Goal: Task Accomplishment & Management: Use online tool/utility

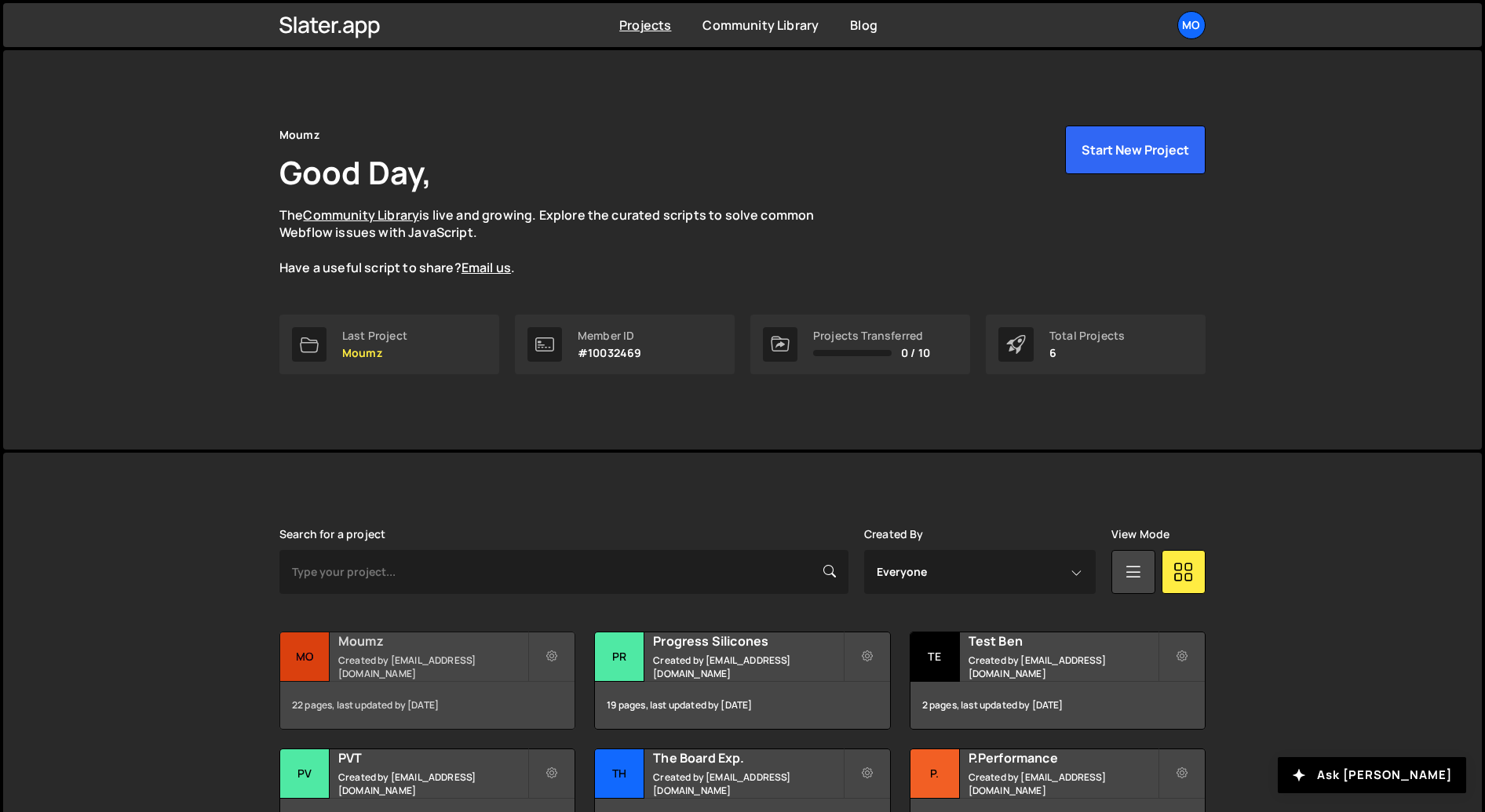
click at [439, 649] on h2 "Moumz" at bounding box center [432, 641] width 189 height 18
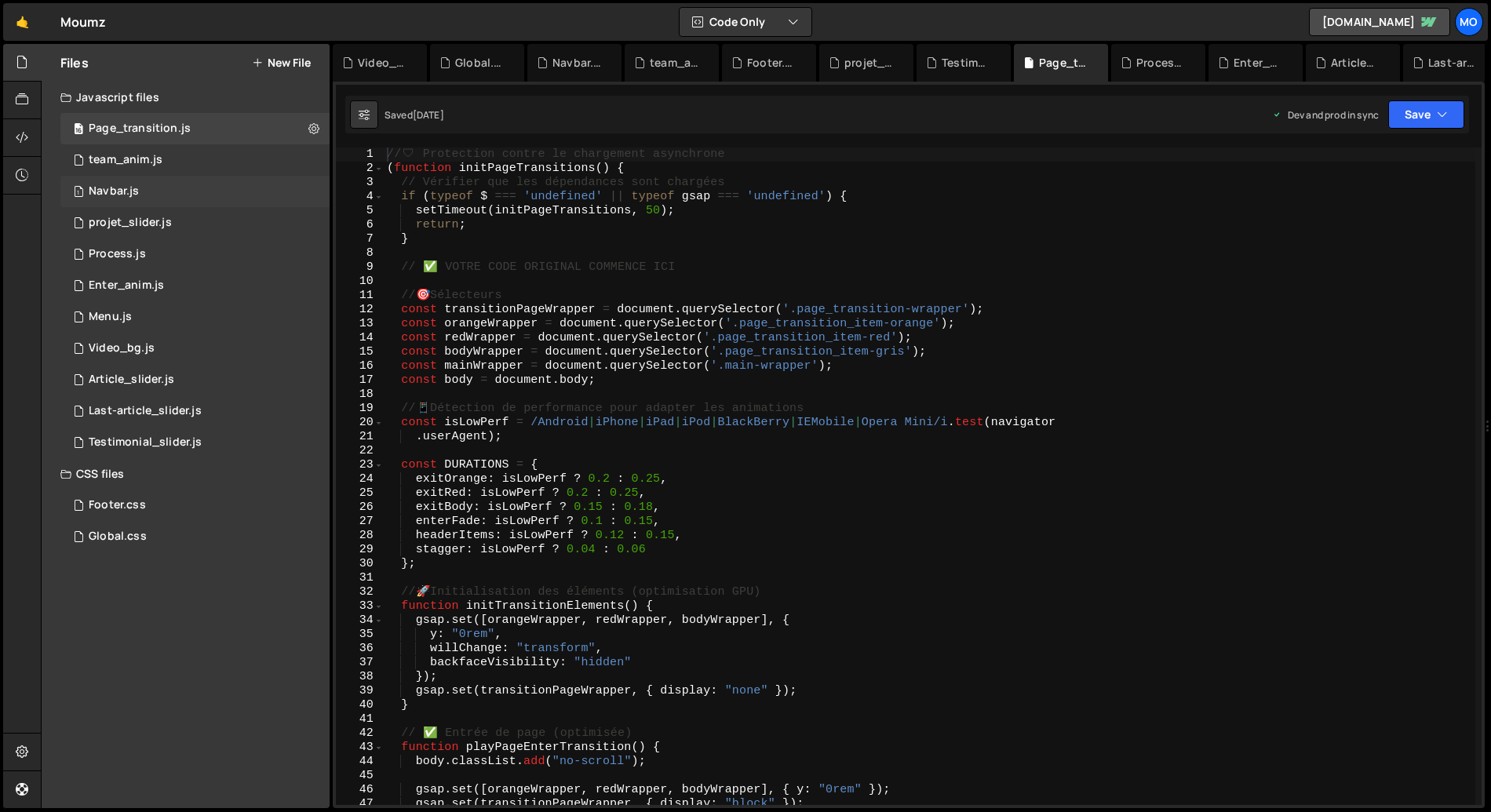
click at [199, 188] on div "1 Navbar.js 0" at bounding box center [195, 191] width 269 height 31
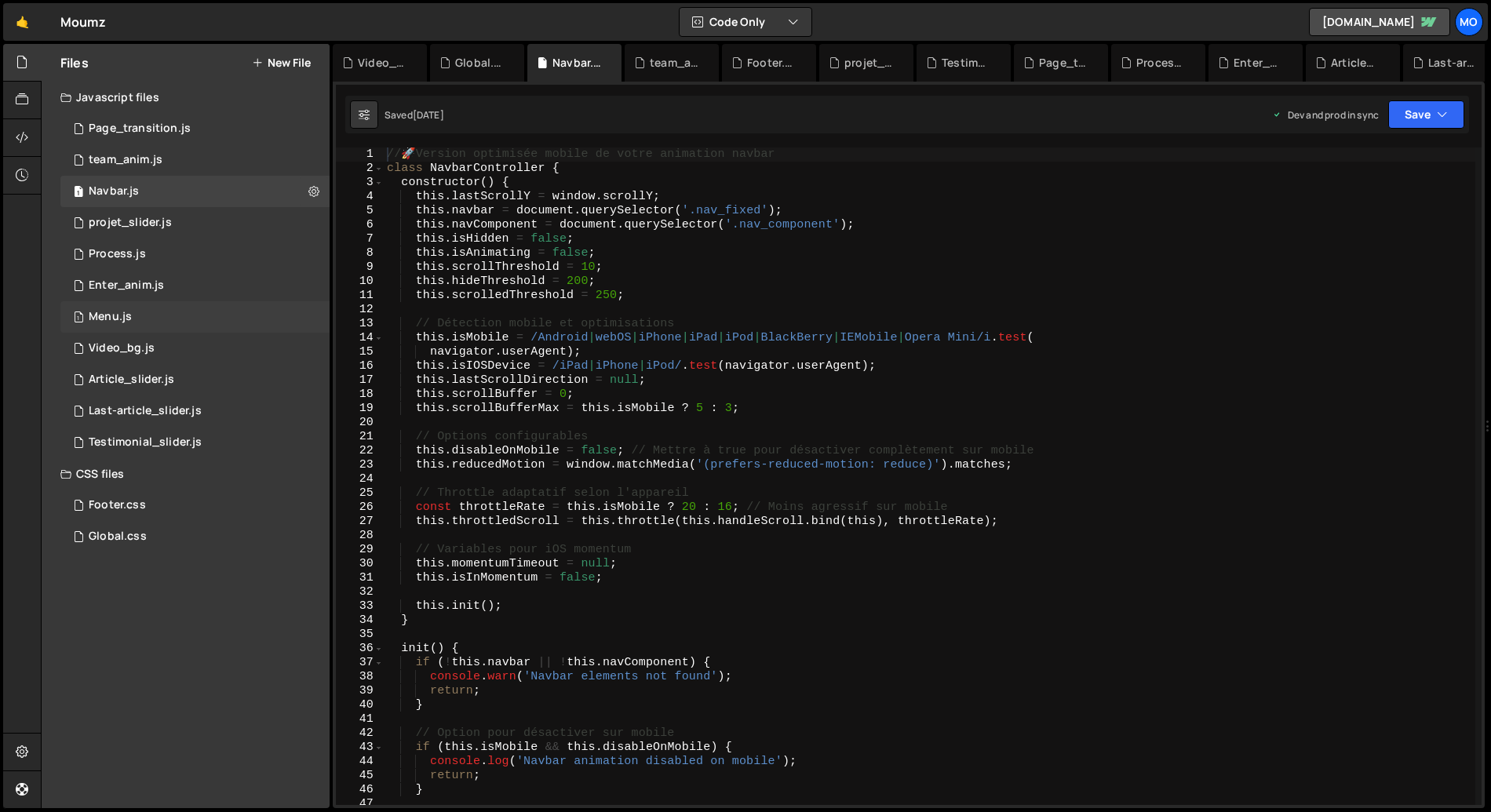
click at [149, 319] on div "1 Menu.js 0" at bounding box center [195, 317] width 269 height 31
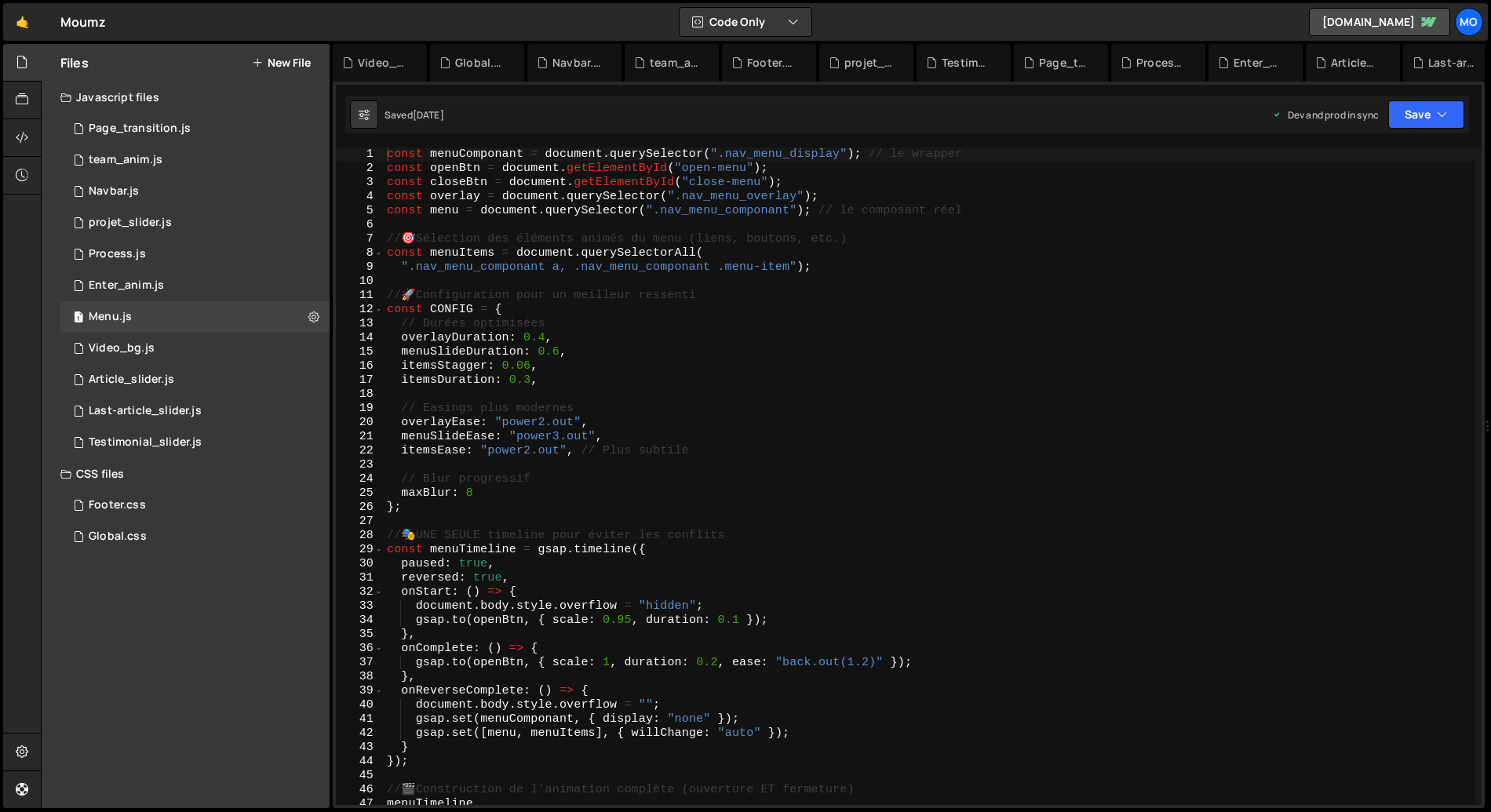
click at [612, 287] on div "const menuComponant = document . querySelector ( ".nav_menu_display" ) ; // le …" at bounding box center [929, 491] width 1092 height 686
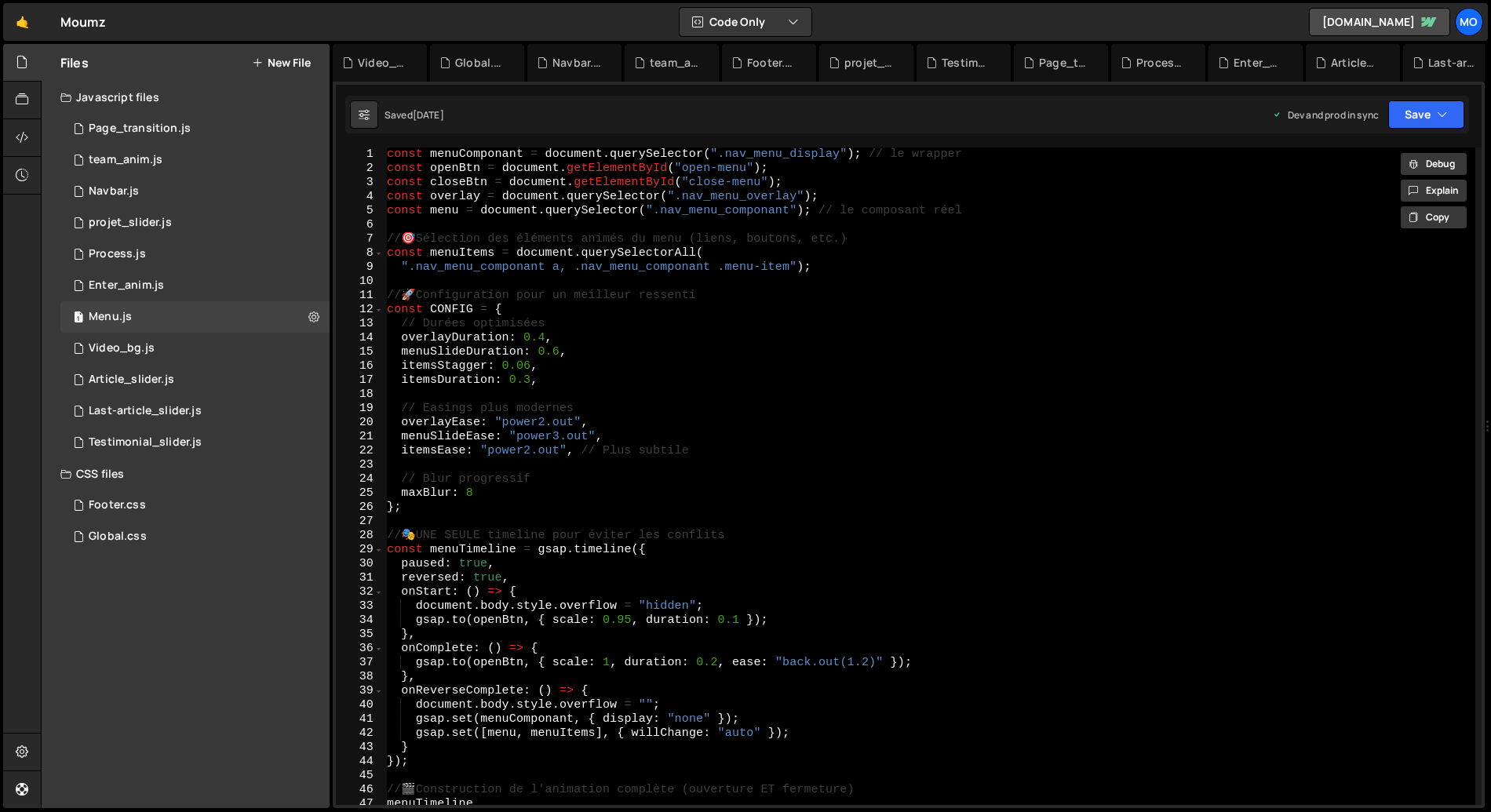
paste textarea
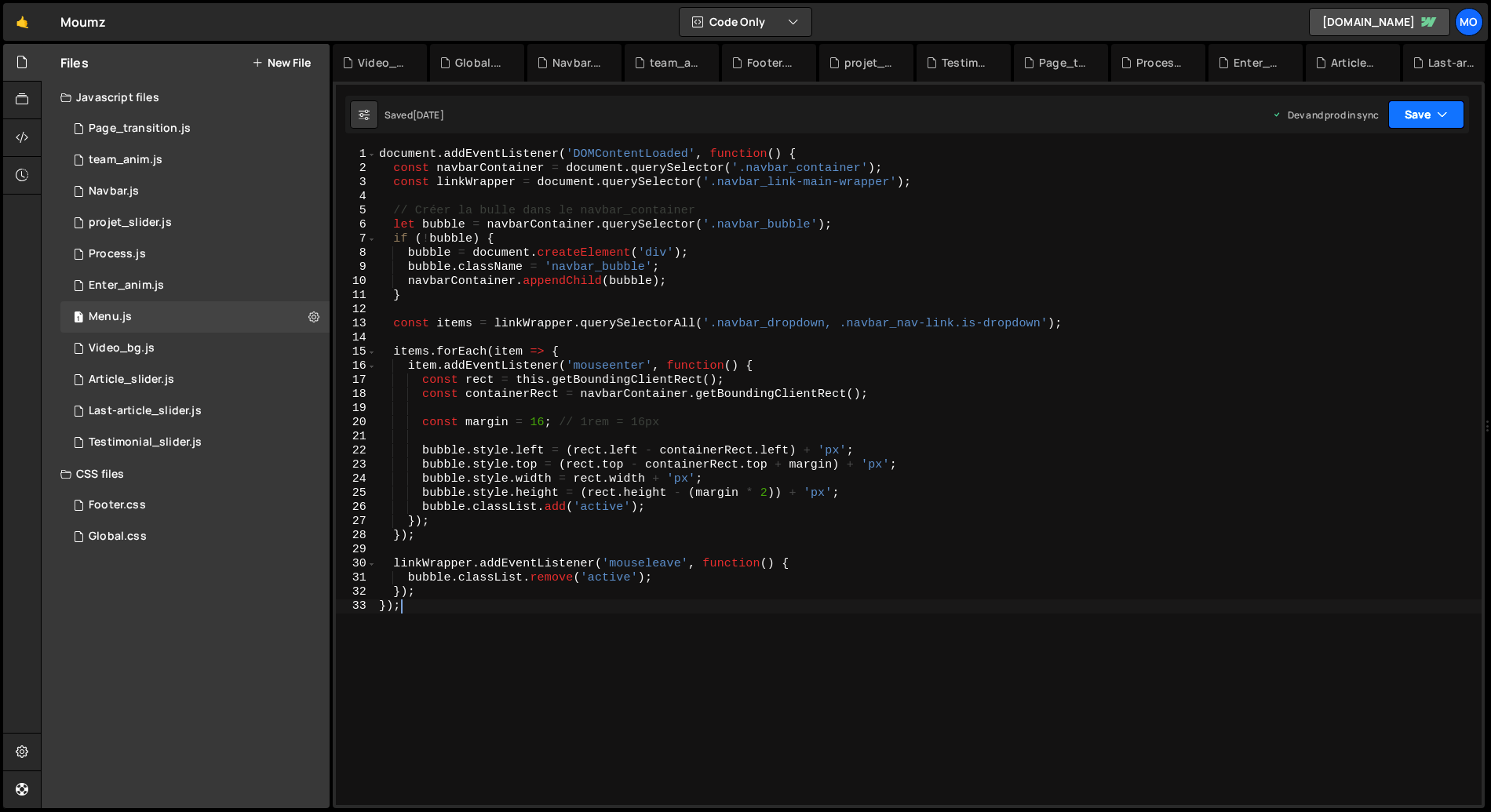
click at [1438, 117] on icon "button" at bounding box center [1442, 115] width 11 height 16
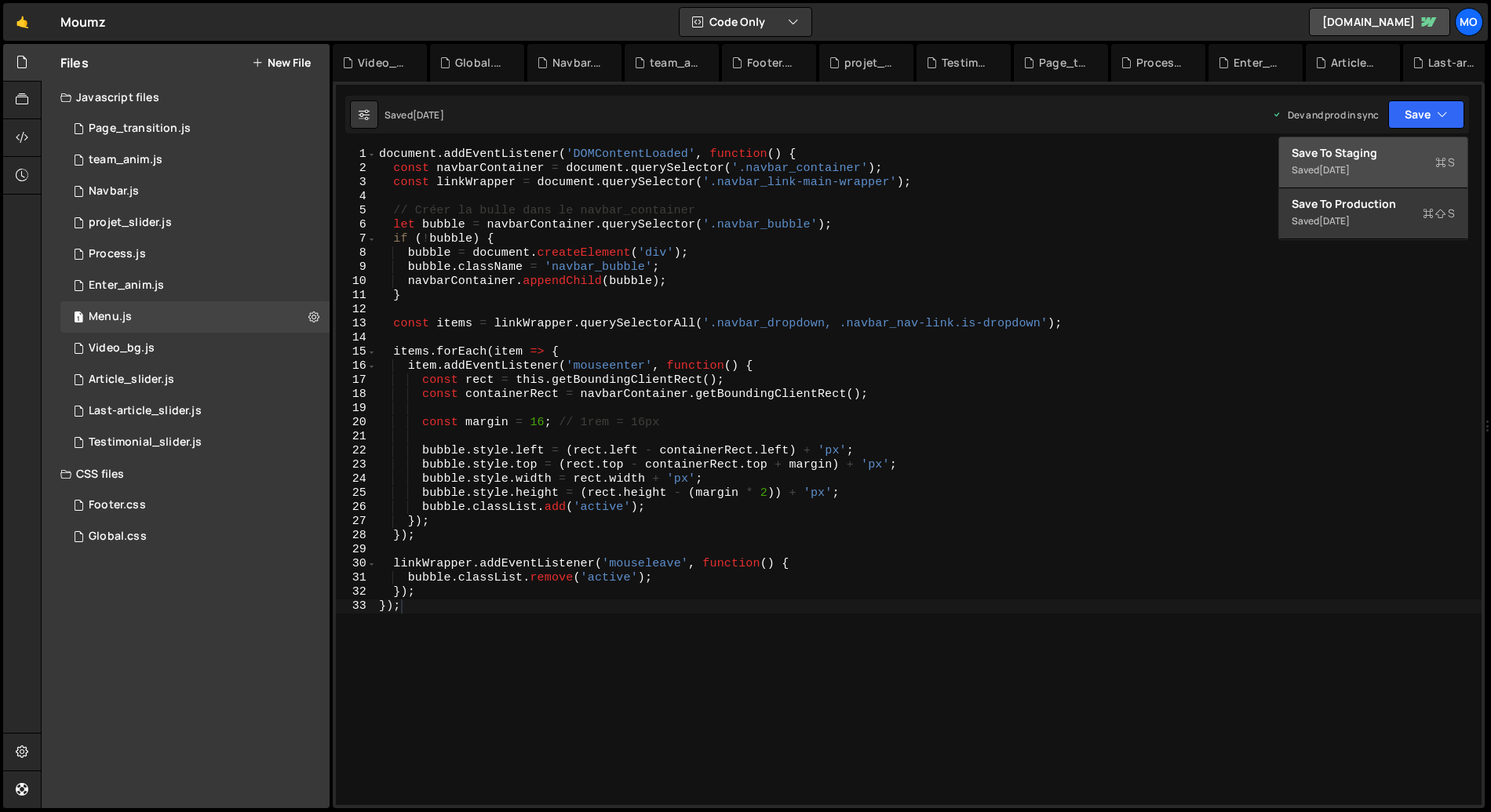
click at [1383, 155] on div "Save to Staging S" at bounding box center [1373, 153] width 164 height 16
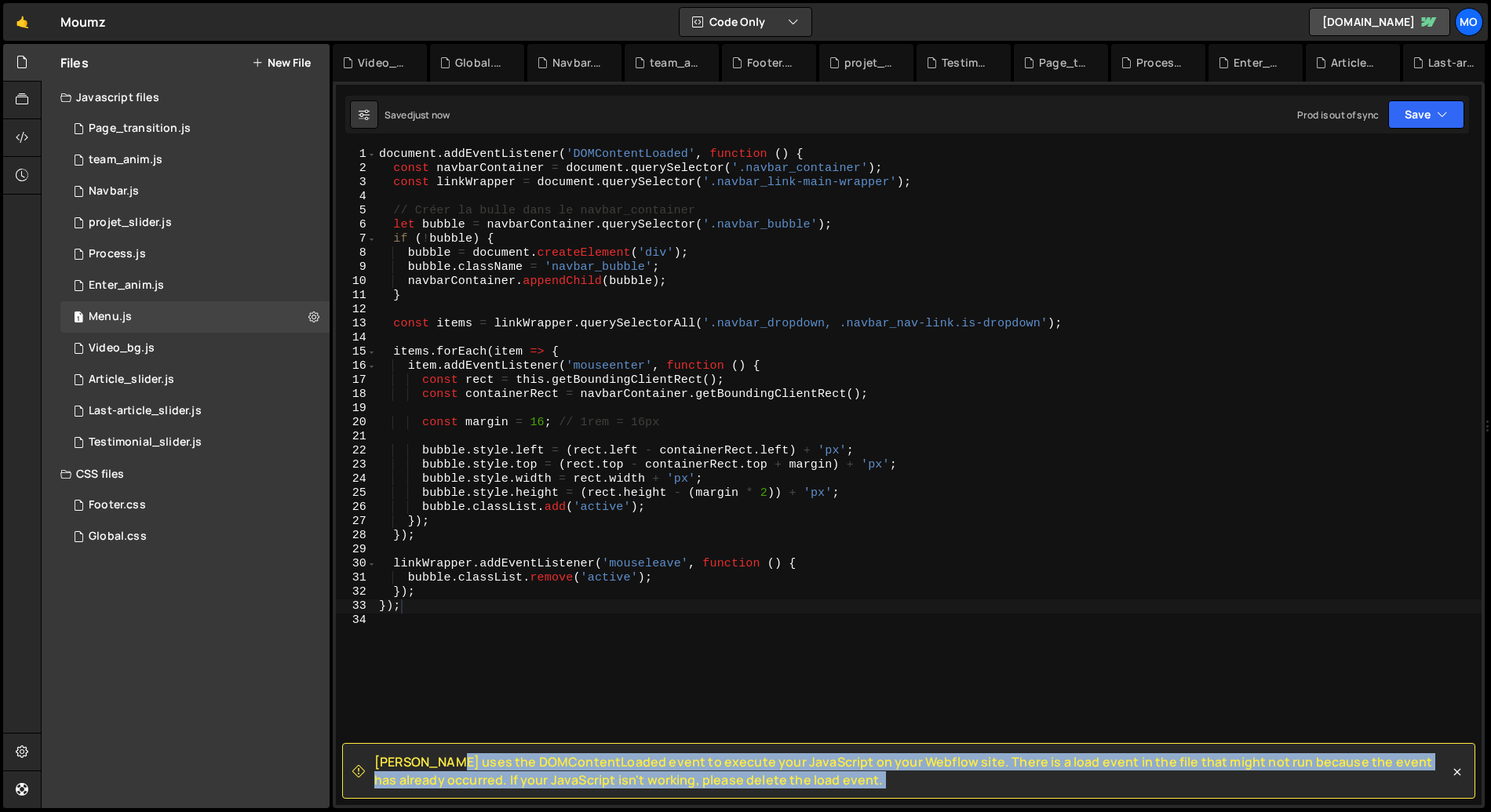
drag, startPoint x: 371, startPoint y: 762, endPoint x: 910, endPoint y: 803, distance: 540.6
click at [910, 85] on div "[PERSON_NAME] uses the DOMContentLoaded event to execute your JavaScript on you…" at bounding box center [909, 85] width 1146 height 0
copy div "Loremi dolo sit AMETconsecTetura elits do eiusmod temp InciDidunt ut labo Etdol…"
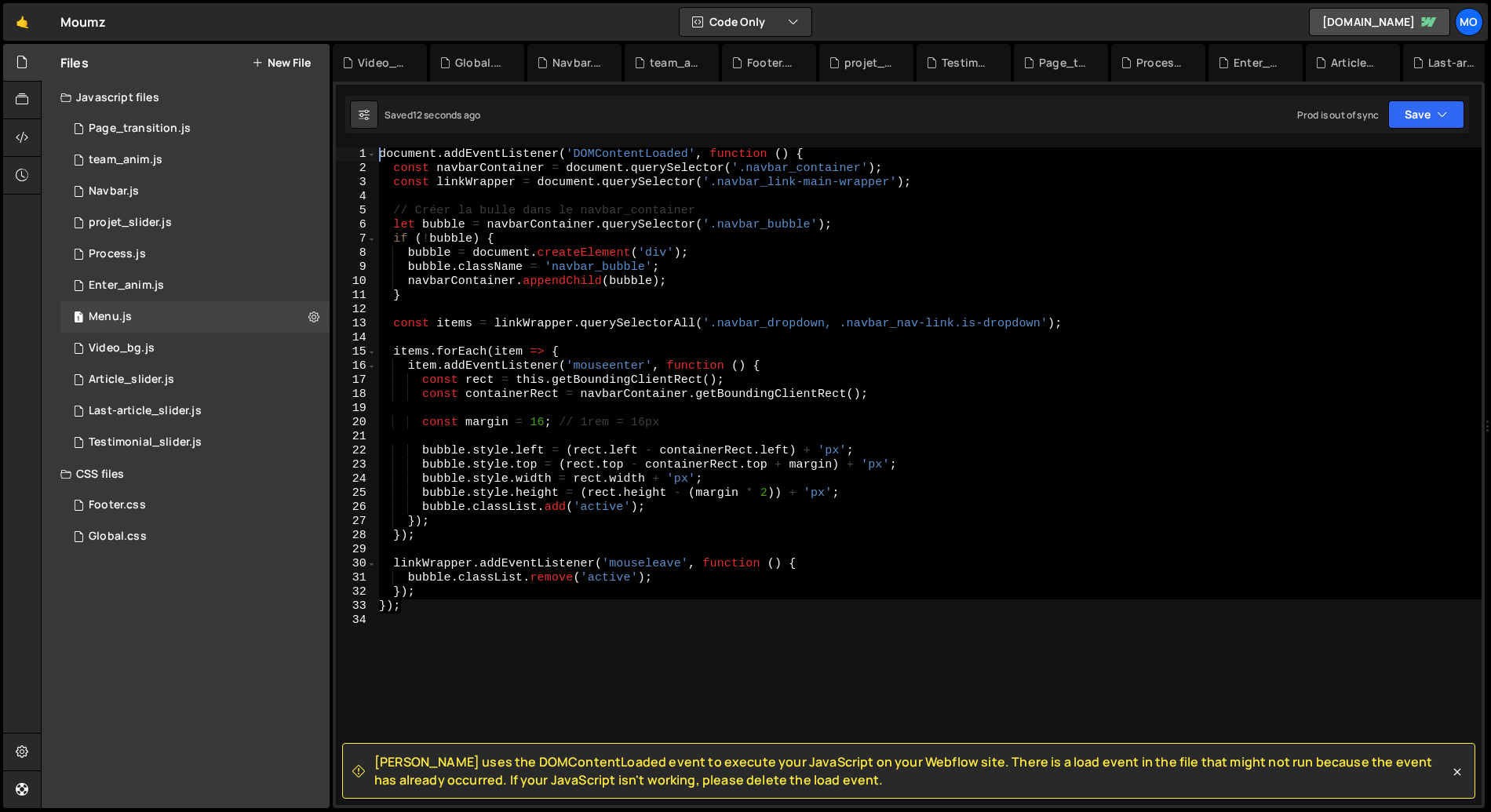
drag, startPoint x: 396, startPoint y: 594, endPoint x: 365, endPoint y: 142, distance: 453.1
click at [365, 142] on div "[PERSON_NAME] uses the DOMContentLoaded event to execute your JavaScript on you…" at bounding box center [909, 444] width 1152 height 727
drag, startPoint x: 591, startPoint y: 605, endPoint x: 584, endPoint y: 613, distance: 10.6
click at [590, 605] on div "document . addEventListener ( 'DOMContentLoaded' , function ( ) { const navbarC…" at bounding box center [929, 476] width 1106 height 657
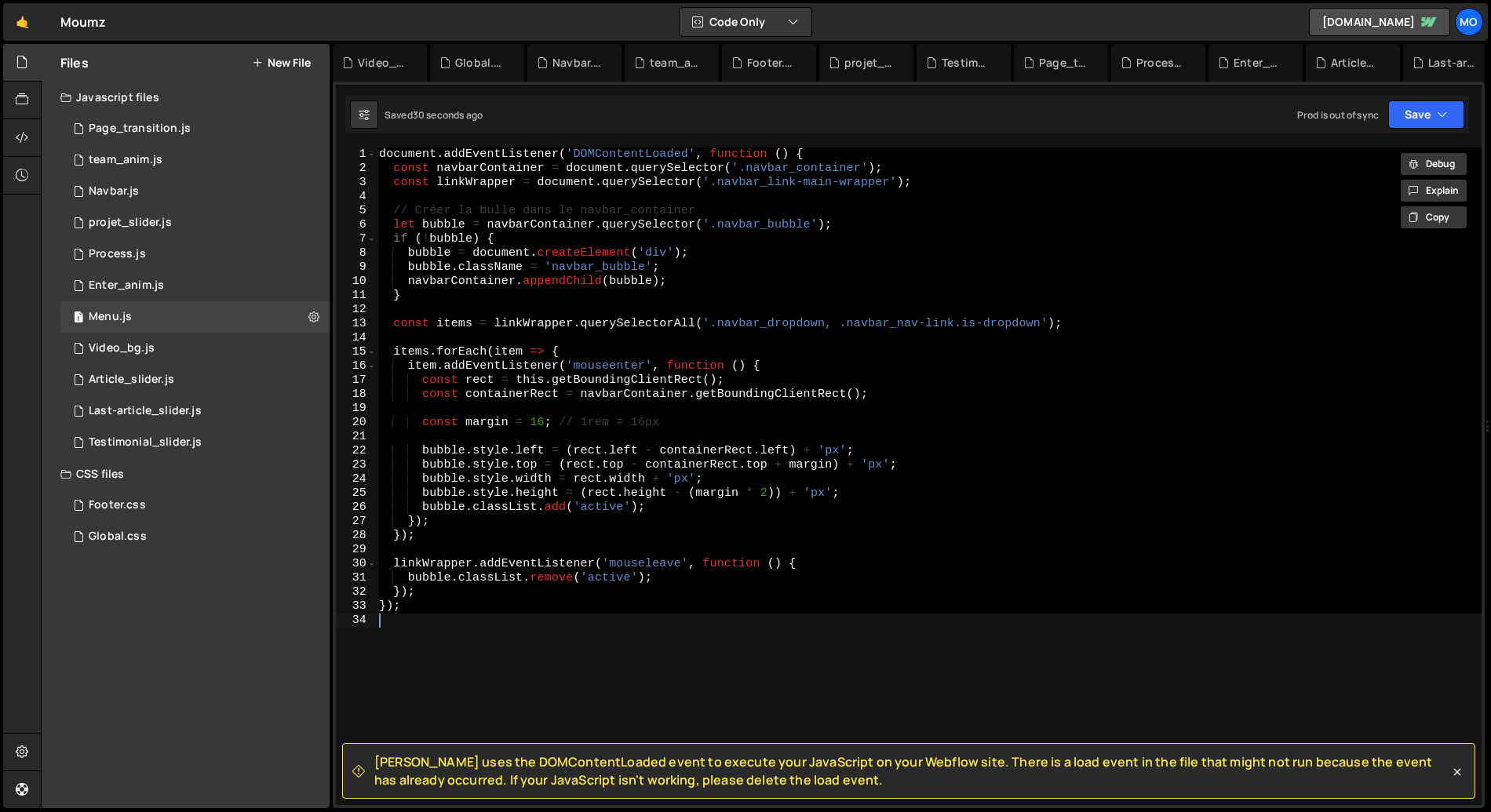
paste textarea
type textarea "});"
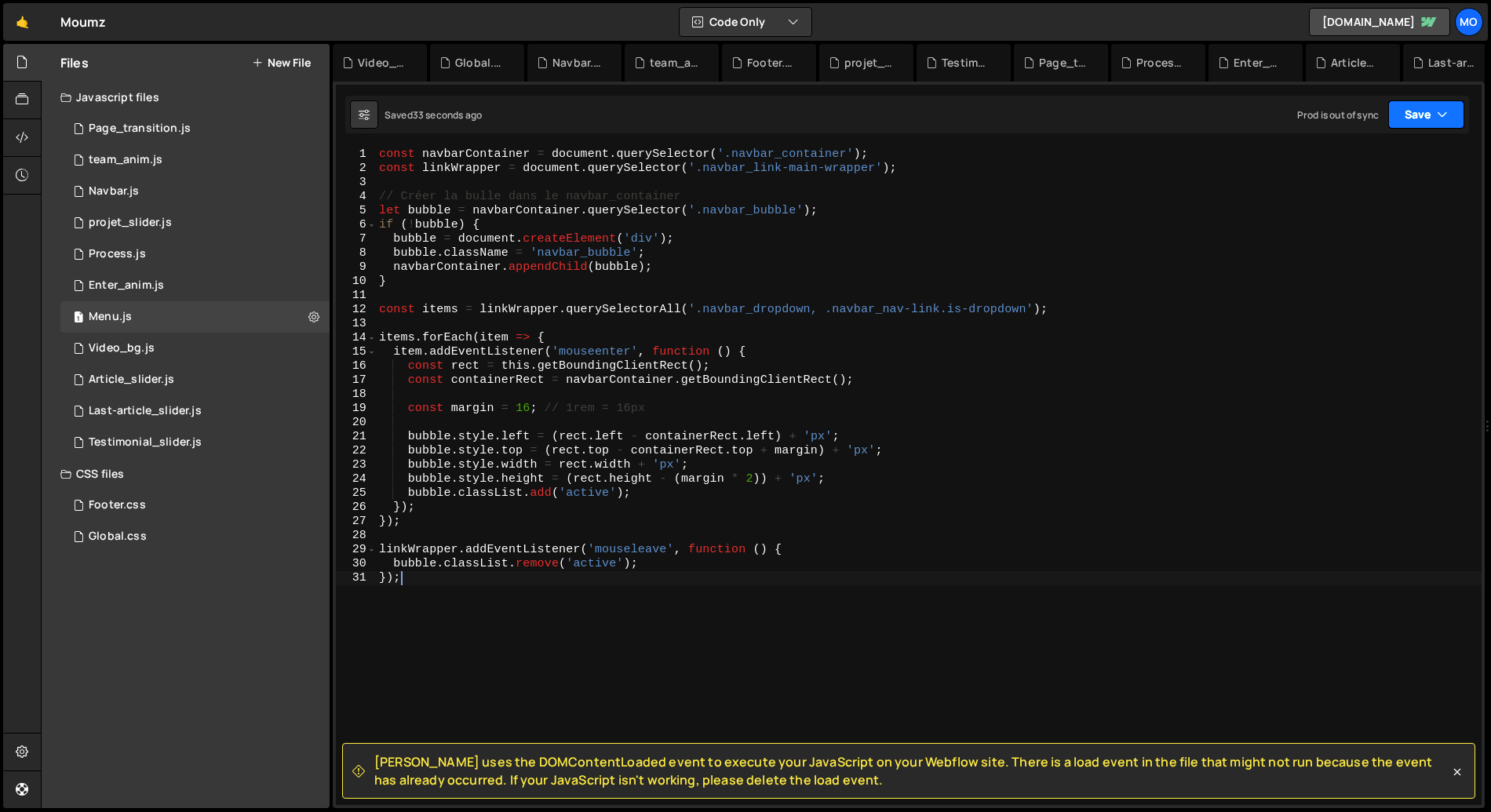
click at [1409, 117] on button "Save" at bounding box center [1426, 114] width 76 height 28
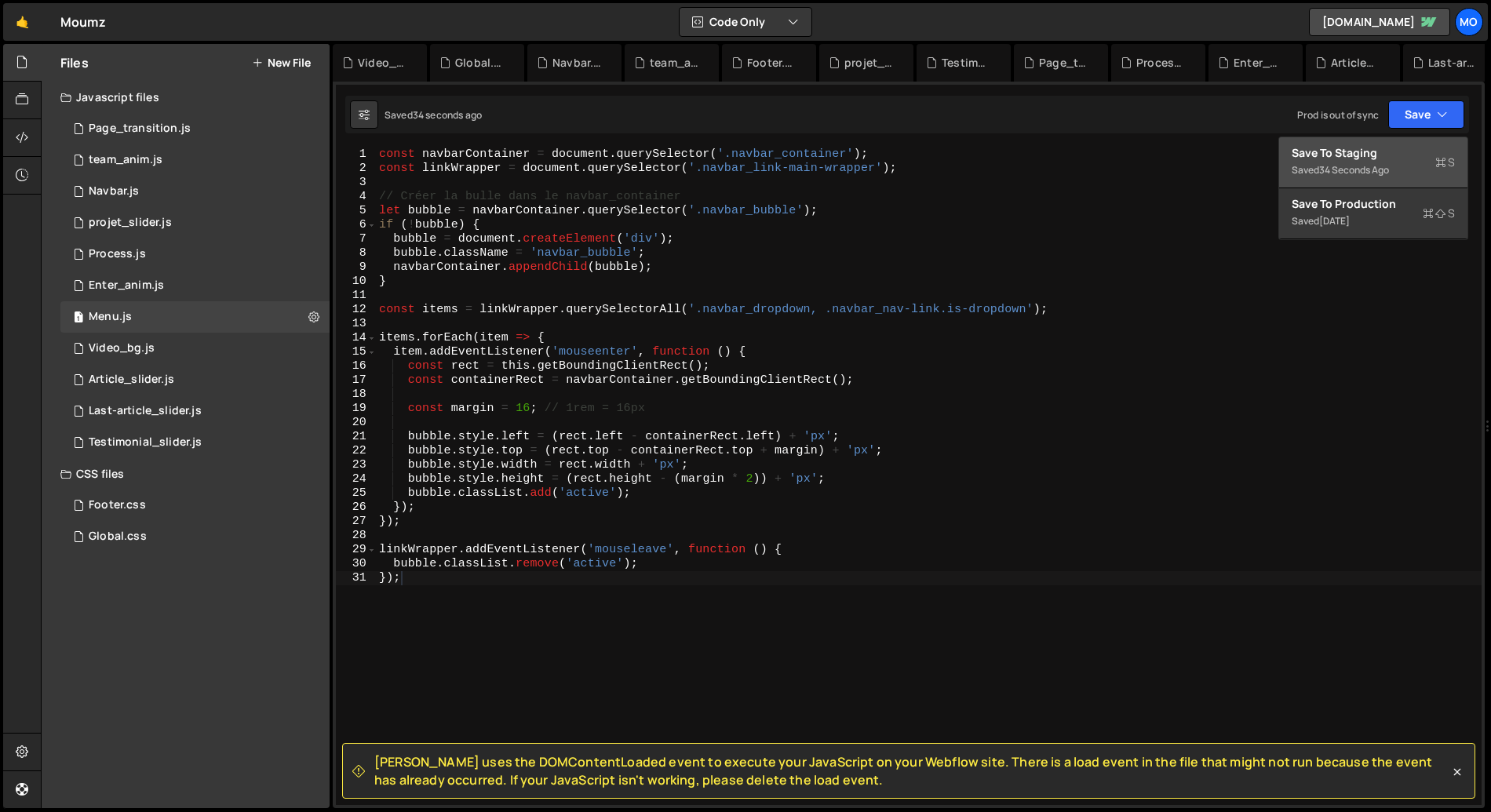
click at [1336, 158] on div "Save to Staging S" at bounding box center [1373, 153] width 164 height 16
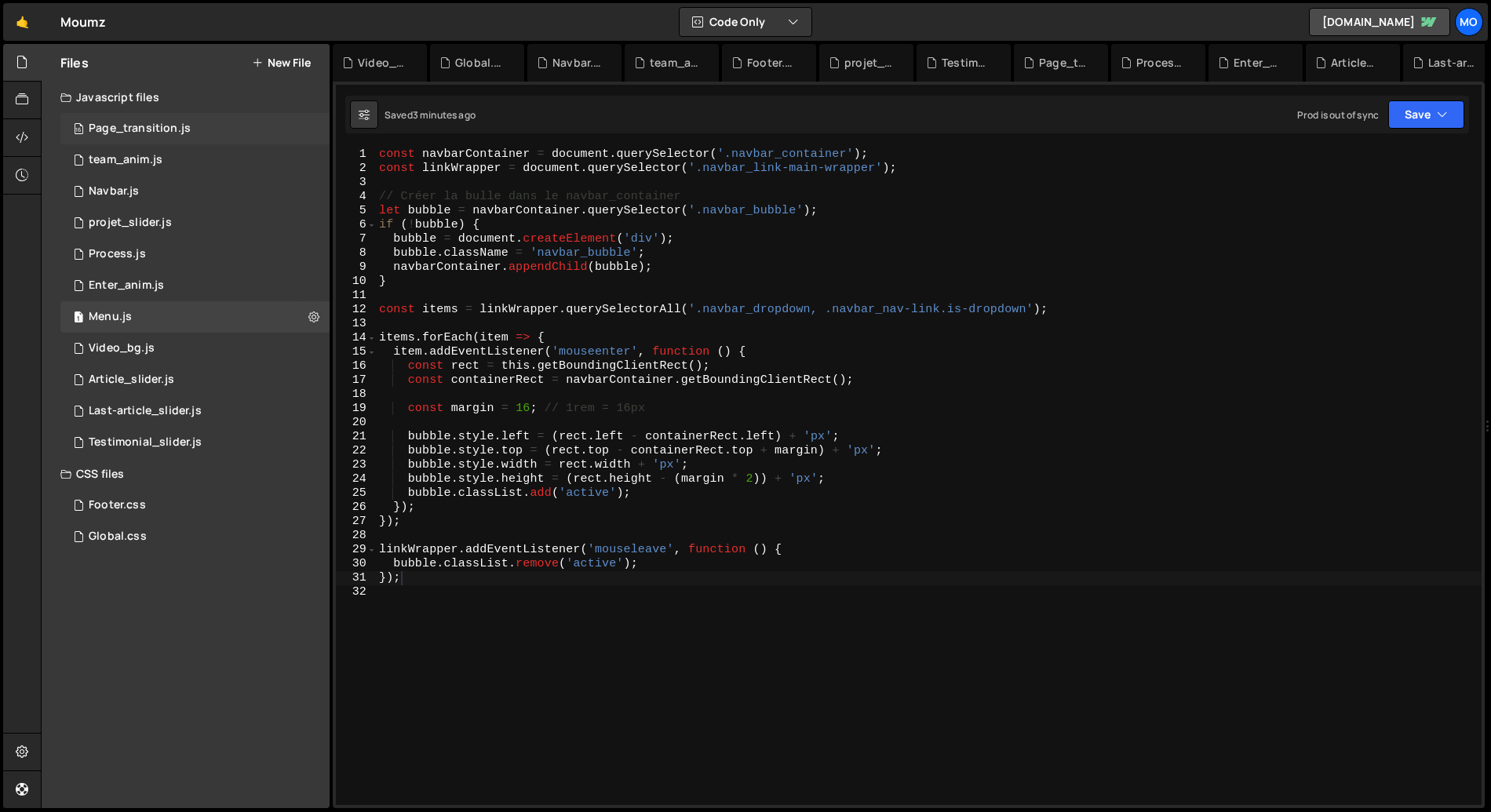
click at [195, 135] on div "16 Page_transition.js 0" at bounding box center [195, 128] width 269 height 31
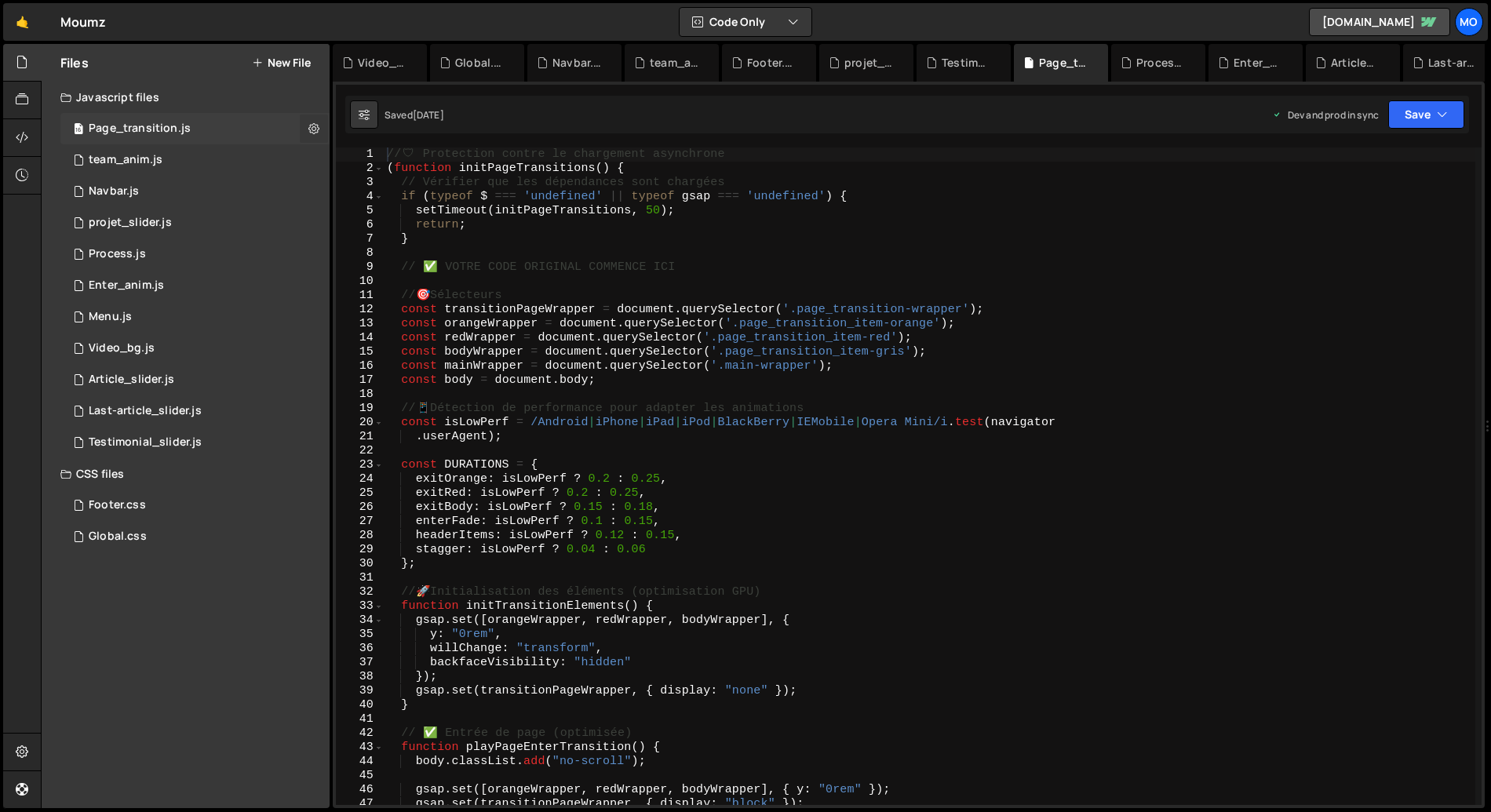
click at [319, 132] on button at bounding box center [314, 128] width 28 height 28
type input "Page_transition"
radio input "true"
checkbox input "true"
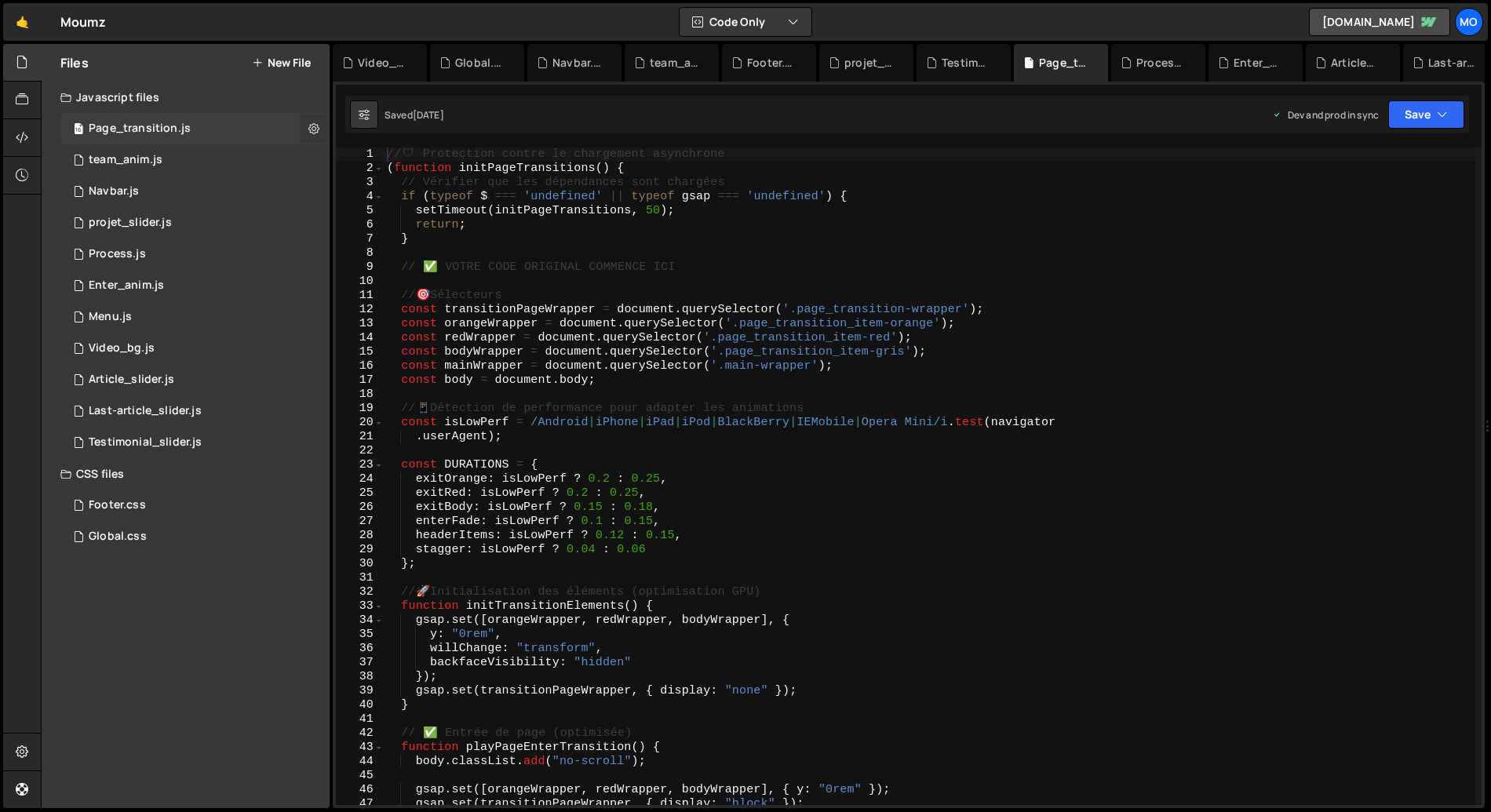
checkbox input "true"
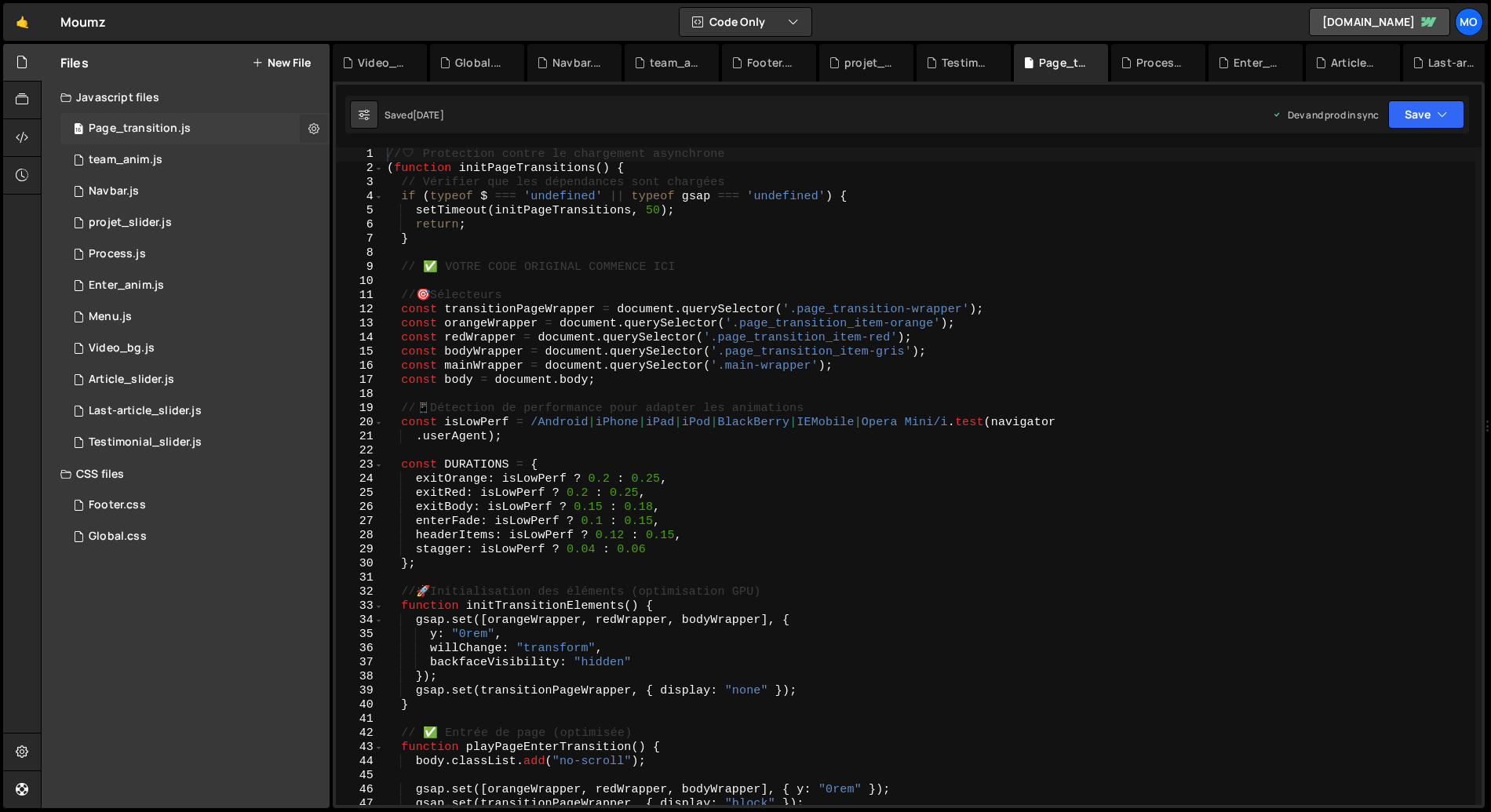
checkbox input "true"
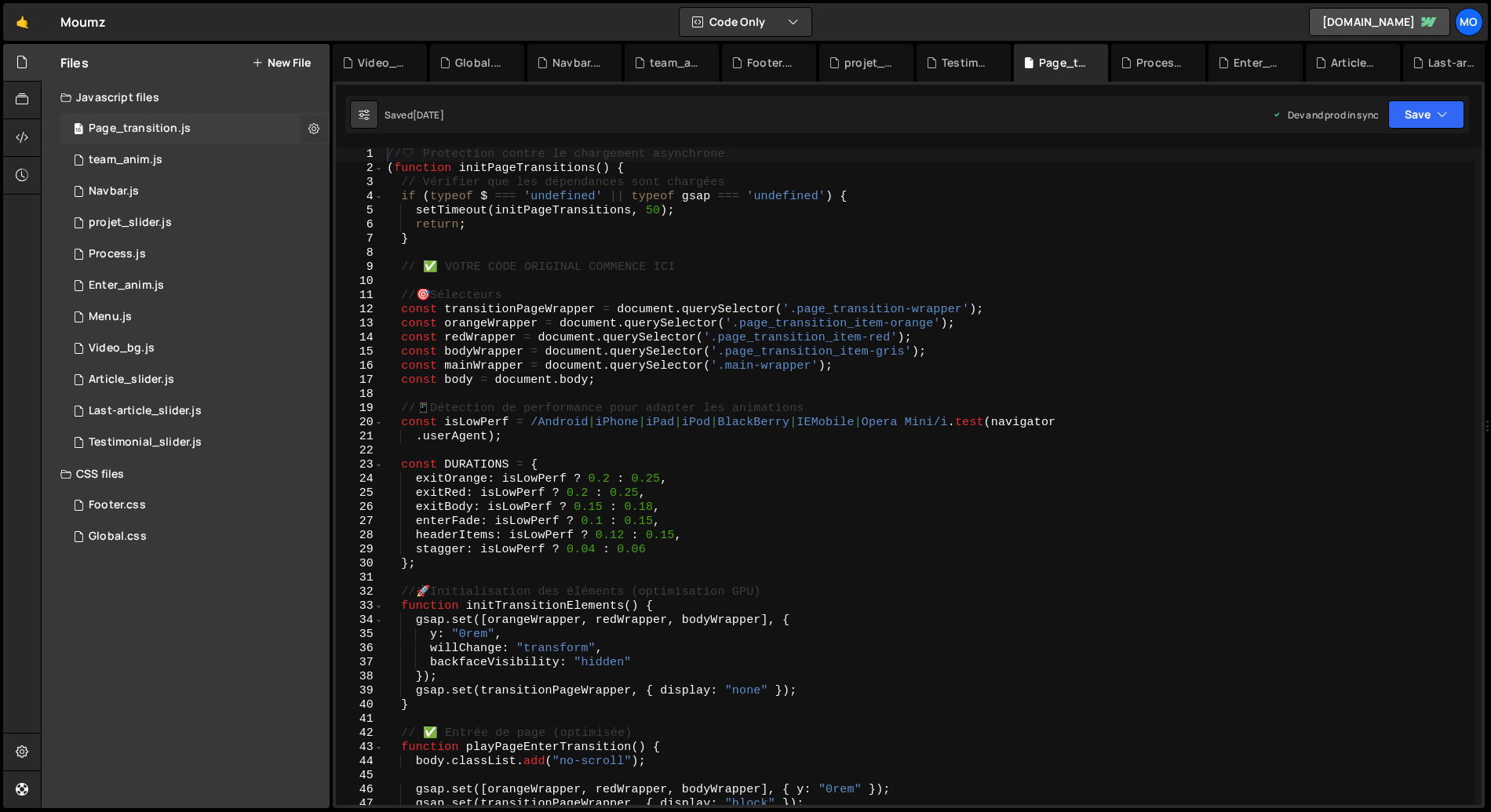
checkbox input "true"
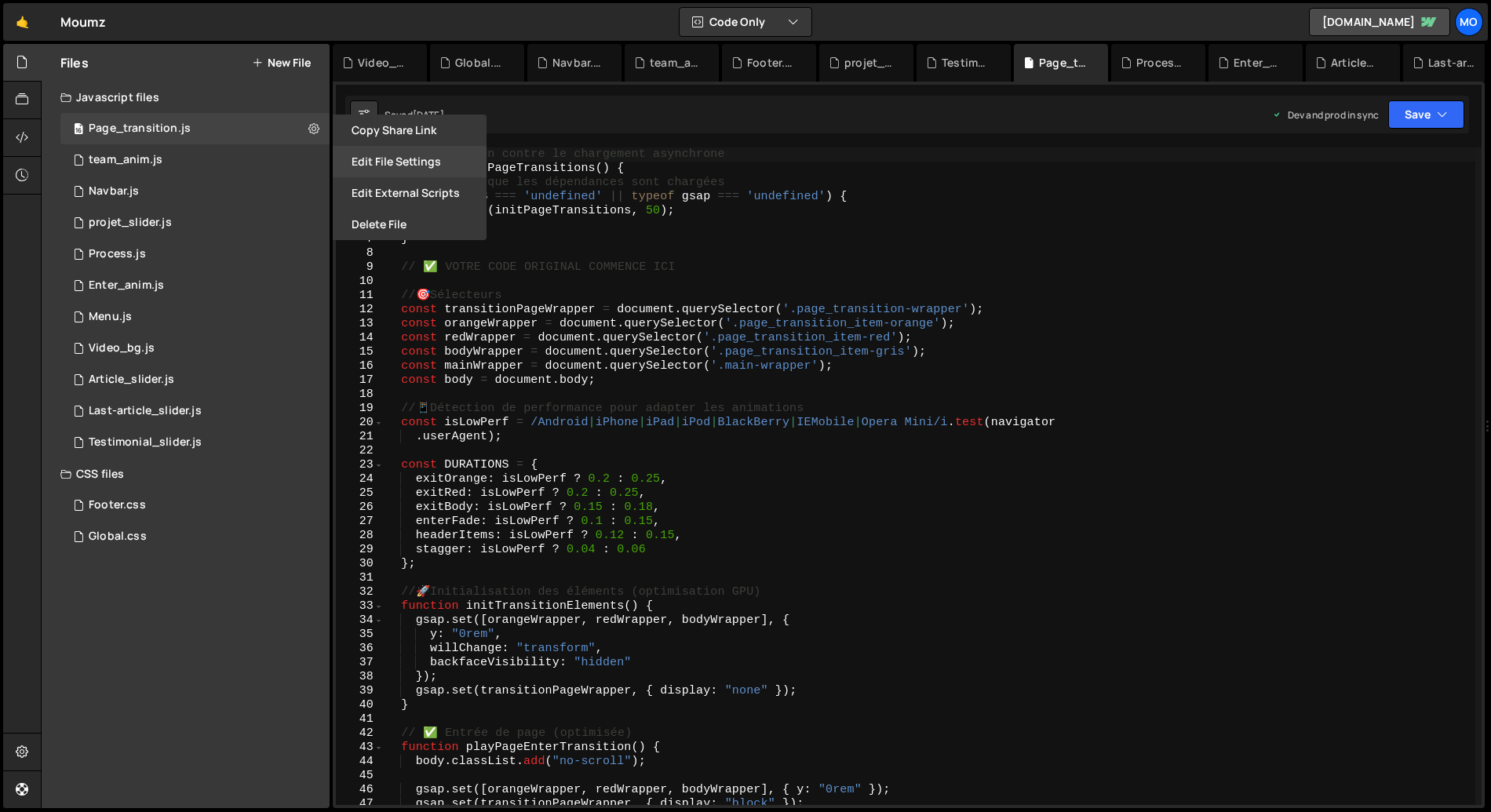
click at [403, 162] on button "Edit File Settings" at bounding box center [409, 161] width 154 height 31
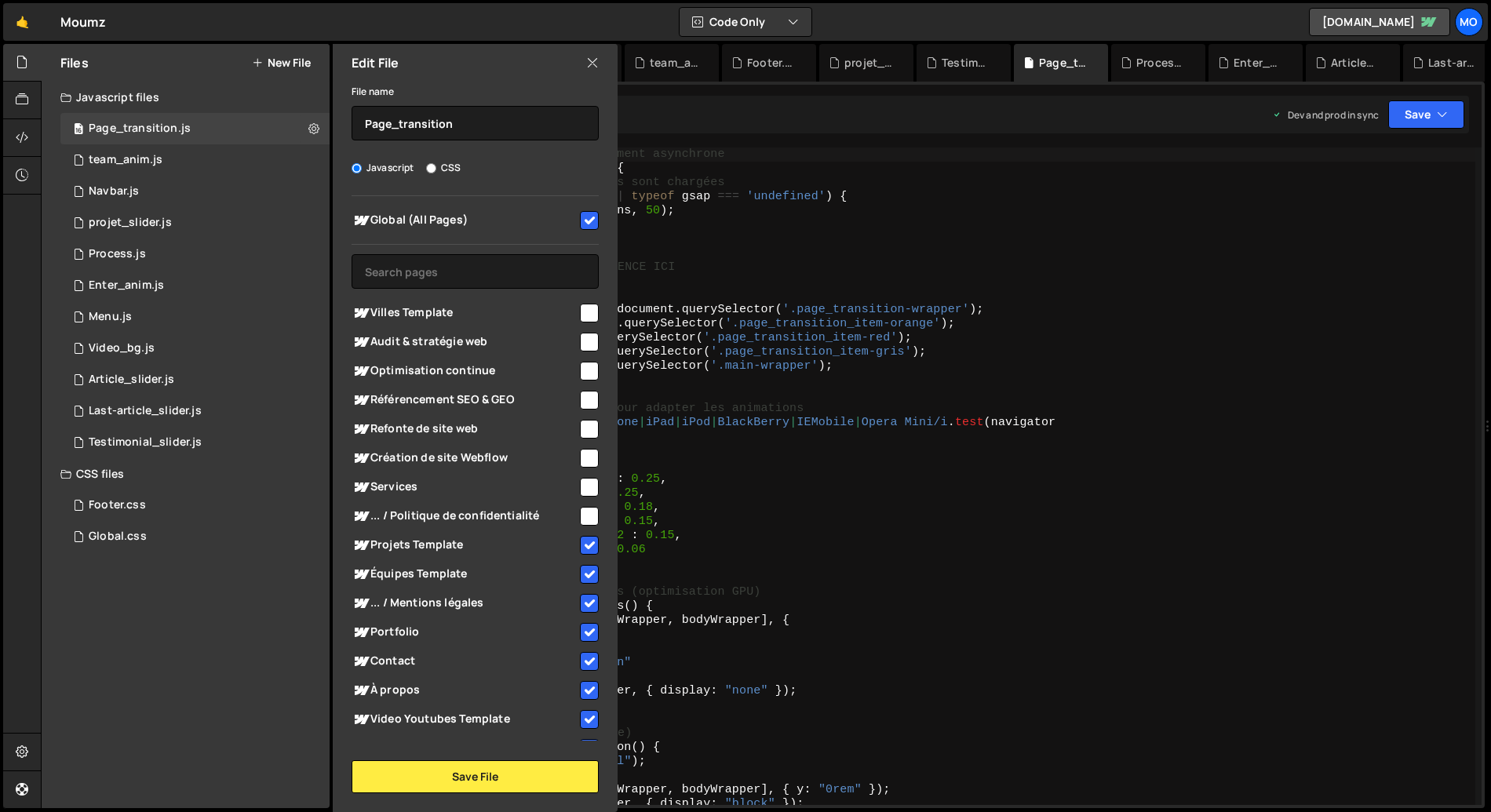
click at [583, 338] on input "checkbox" at bounding box center [590, 342] width 19 height 19
checkbox input "true"
click at [581, 368] on input "checkbox" at bounding box center [590, 372] width 19 height 19
checkbox input "true"
click at [582, 402] on input "checkbox" at bounding box center [590, 400] width 19 height 19
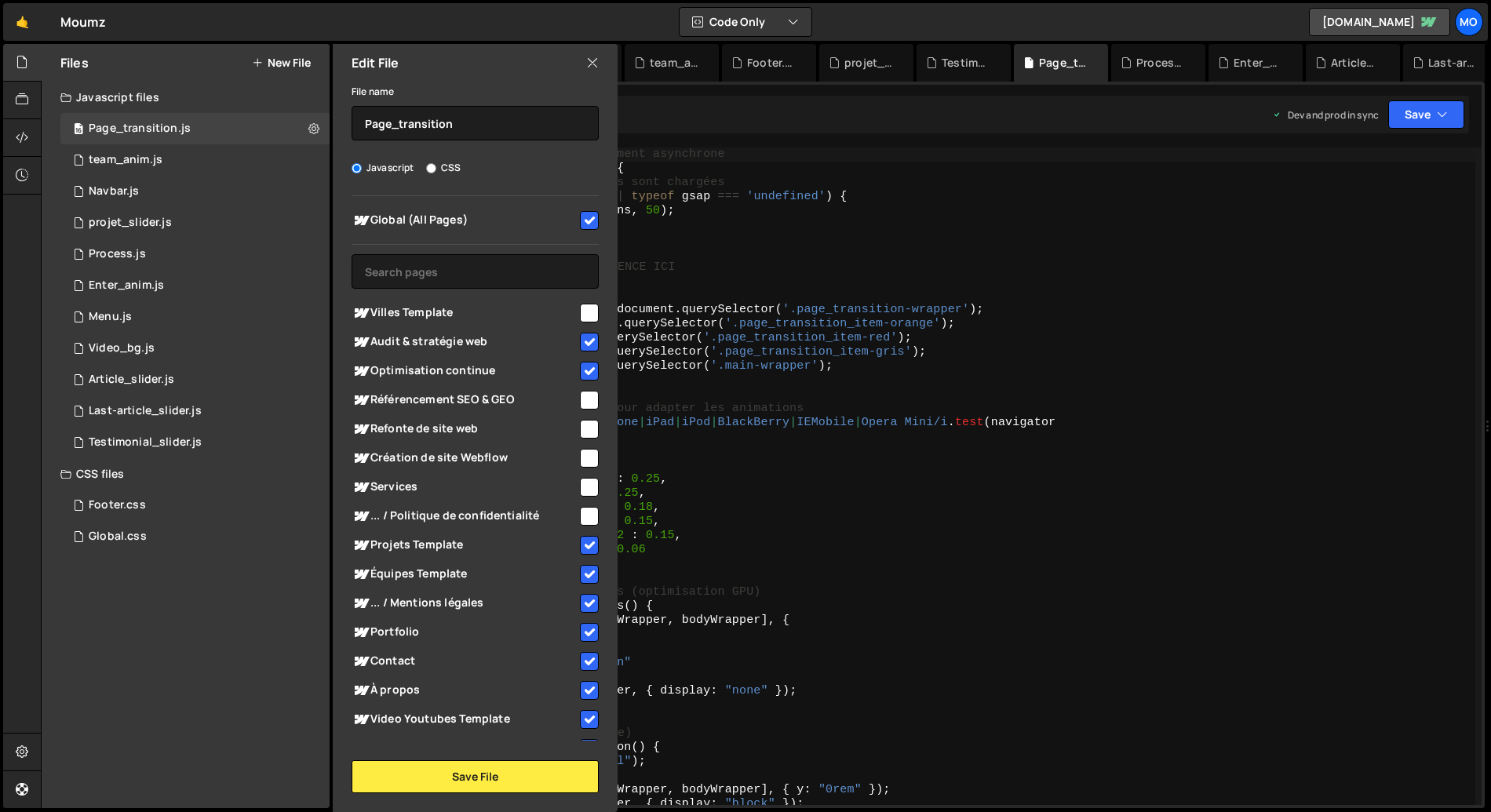
checkbox input "true"
click at [580, 430] on input "checkbox" at bounding box center [590, 429] width 19 height 19
checkbox input "true"
click at [580, 457] on input "checkbox" at bounding box center [590, 459] width 19 height 19
checkbox input "true"
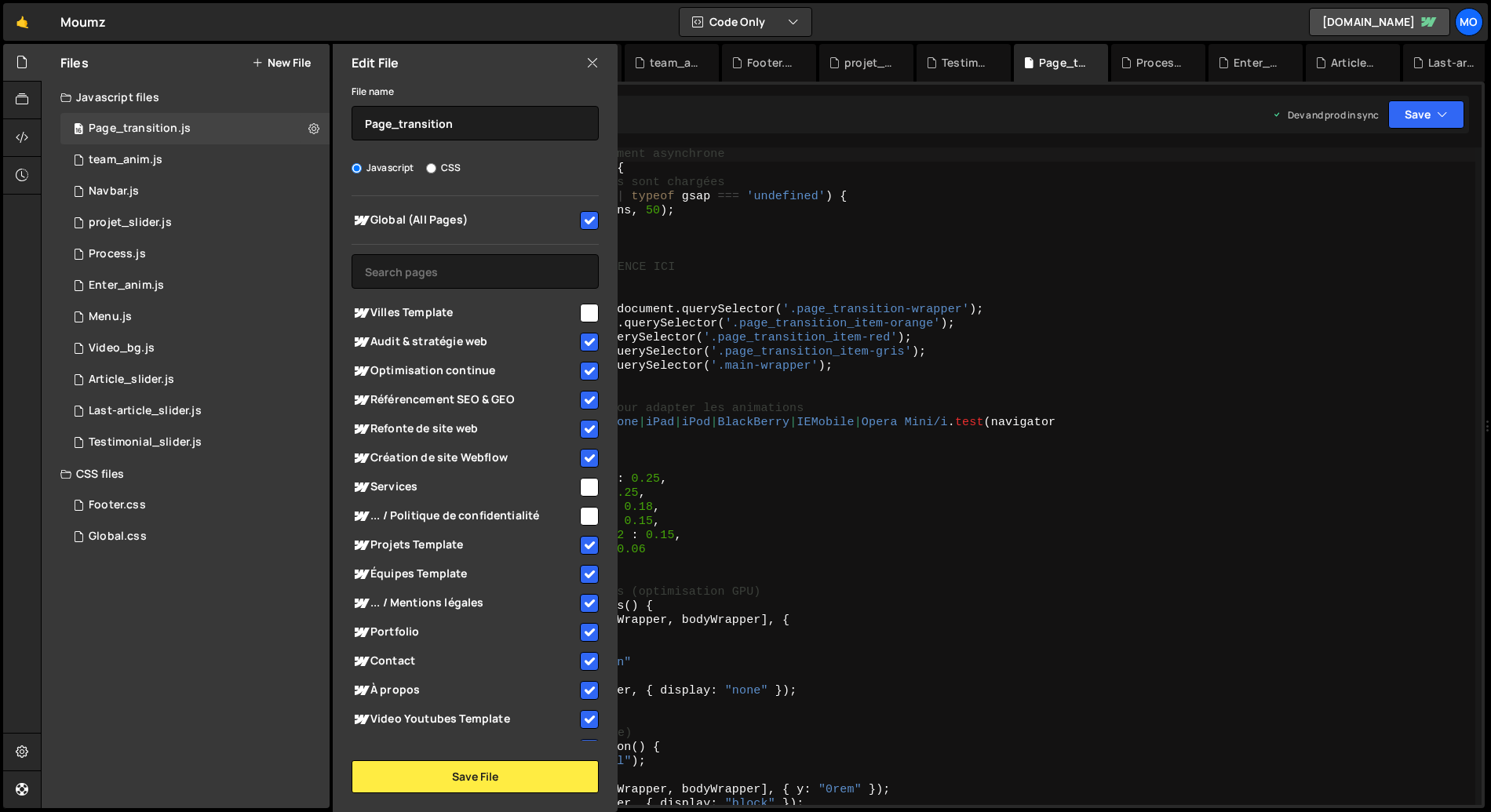
click at [580, 309] on input "checkbox" at bounding box center [590, 313] width 19 height 19
checkbox input "true"
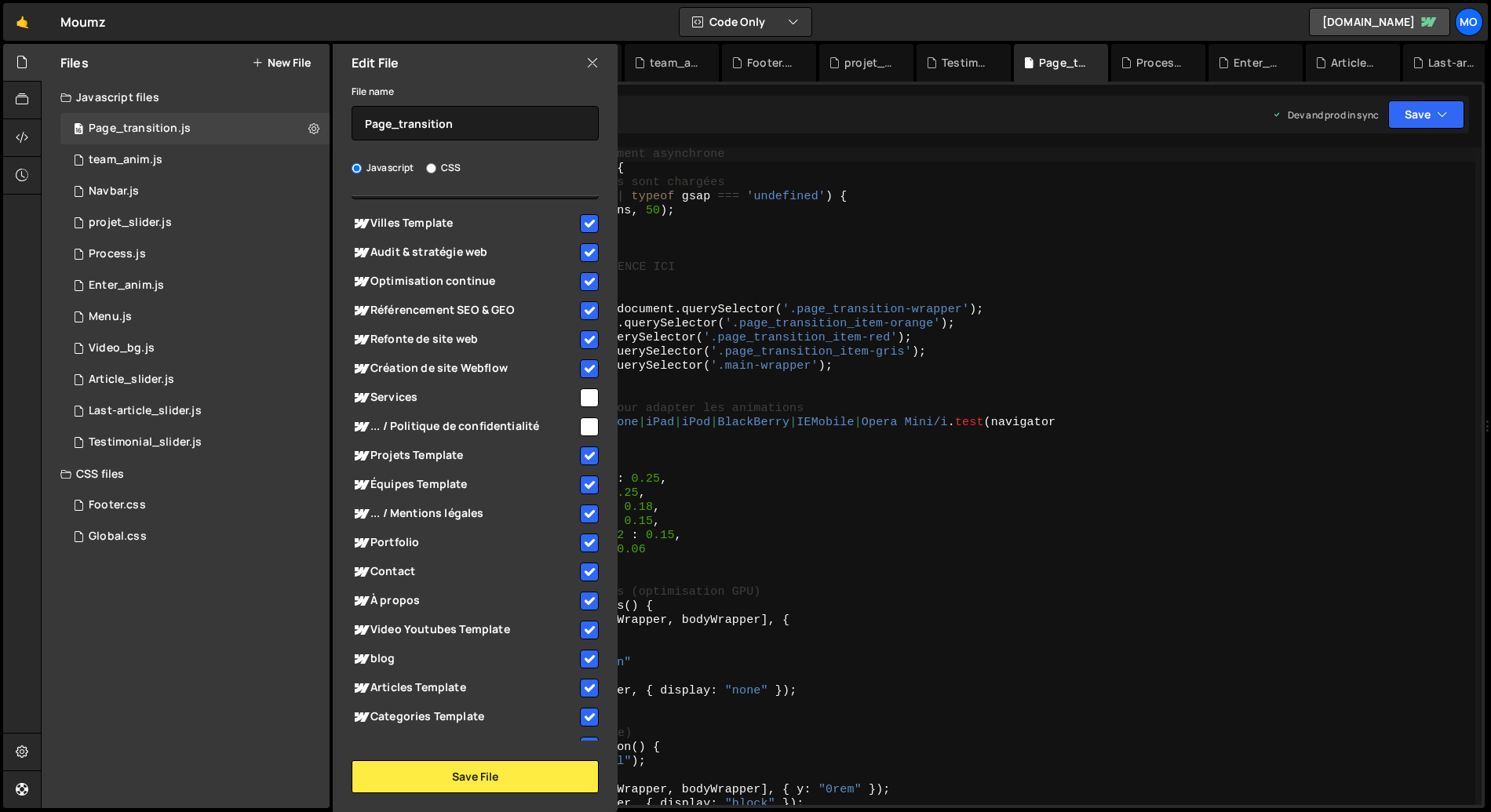
scroll to position [93, 0]
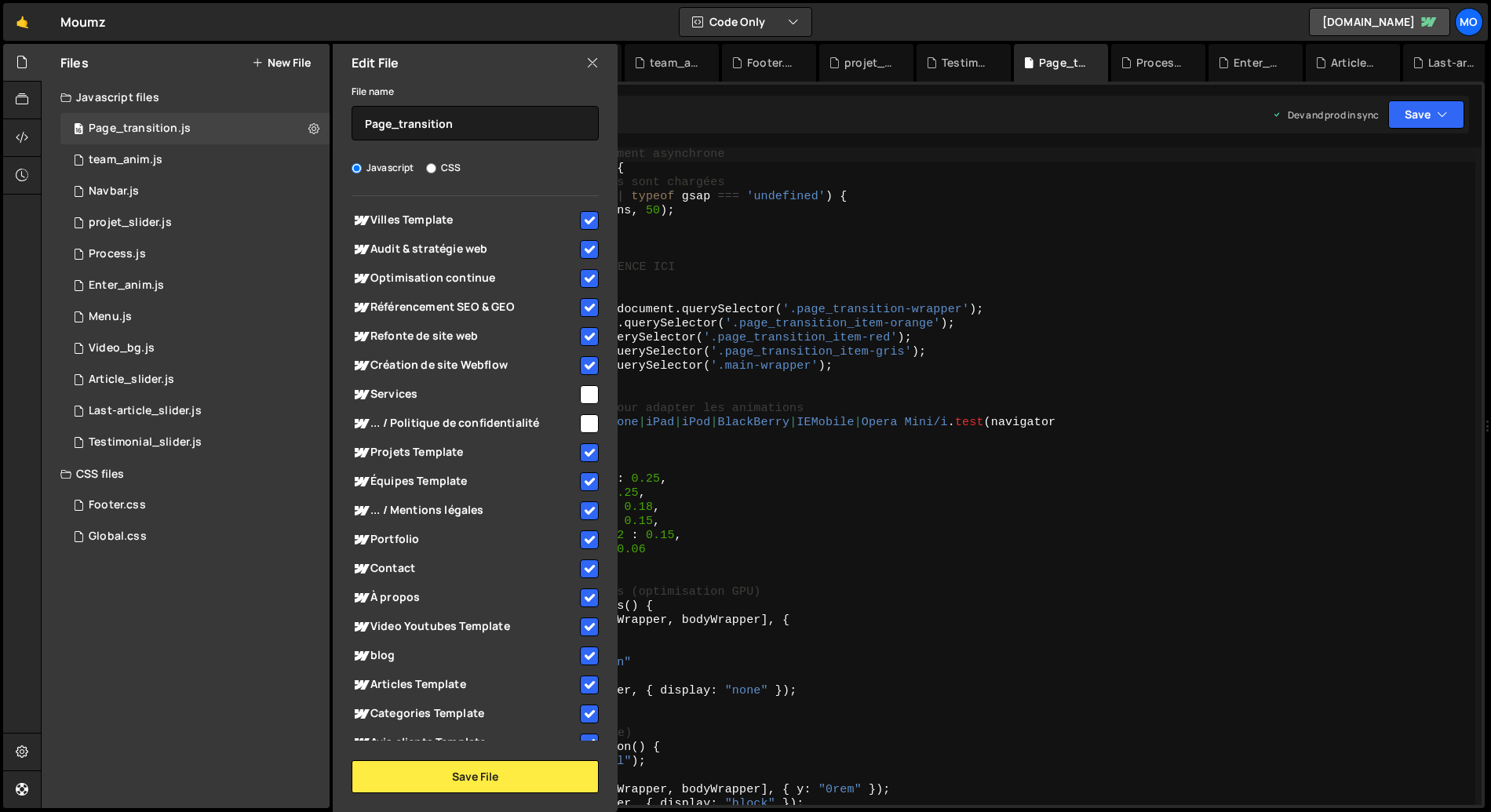
click at [580, 420] on input "checkbox" at bounding box center [590, 424] width 19 height 19
checkbox input "true"
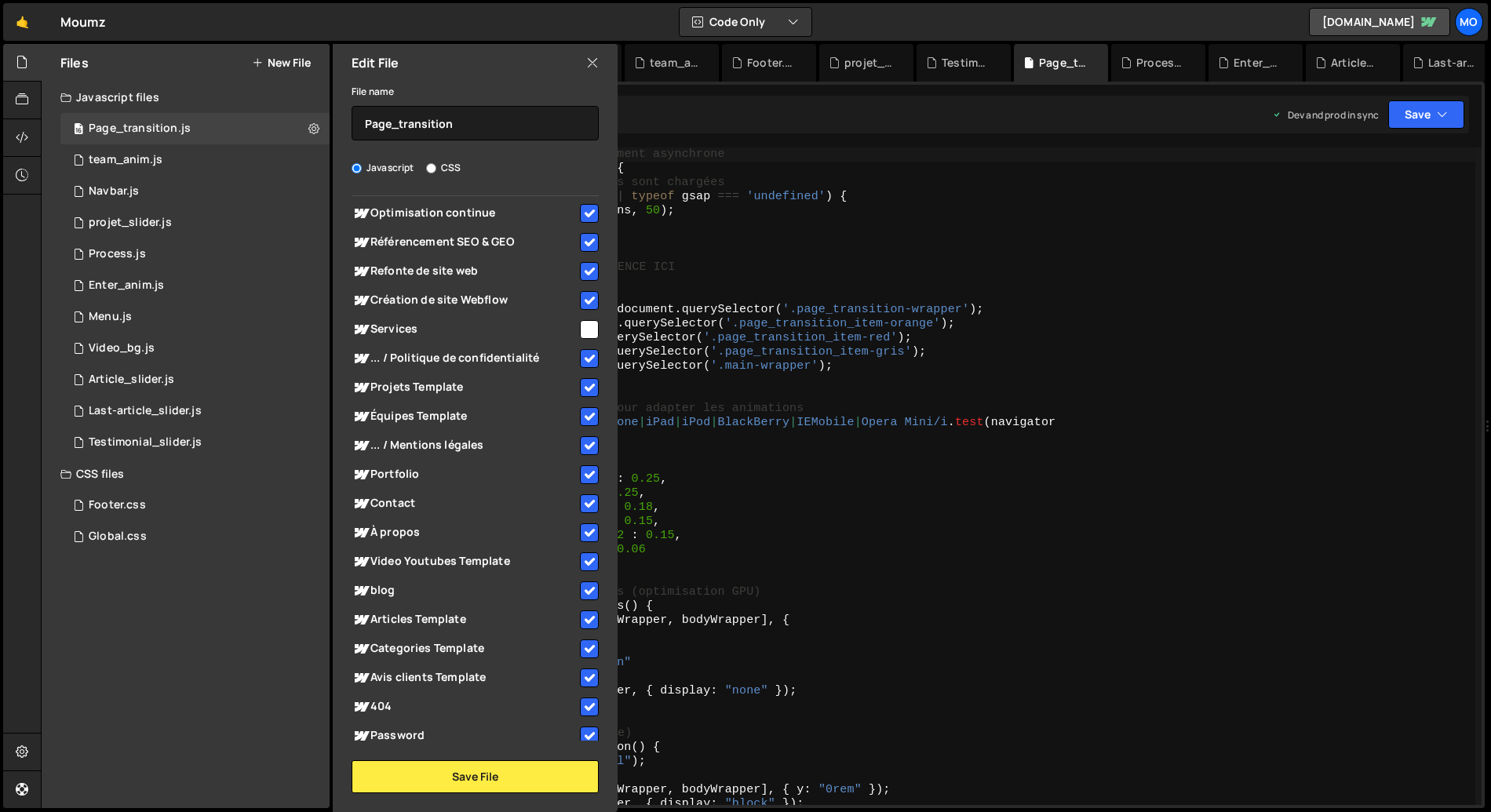
scroll to position [157, 0]
click at [580, 327] on input "checkbox" at bounding box center [590, 330] width 19 height 19
checkbox input "true"
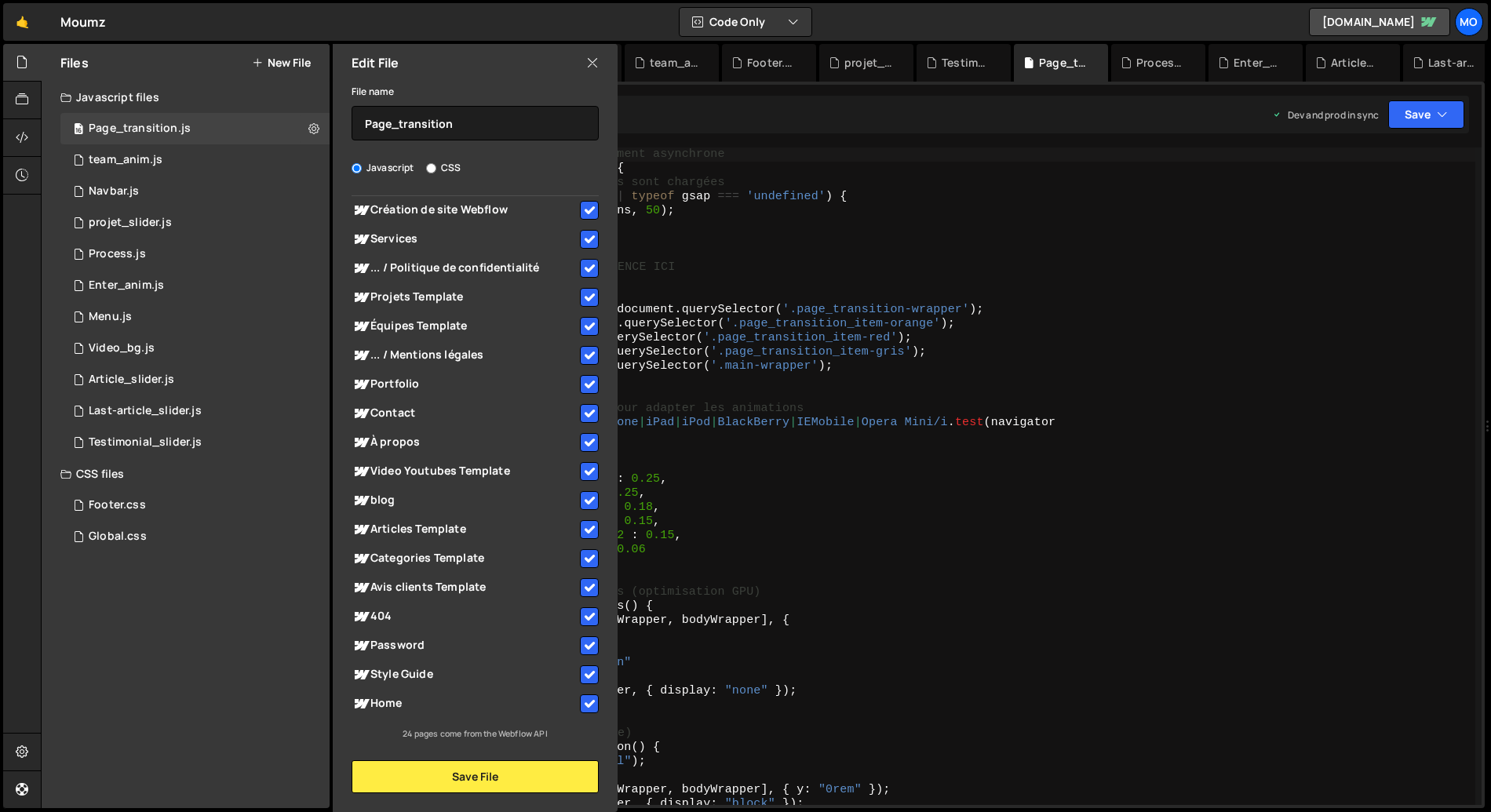
scroll to position [0, 0]
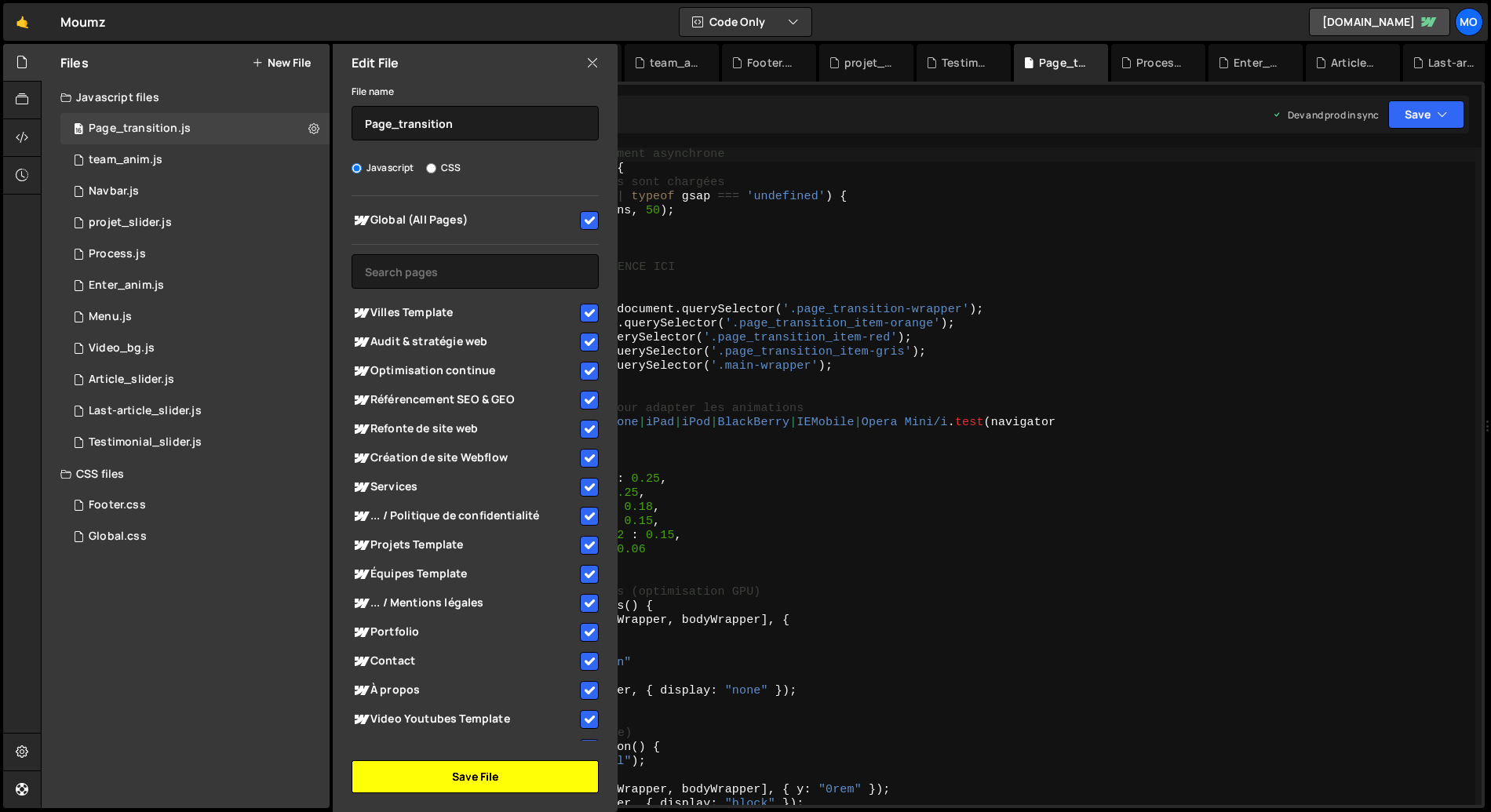
click at [460, 775] on button "Save File" at bounding box center [475, 776] width 247 height 33
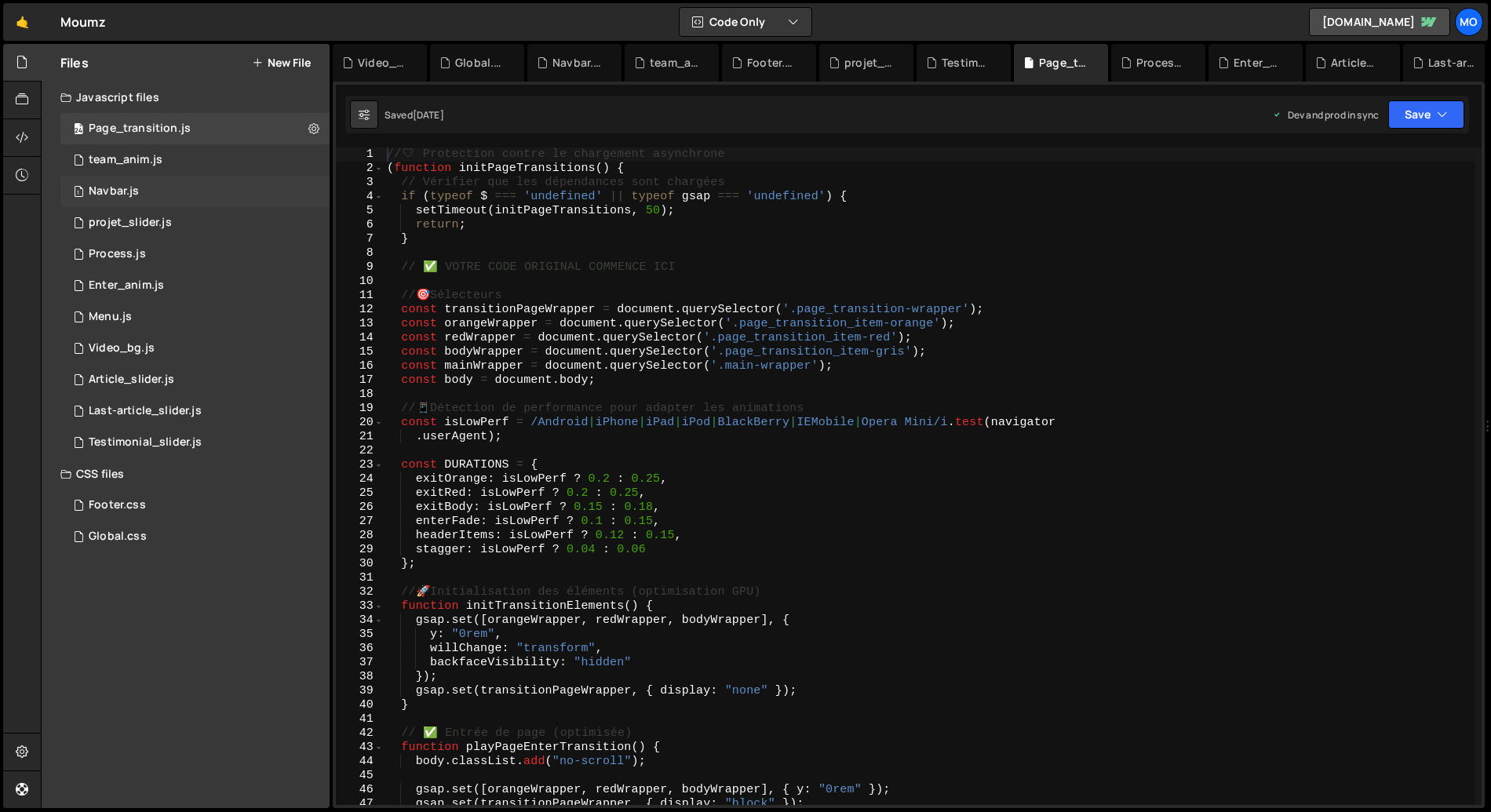
click at [151, 197] on div "1 Navbar.js 0" at bounding box center [195, 191] width 269 height 31
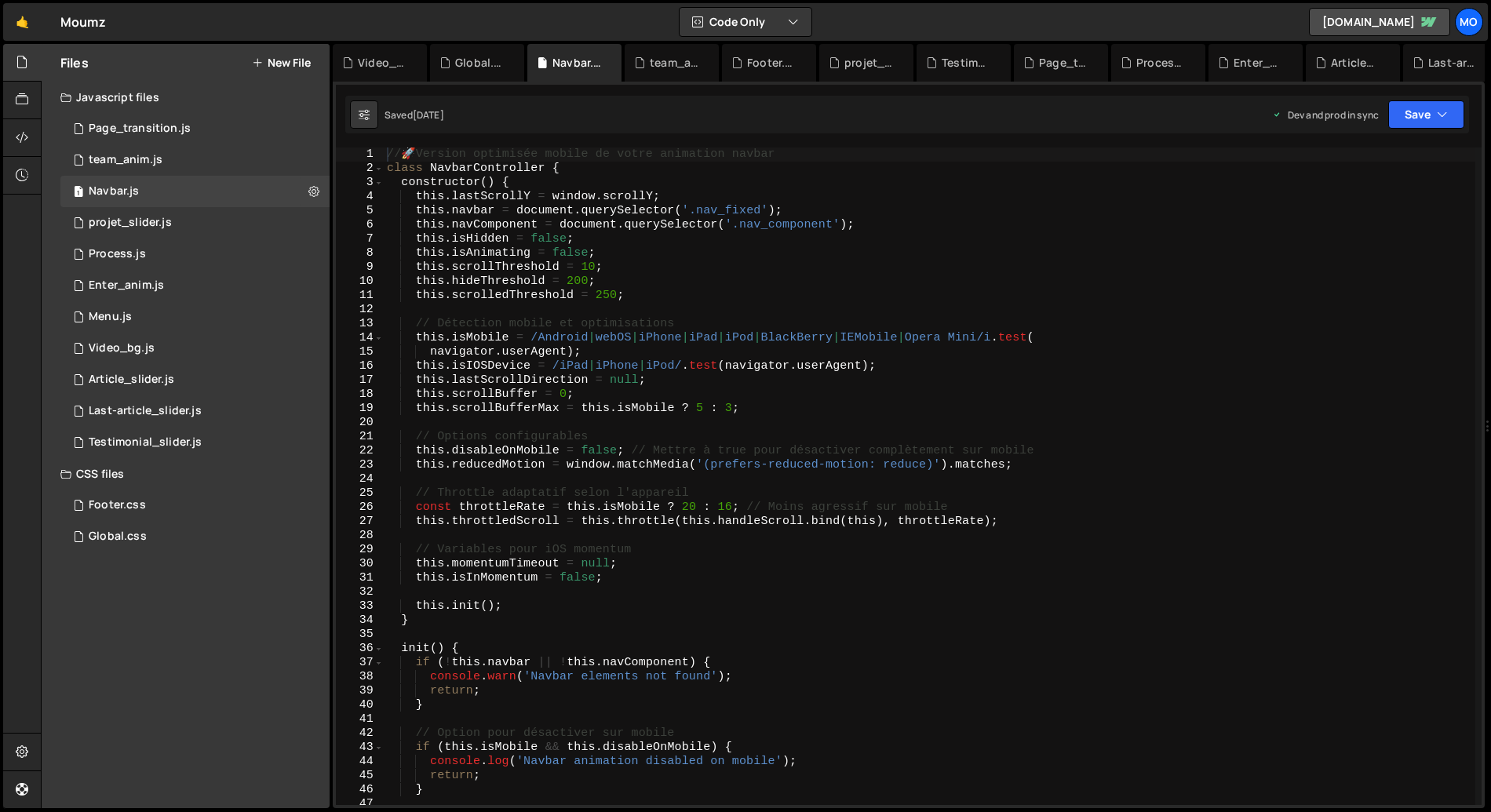
click at [553, 280] on div "// 🚀 Version optimisée mobile de votre animation navbar class NavbarController …" at bounding box center [929, 491] width 1092 height 686
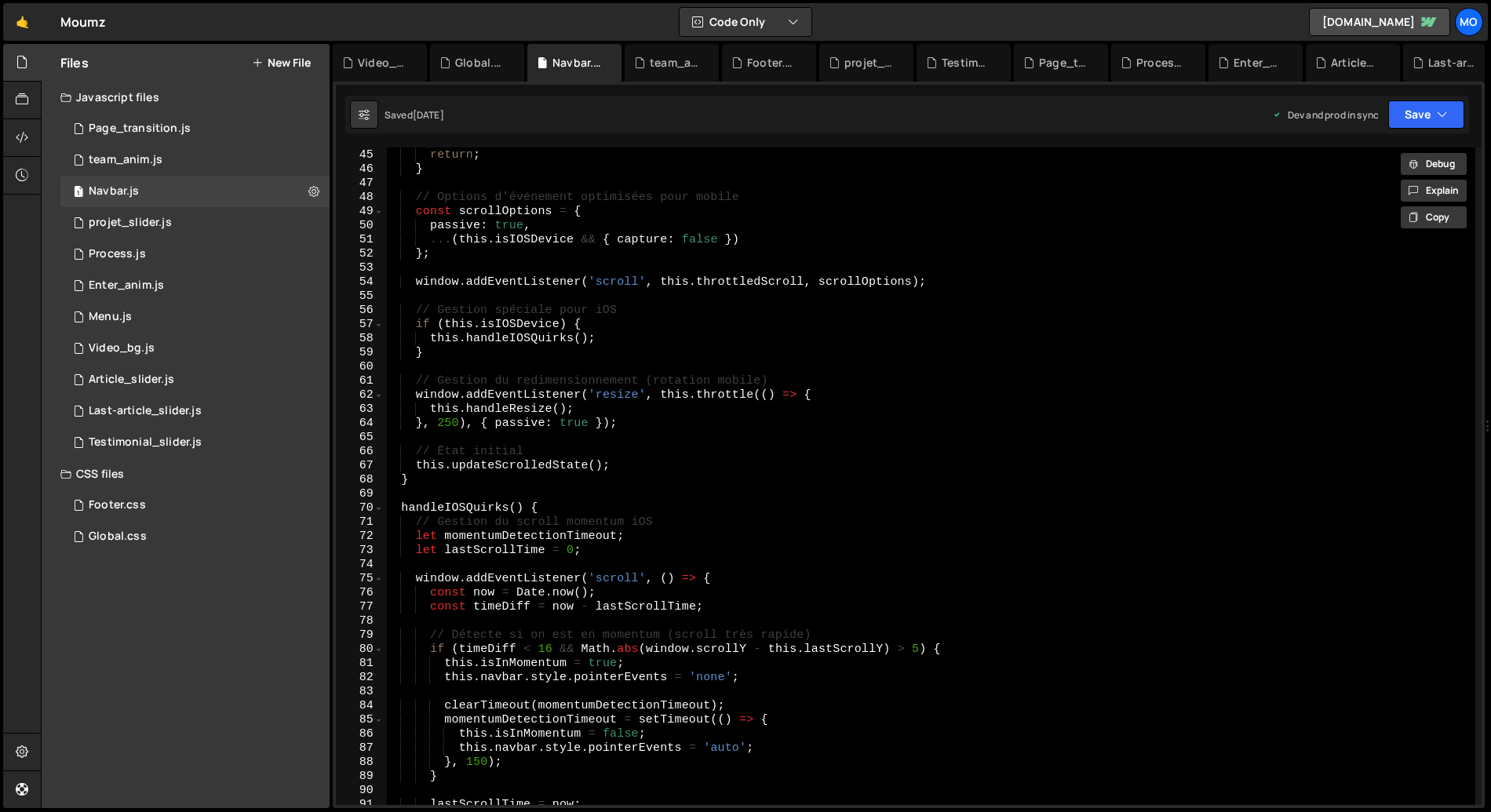
paste textarea ", false);"
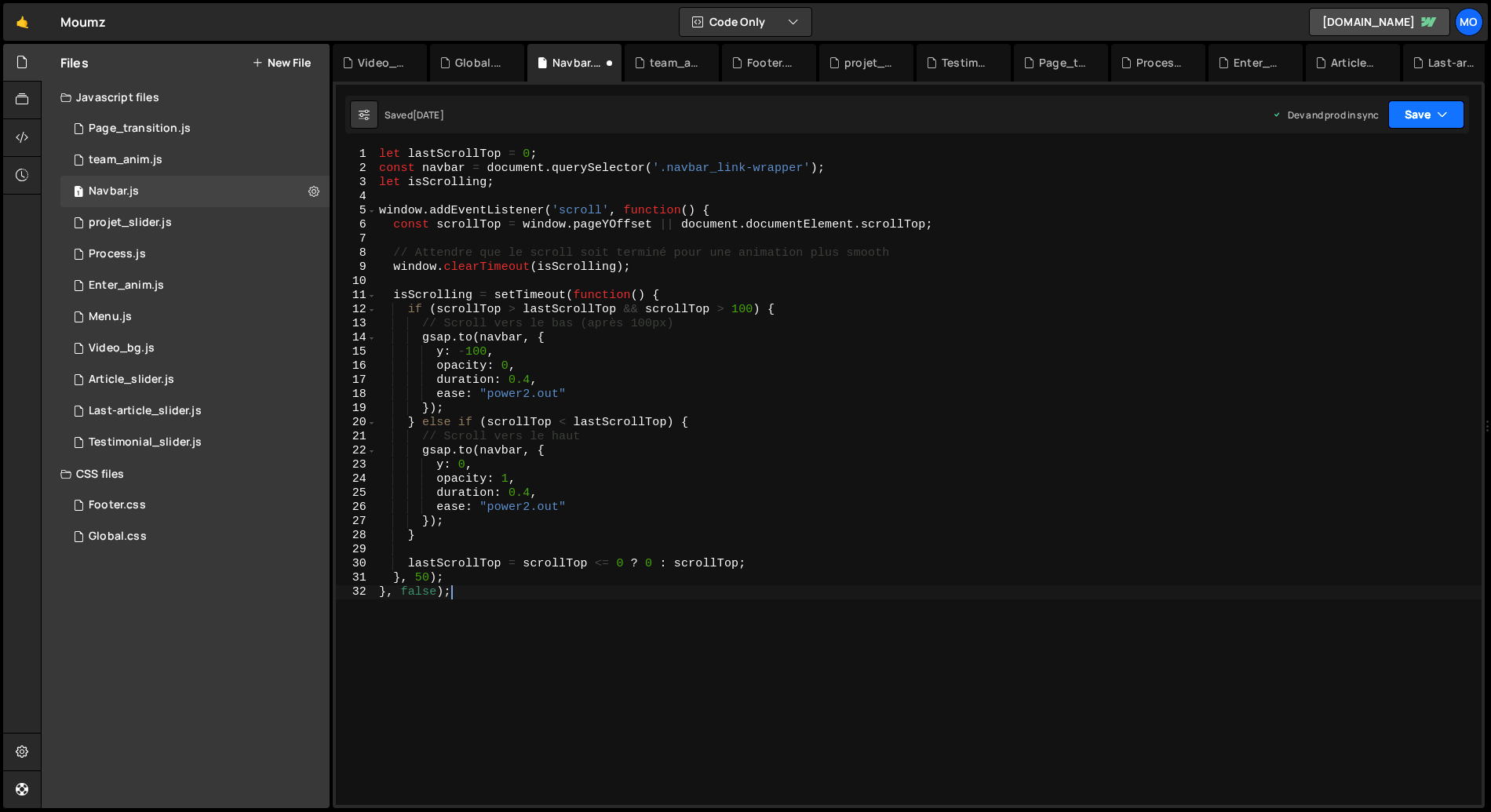
click at [1418, 108] on button "Save" at bounding box center [1426, 114] width 76 height 28
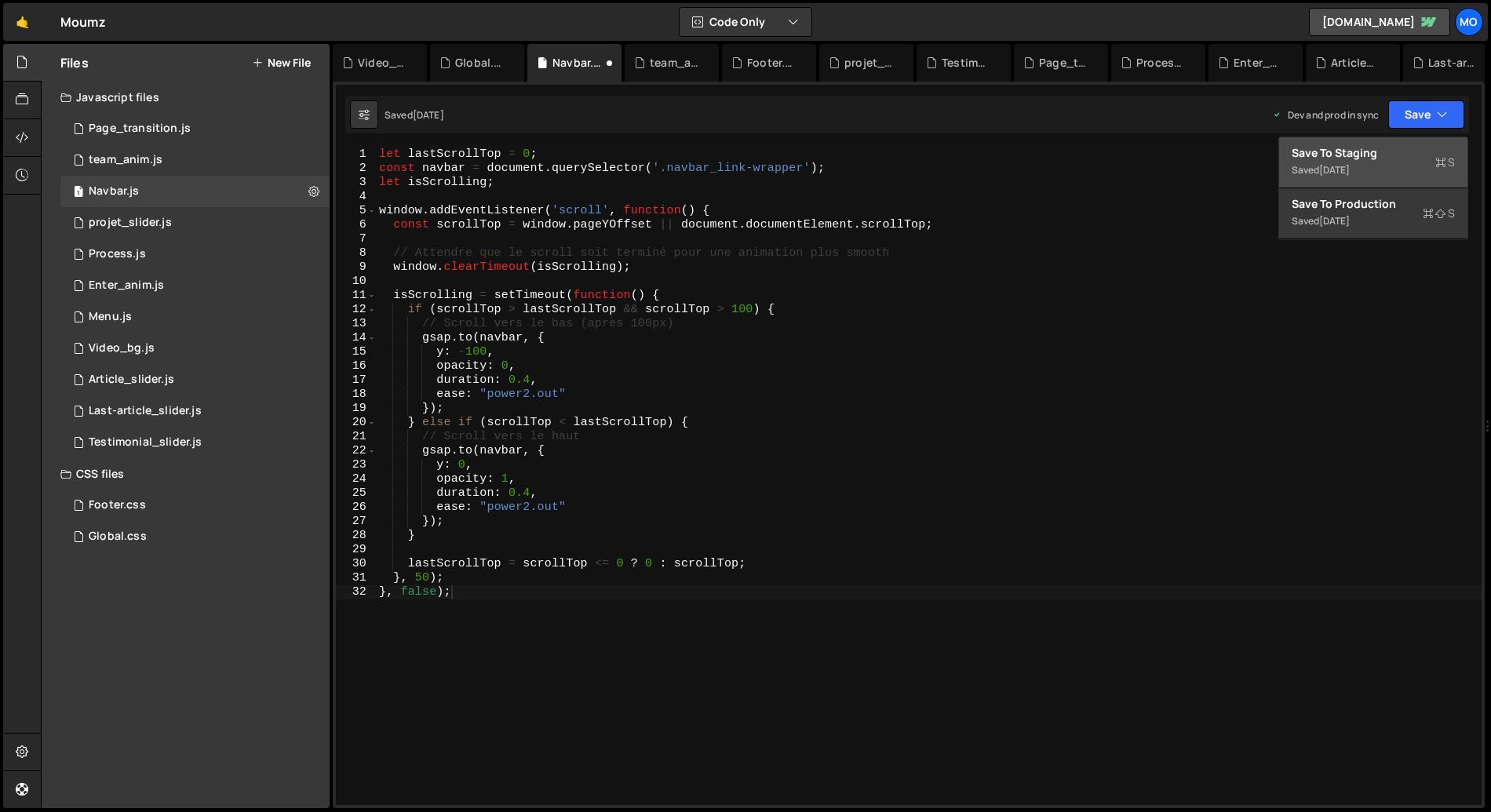
click at [1359, 161] on div "Saved [DATE]" at bounding box center [1373, 171] width 164 height 19
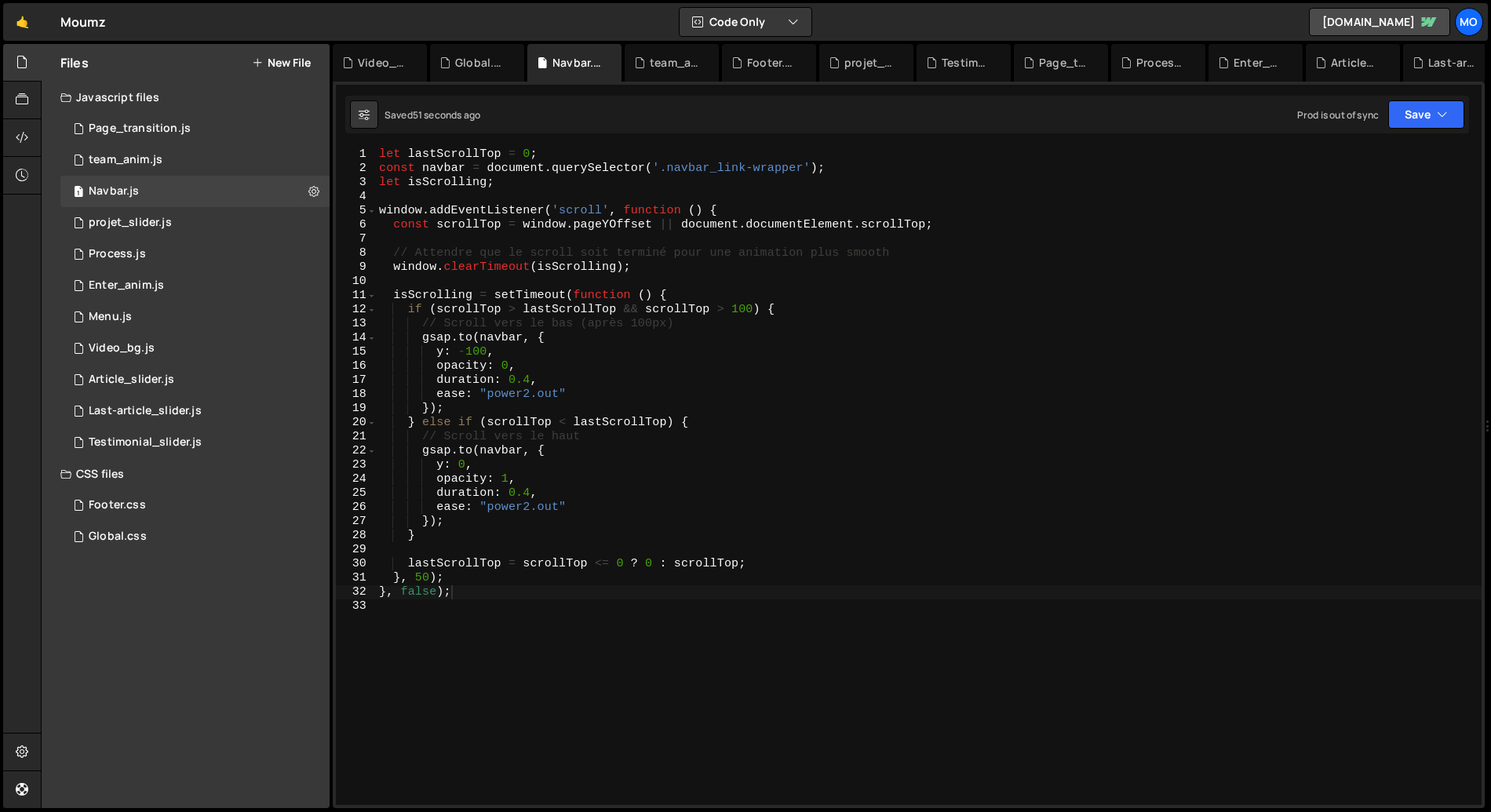
click at [769, 407] on div "let lastScrollTop = 0 ; const navbar = document . querySelector ( '.navbar_link…" at bounding box center [929, 491] width 1106 height 686
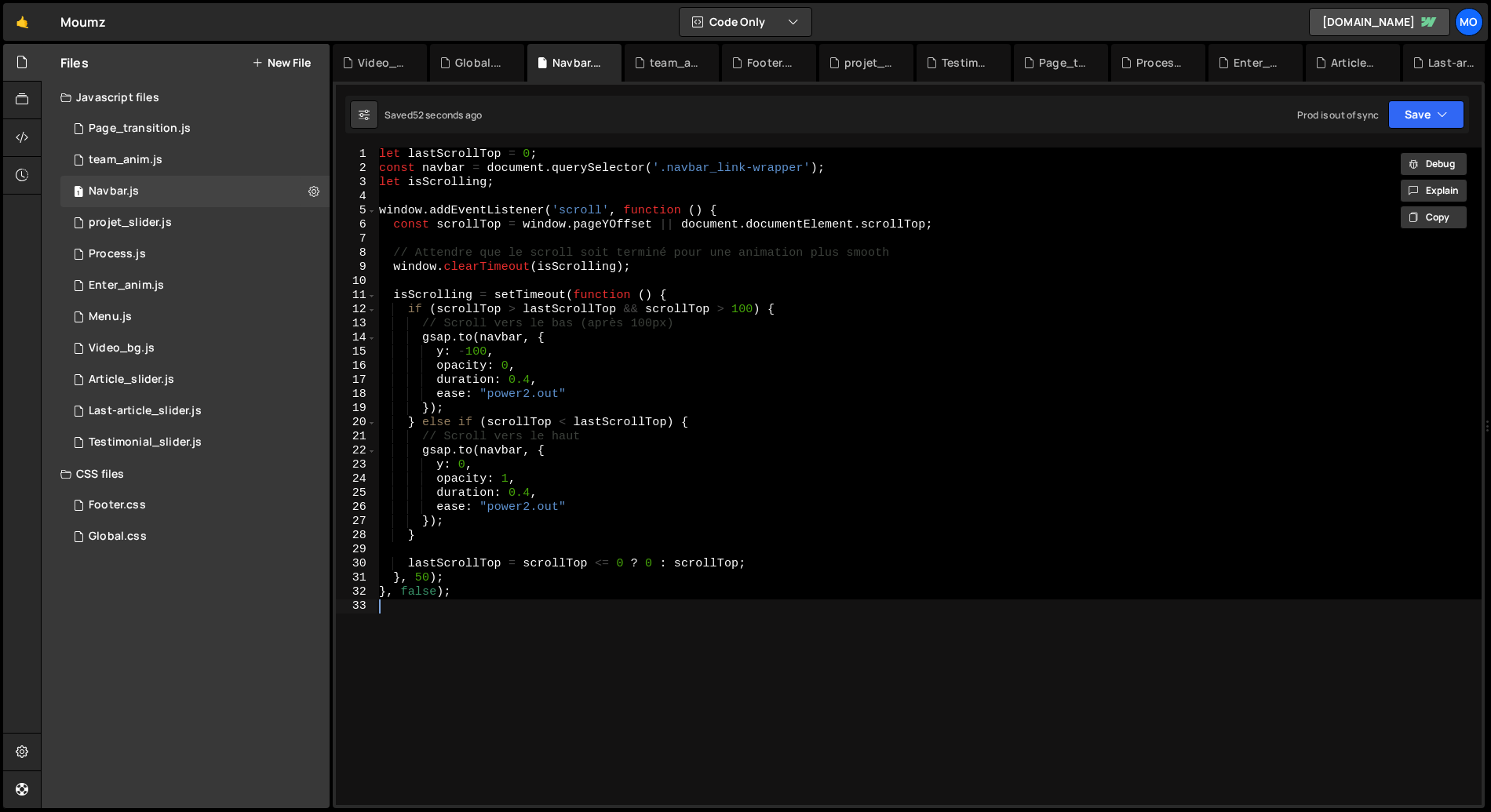
paste textarea
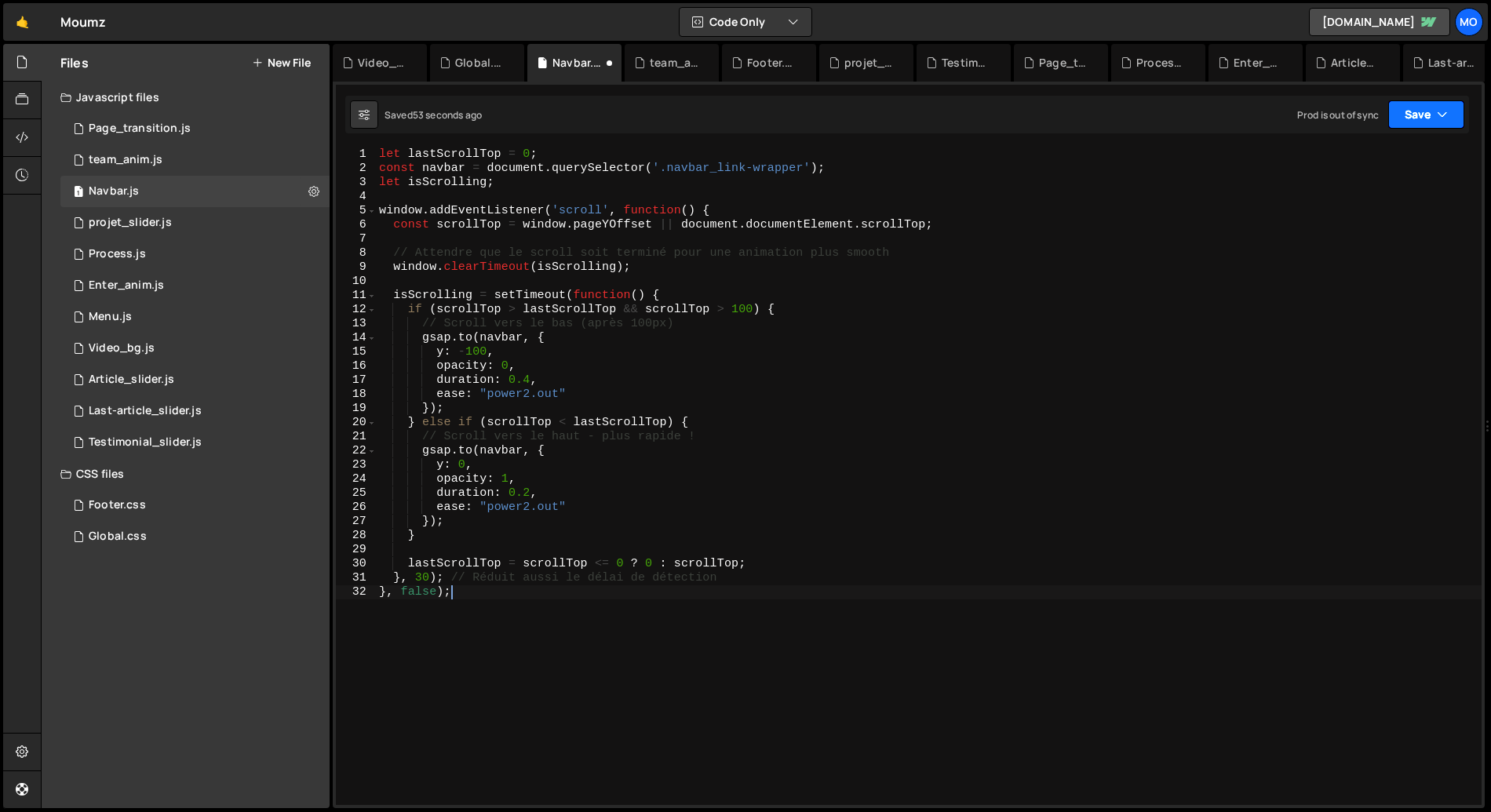
click at [1422, 115] on button "Save" at bounding box center [1426, 114] width 76 height 28
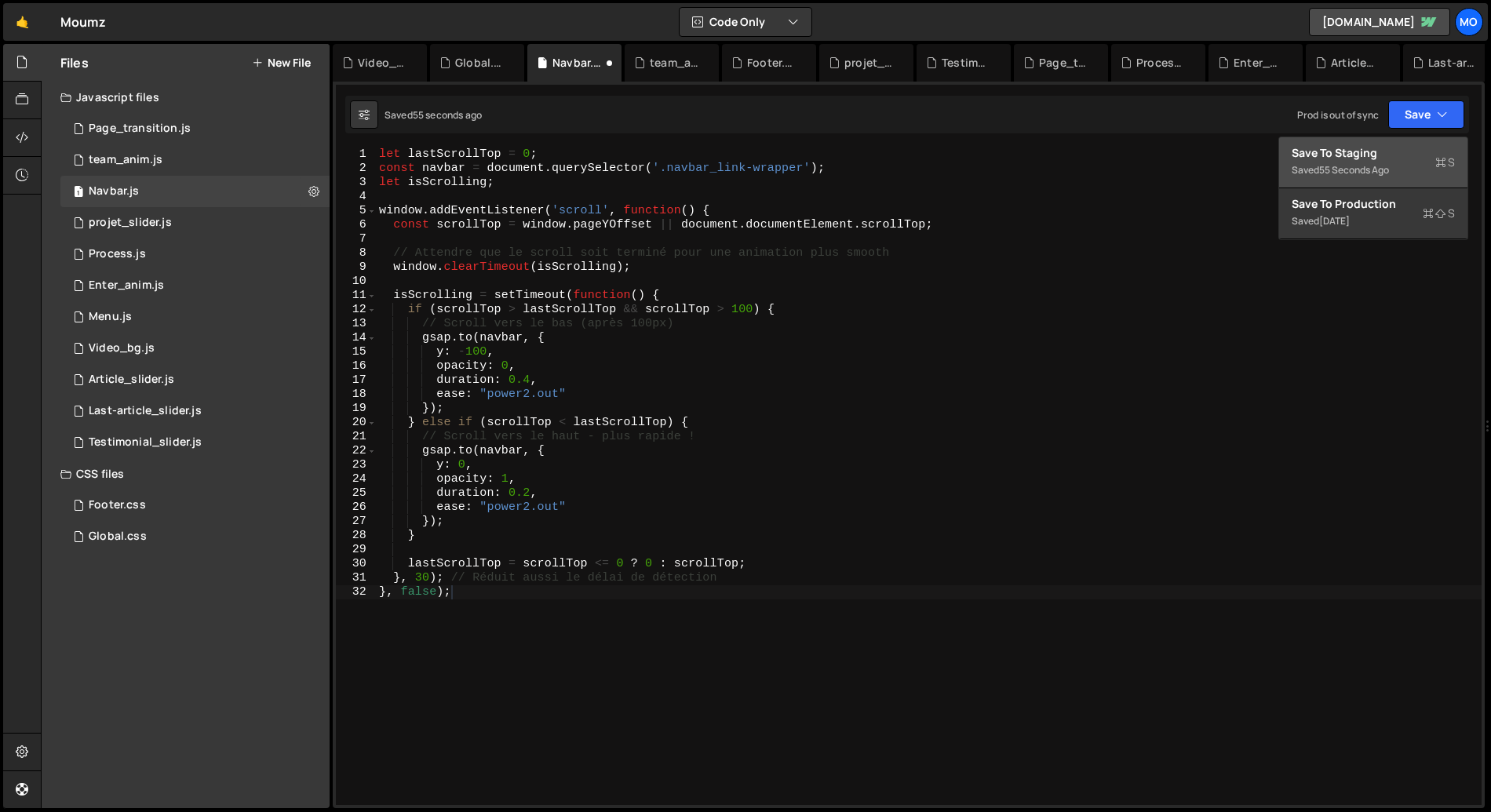
click at [1356, 167] on div "55 seconds ago" at bounding box center [1355, 170] width 70 height 14
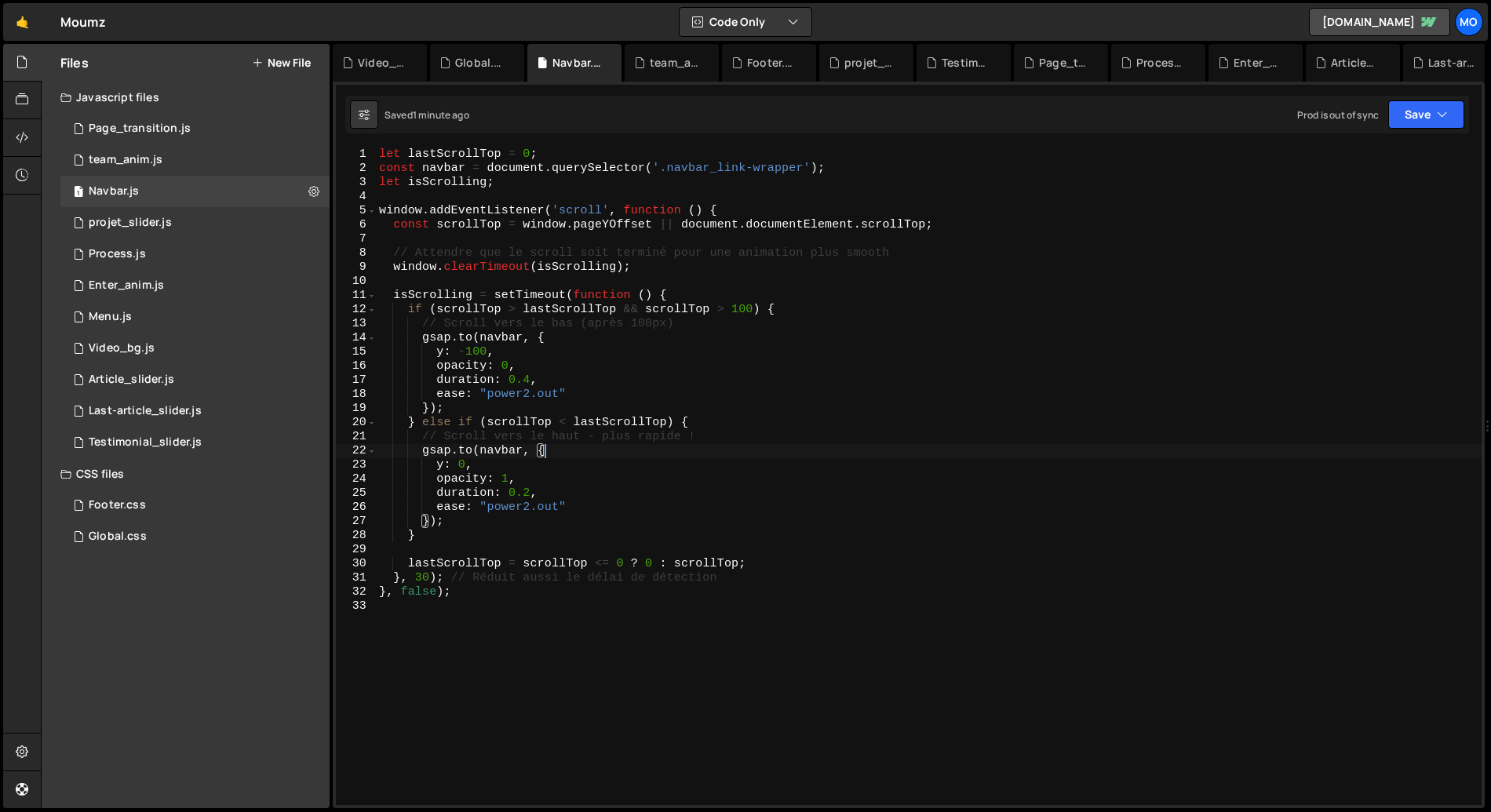
click at [667, 453] on div "let lastScrollTop = 0 ; const navbar = document . querySelector ( '.navbar_link…" at bounding box center [929, 491] width 1106 height 686
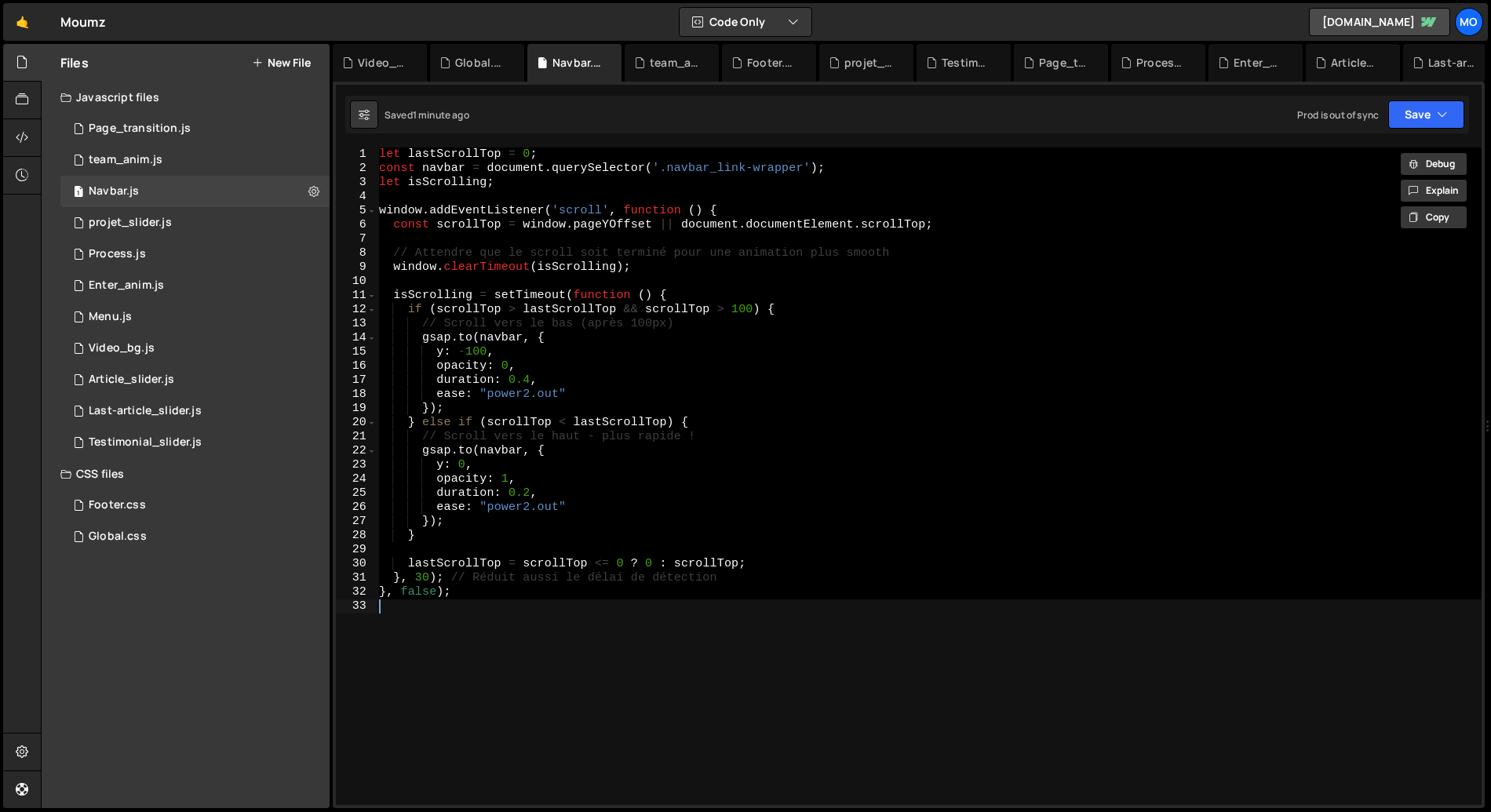
paste textarea
type textarea "}, false);"
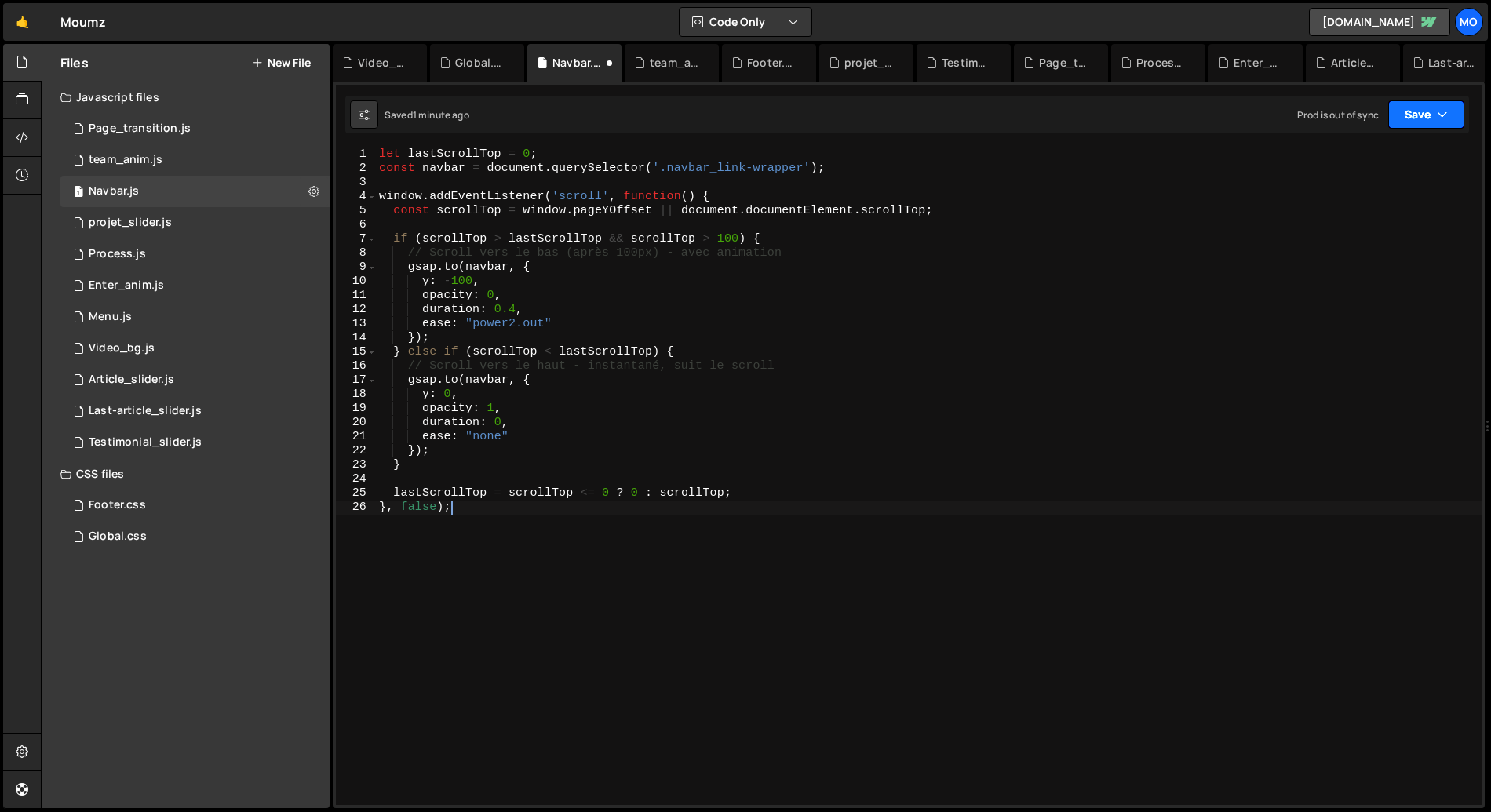
click at [1403, 117] on button "Save" at bounding box center [1426, 114] width 76 height 28
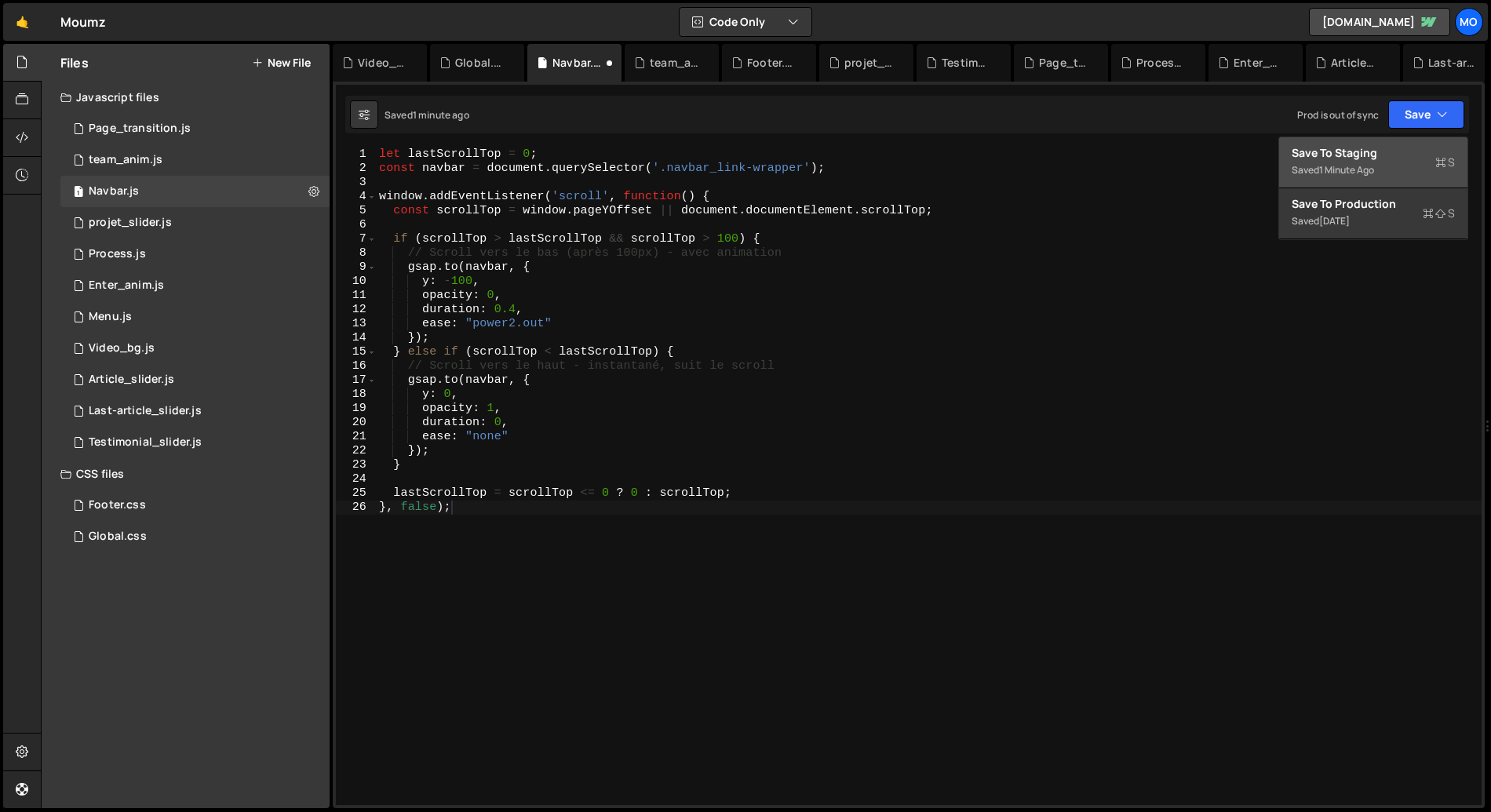
click at [1342, 164] on div "1 minute ago" at bounding box center [1347, 170] width 55 height 14
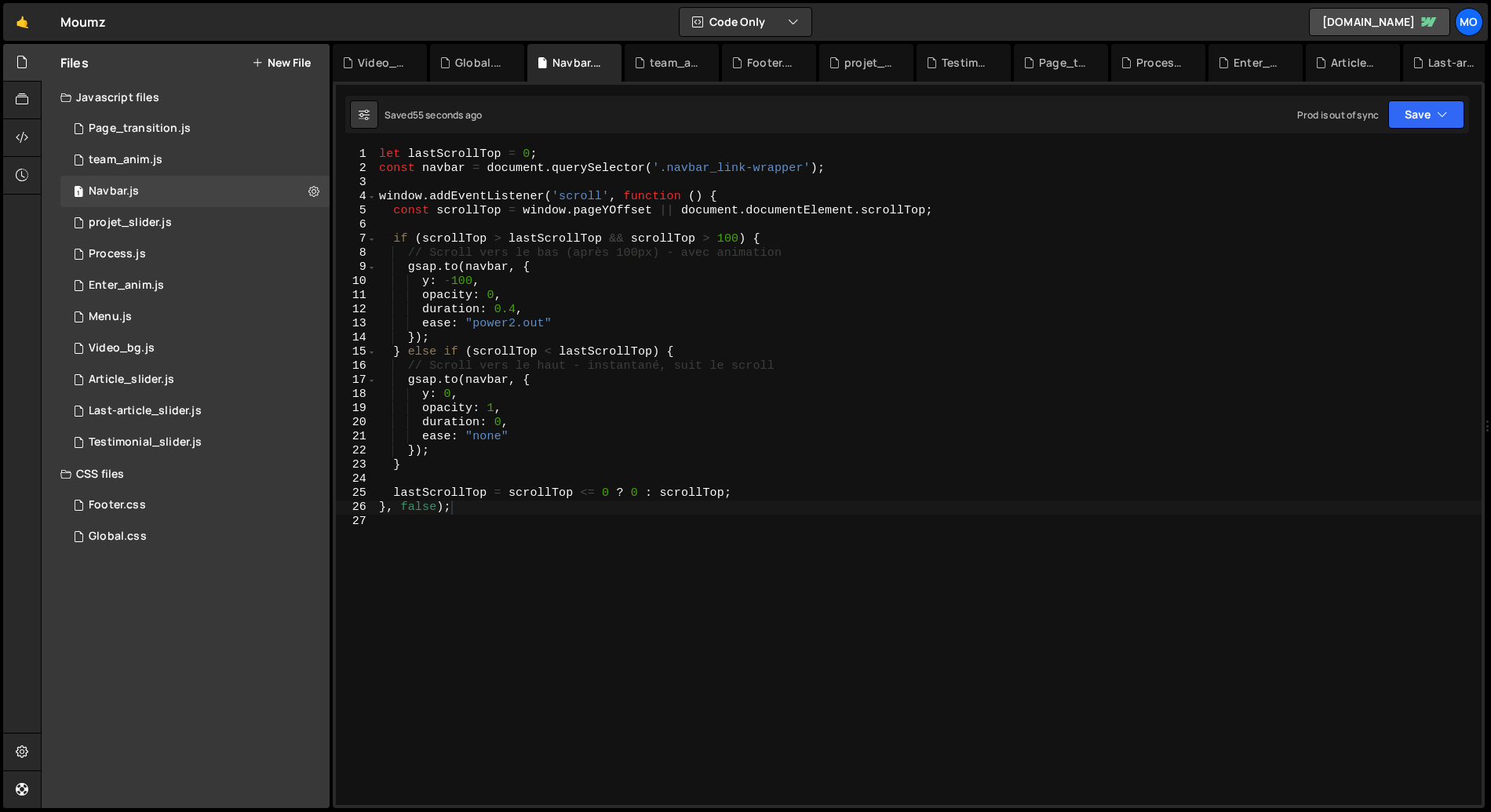
click at [635, 475] on div "let lastScrollTop = 0 ; const navbar = document . querySelector ( '.navbar_link…" at bounding box center [929, 491] width 1106 height 686
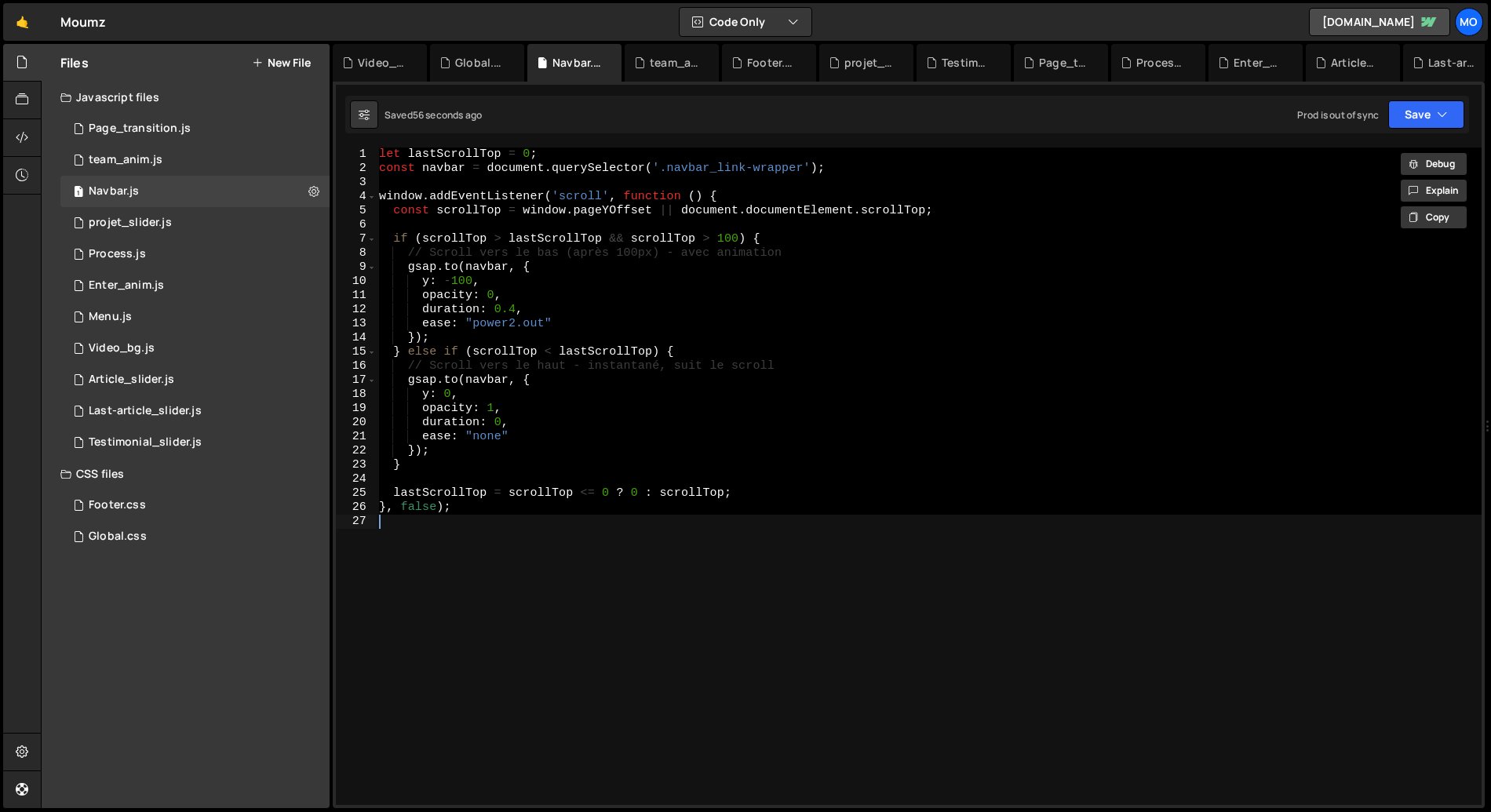
paste textarea
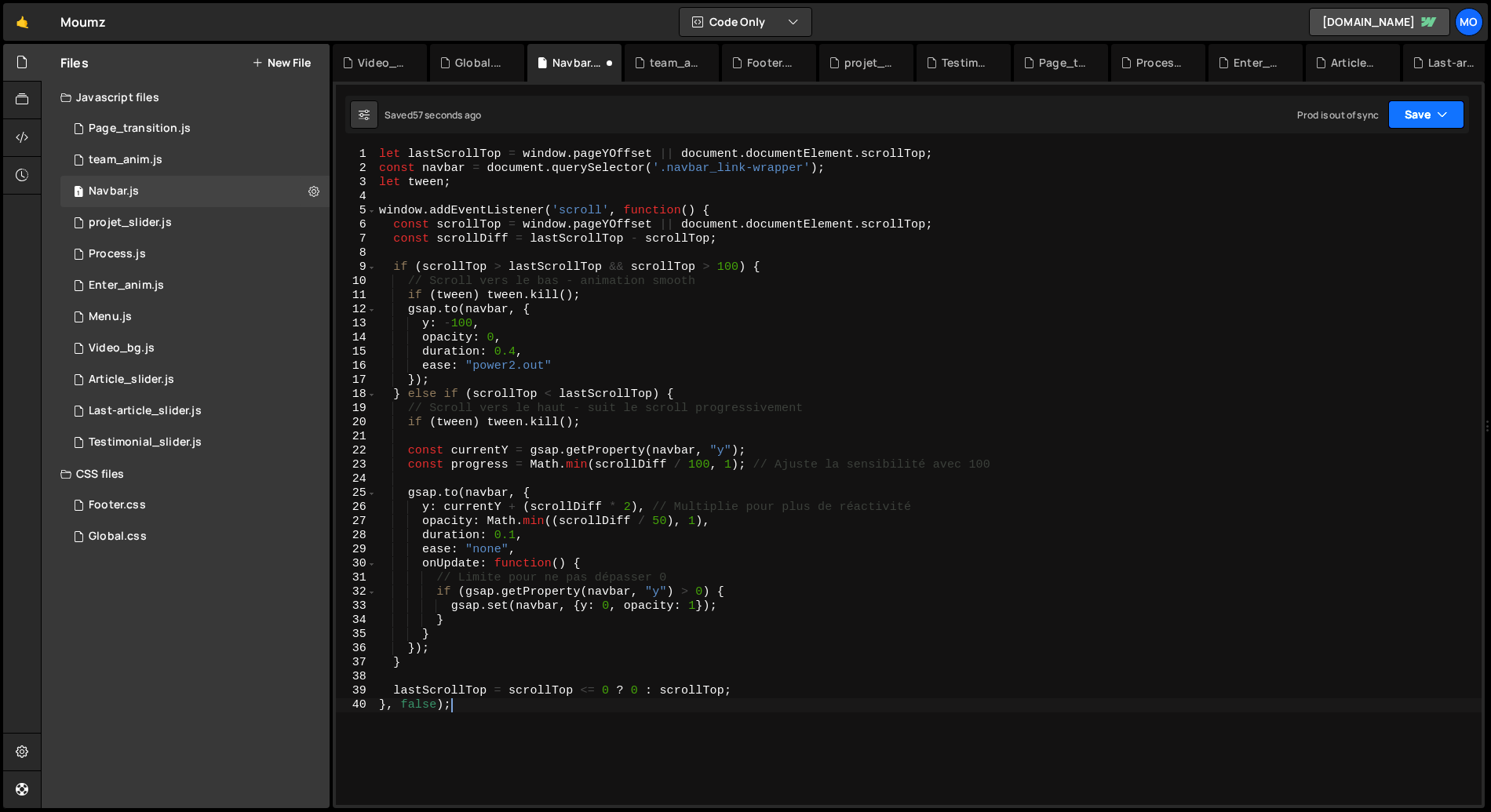
click at [1427, 120] on button "Save" at bounding box center [1426, 114] width 76 height 28
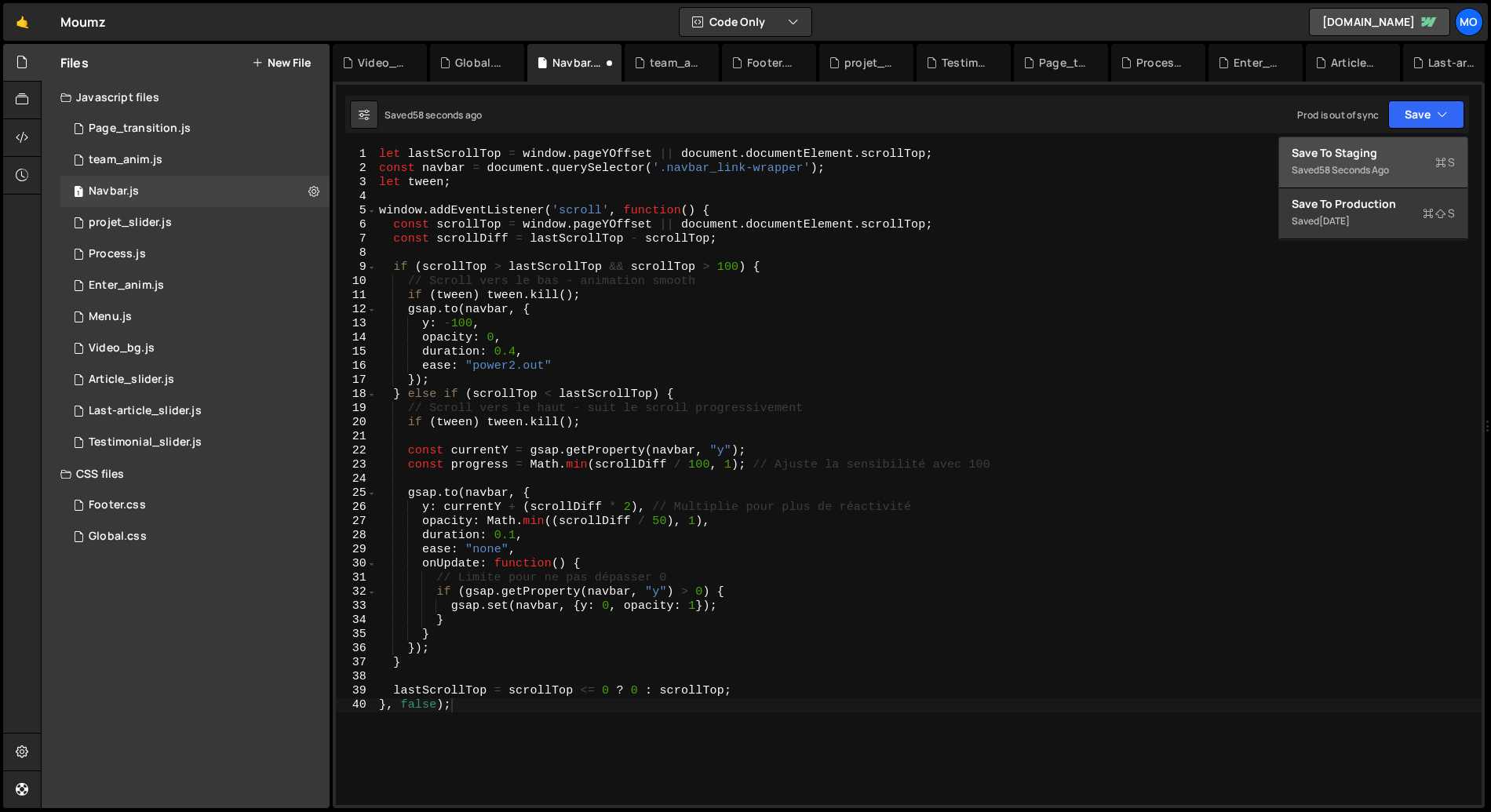
click at [1355, 159] on div "Save to Staging S" at bounding box center [1373, 153] width 164 height 16
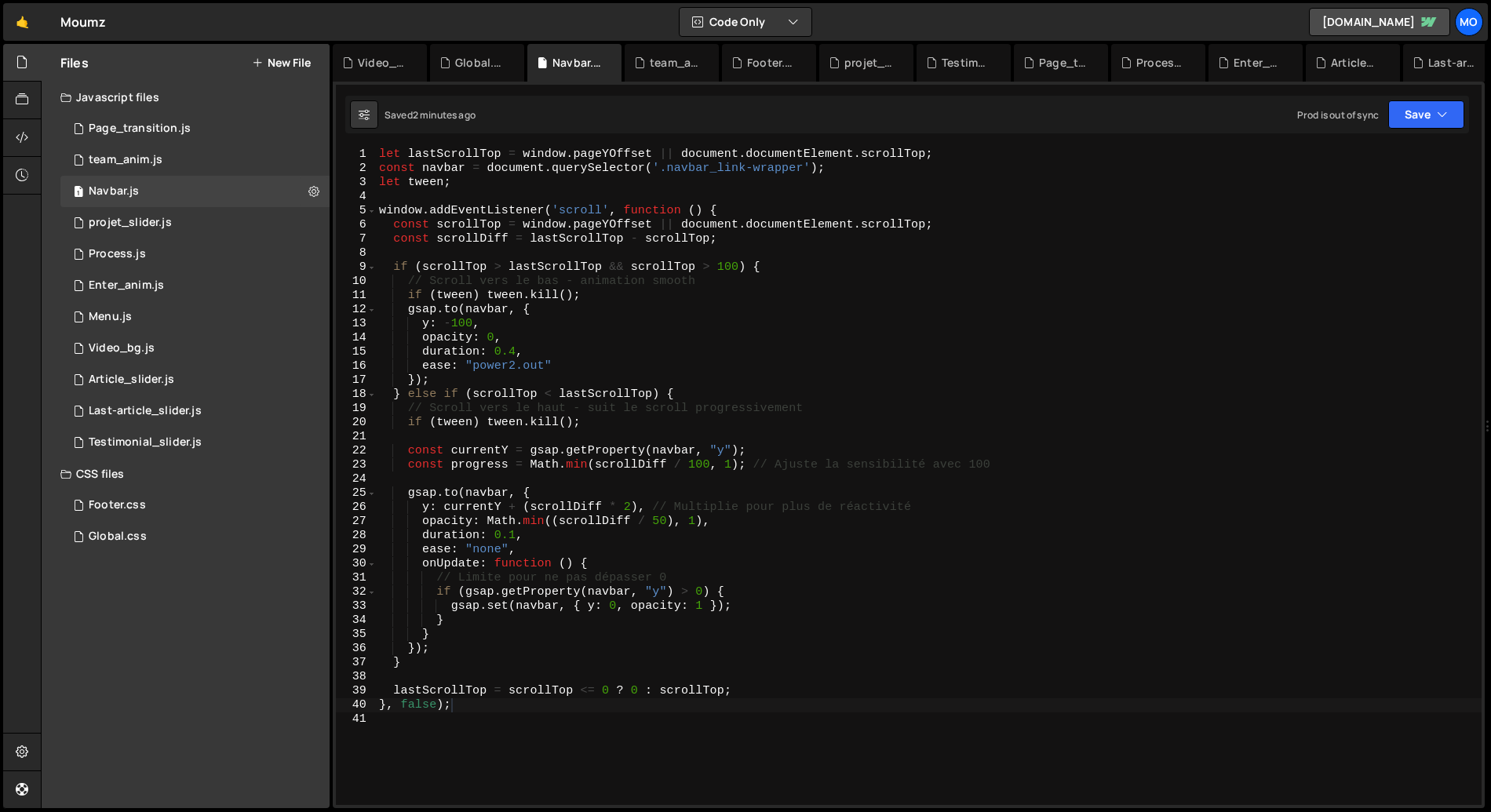
click at [712, 538] on div "let lastScrollTop = window . pageYOffset || document . documentElement . scroll…" at bounding box center [929, 491] width 1106 height 686
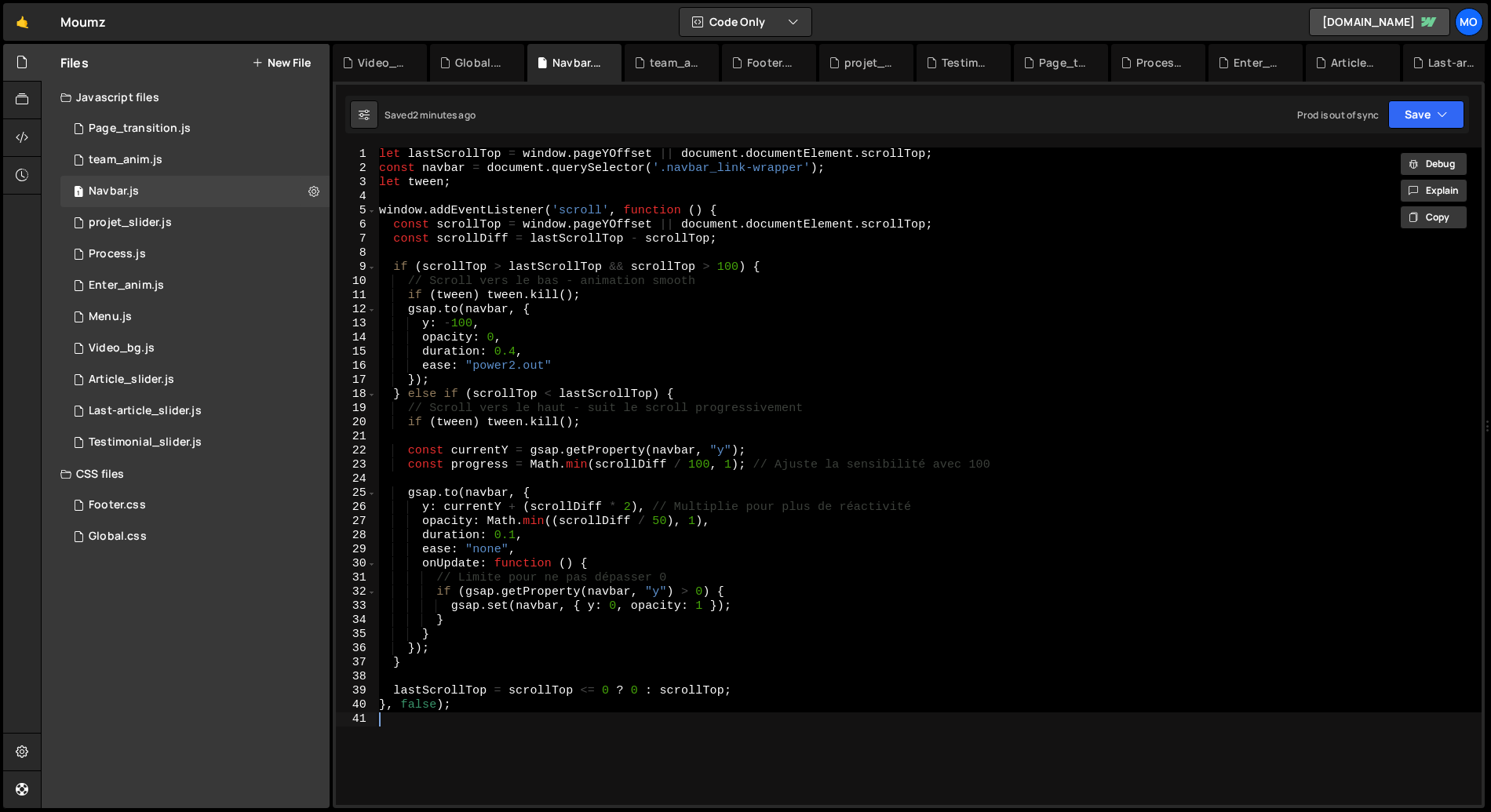
paste textarea
type textarea "}, false);"
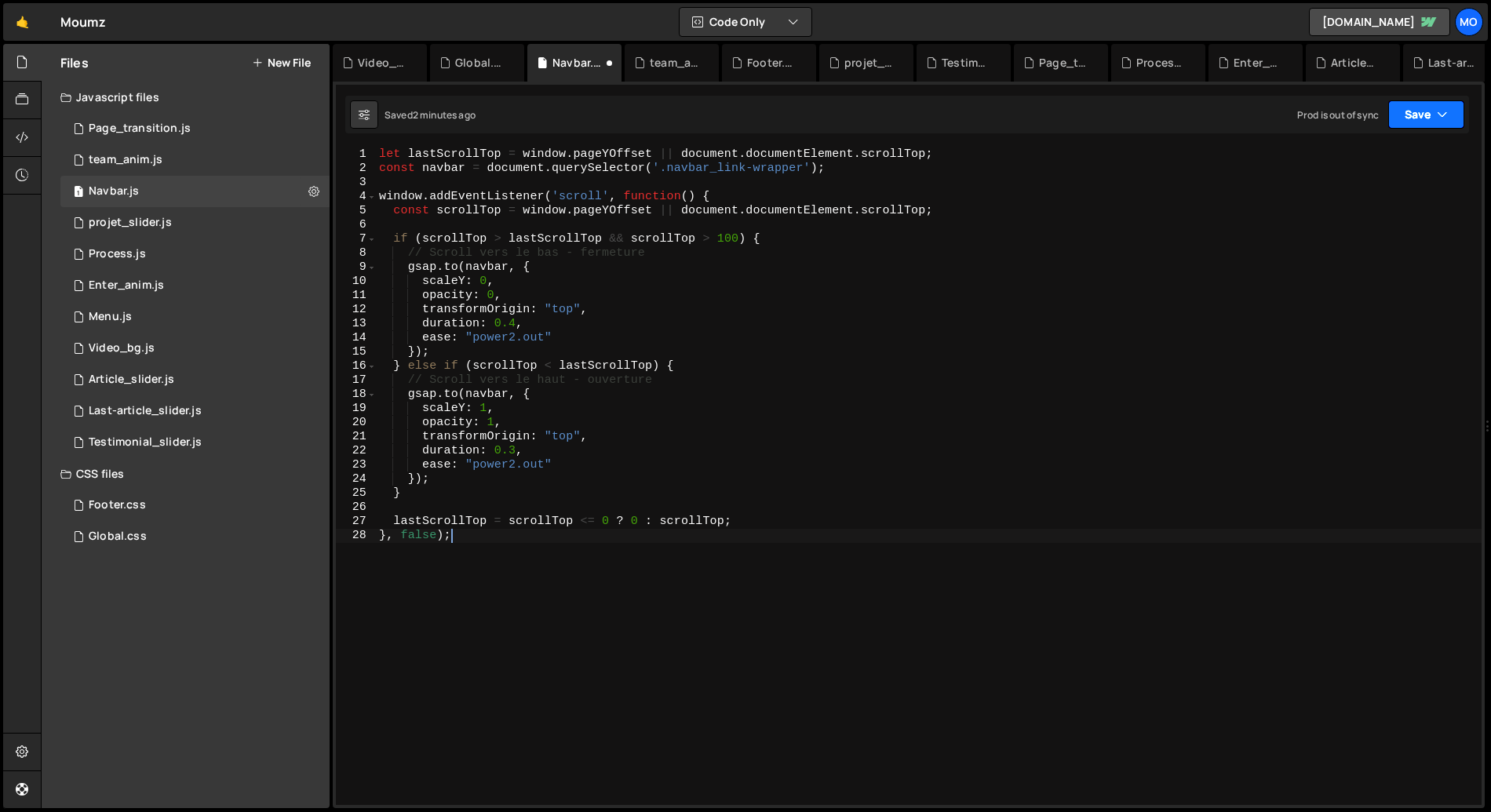
click at [1409, 119] on button "Save" at bounding box center [1426, 114] width 76 height 28
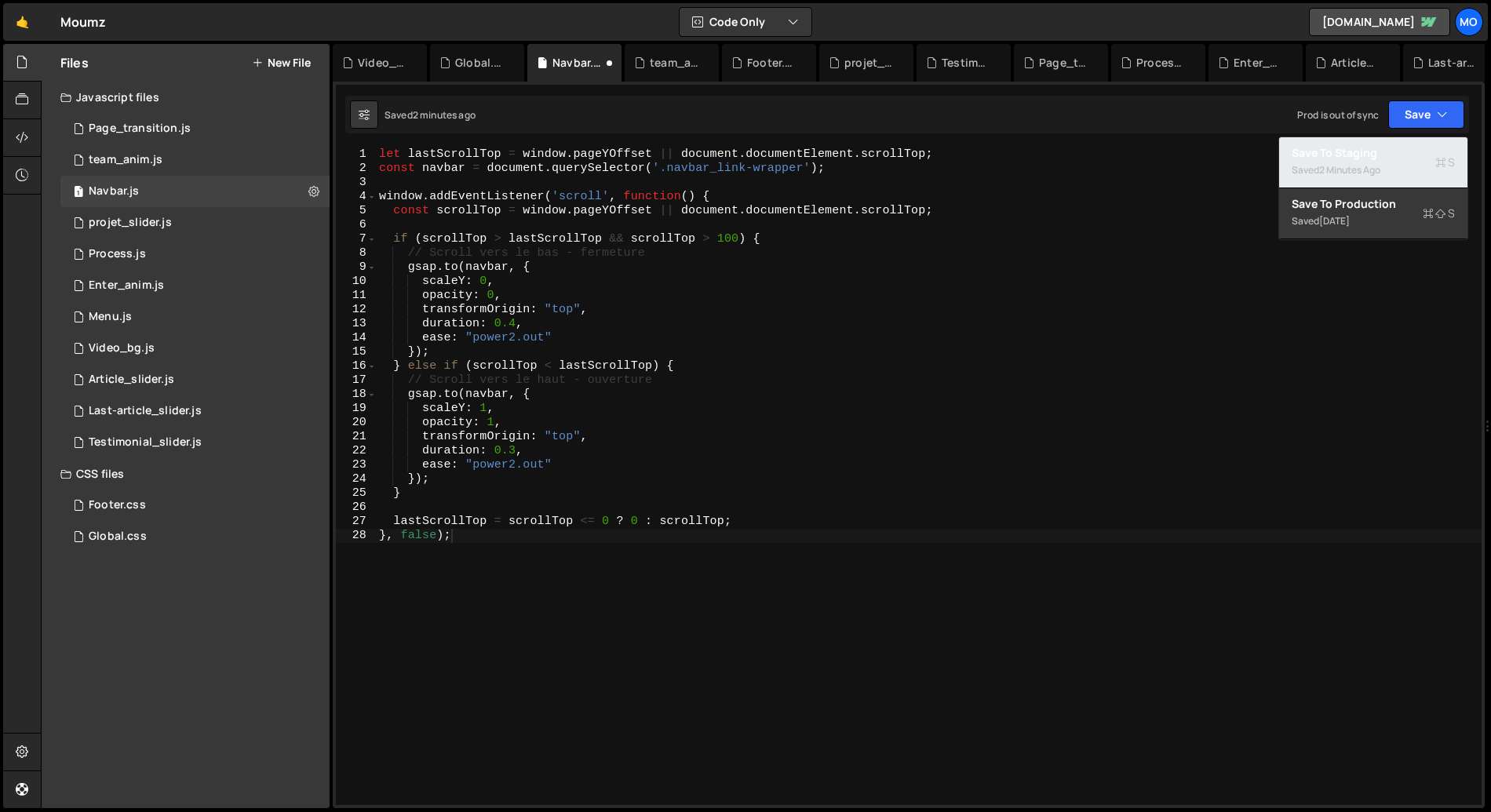
click at [1333, 161] on div "Saved 2 minutes ago" at bounding box center [1373, 171] width 164 height 19
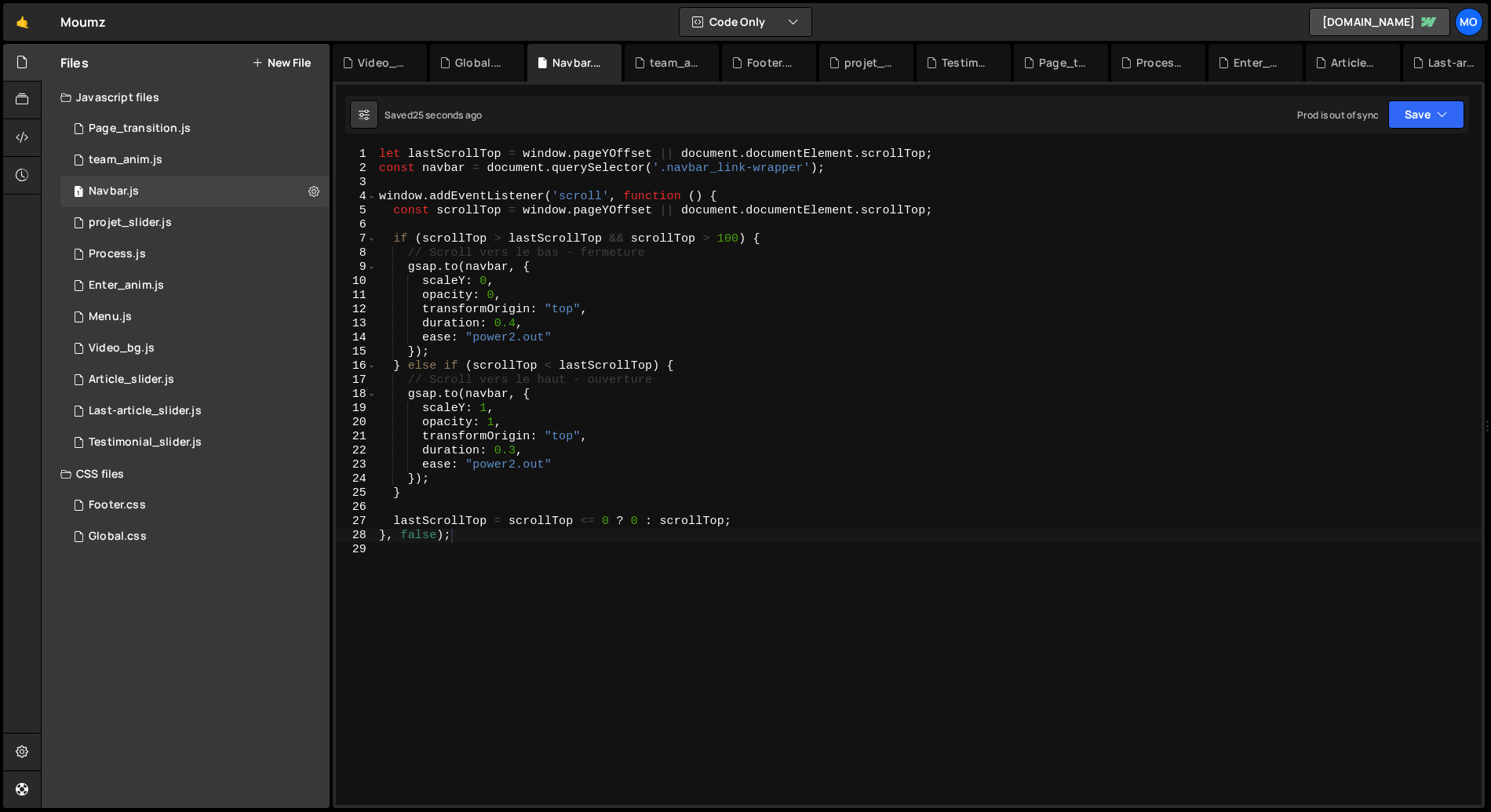
click at [715, 503] on div "let lastScrollTop = window . pageYOffset || document . documentElement . scroll…" at bounding box center [929, 491] width 1106 height 686
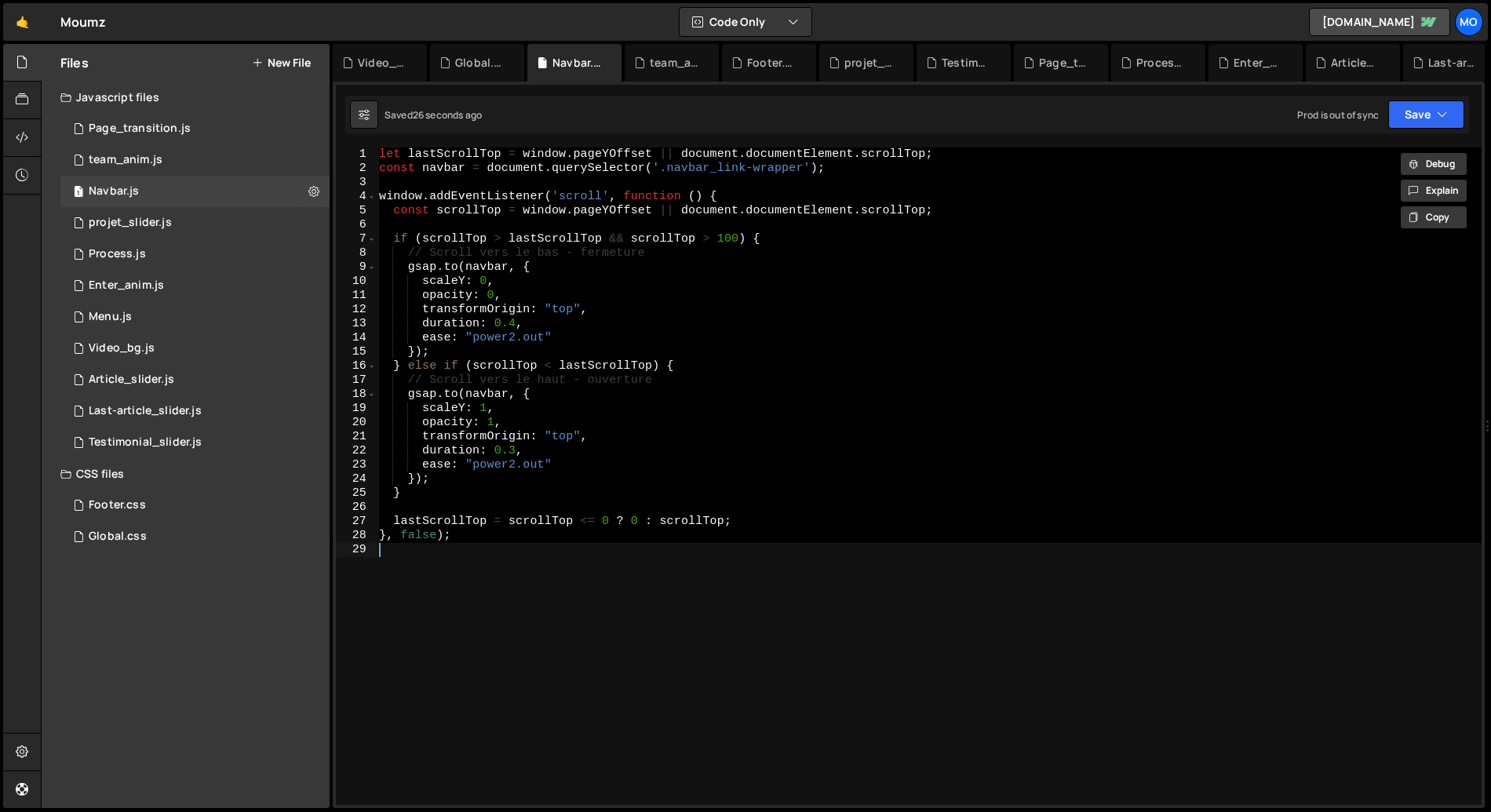
paste textarea
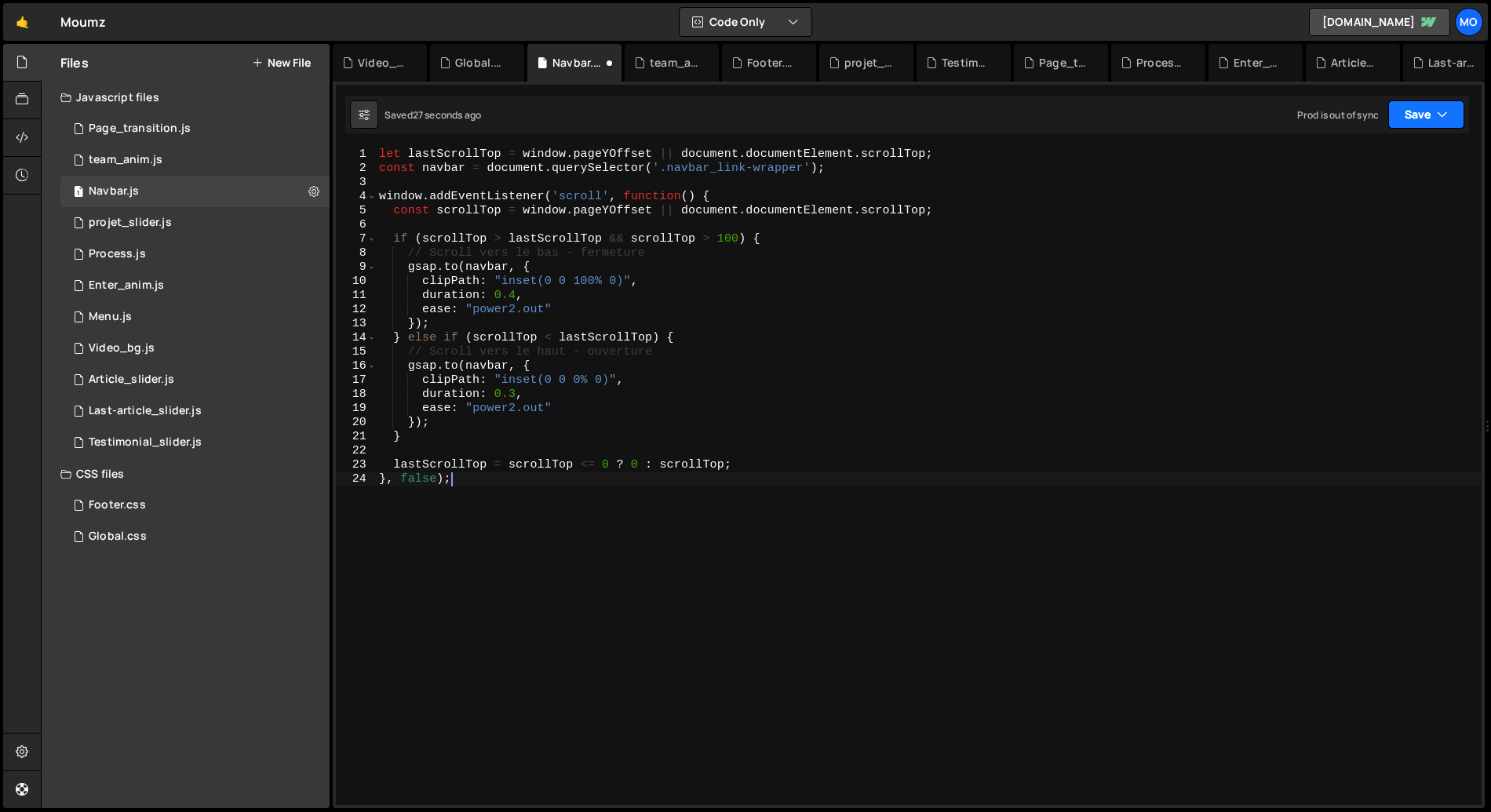
click at [1417, 119] on button "Save" at bounding box center [1426, 114] width 76 height 28
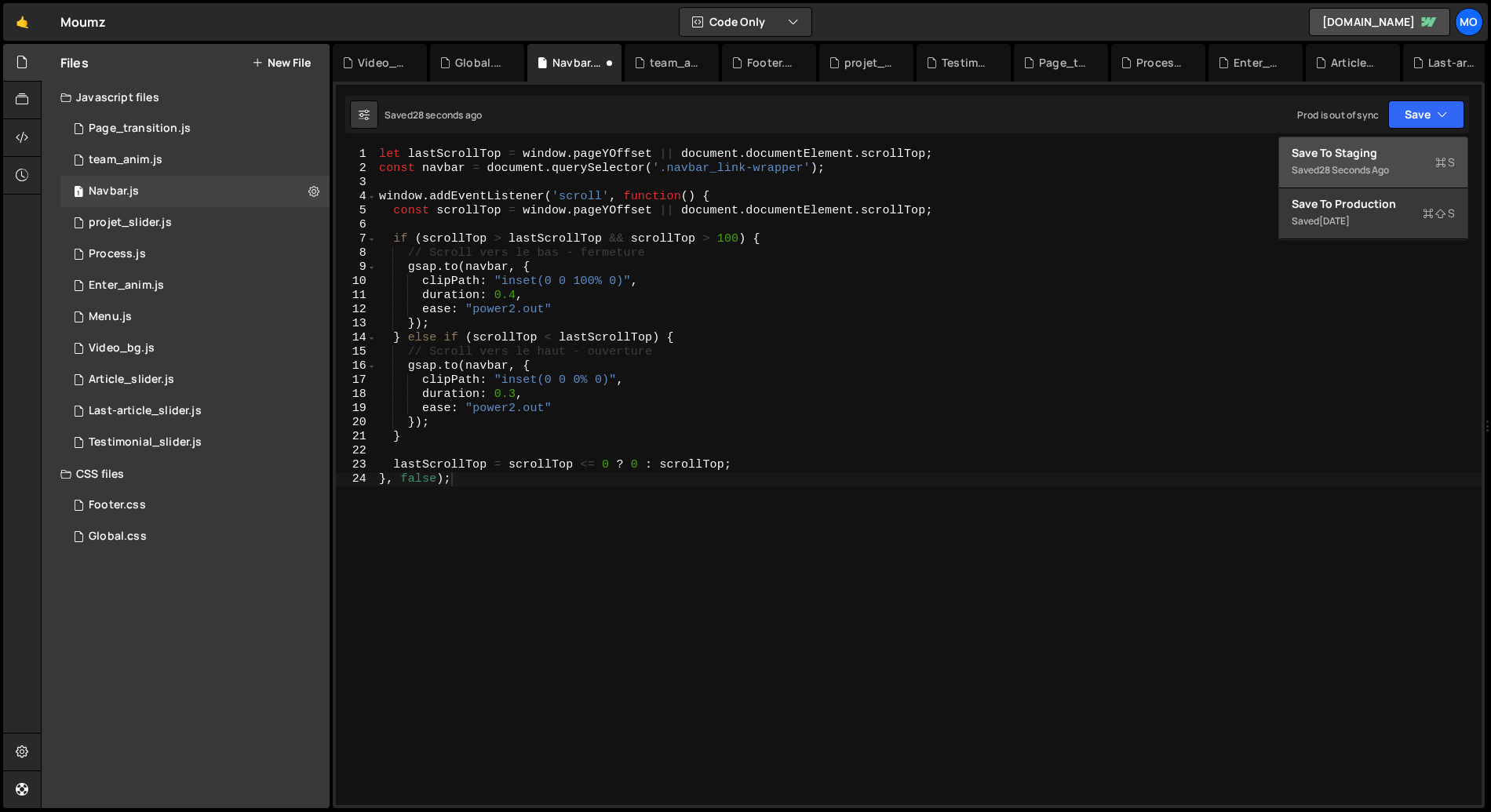
click at [1343, 162] on div "Saved 28 seconds ago" at bounding box center [1373, 171] width 164 height 19
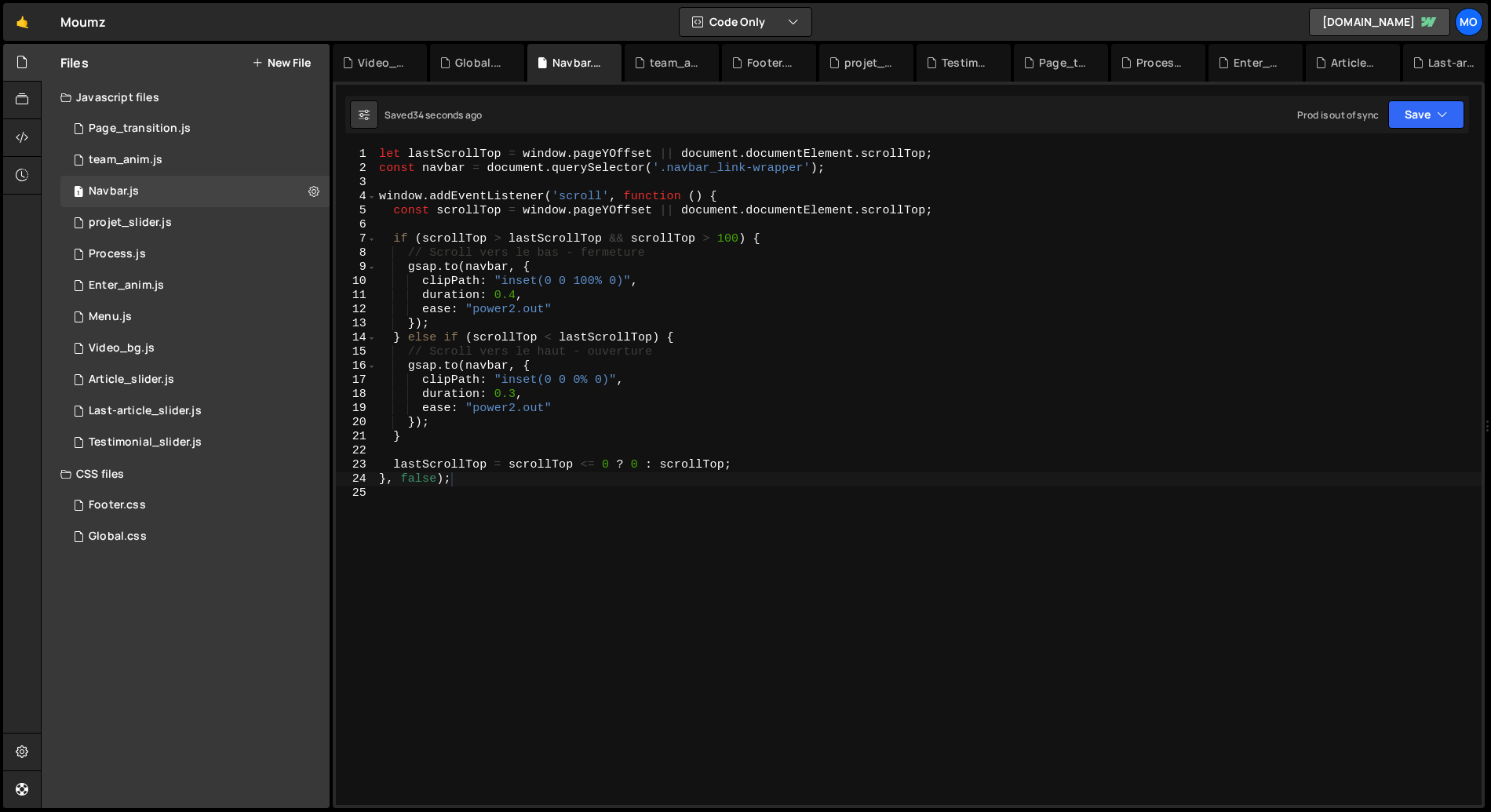
click at [580, 400] on div "let lastScrollTop = window . pageYOffset || document . documentElement . scroll…" at bounding box center [929, 491] width 1106 height 686
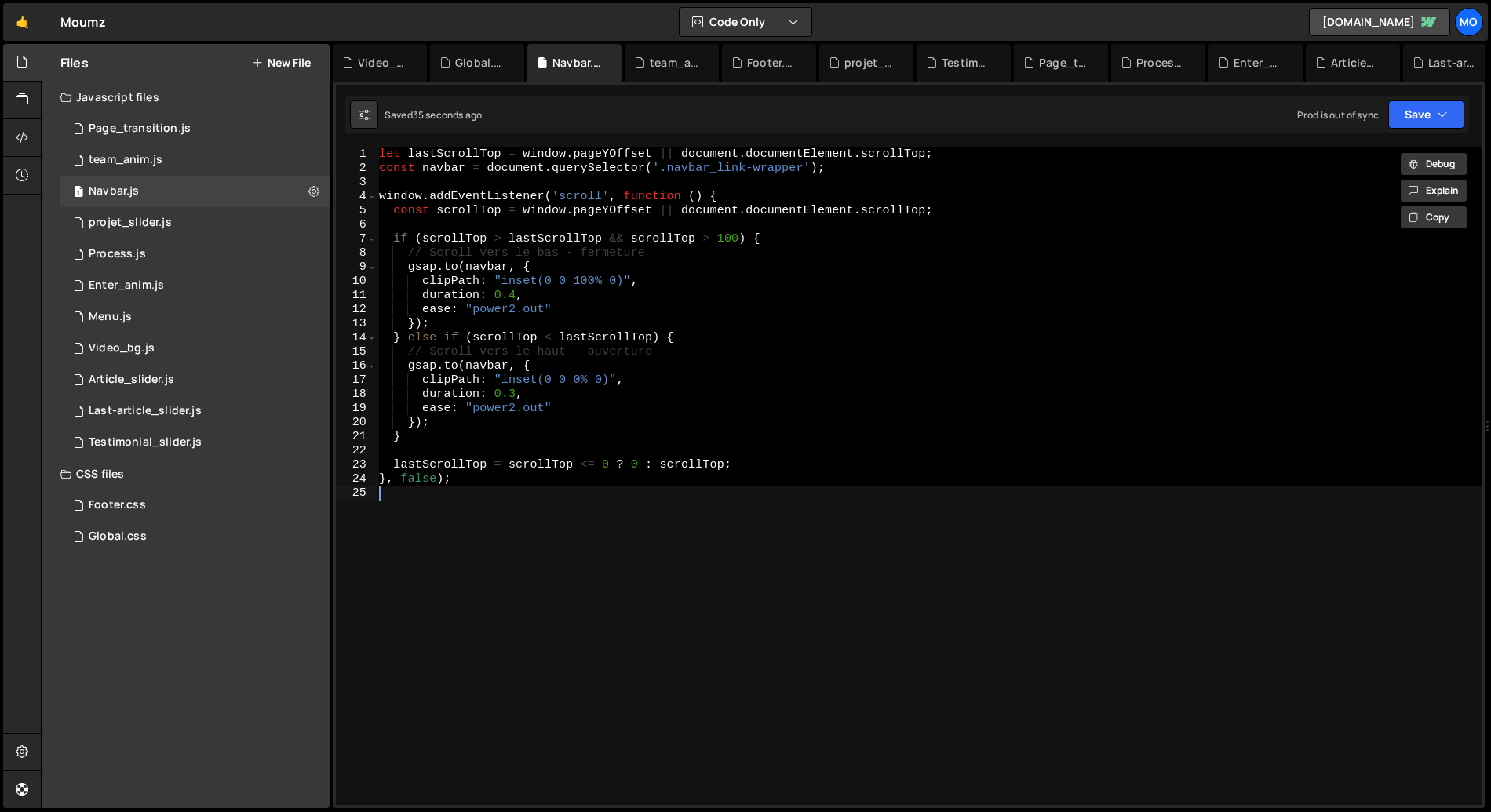
paste textarea
type textarea "}, false);"
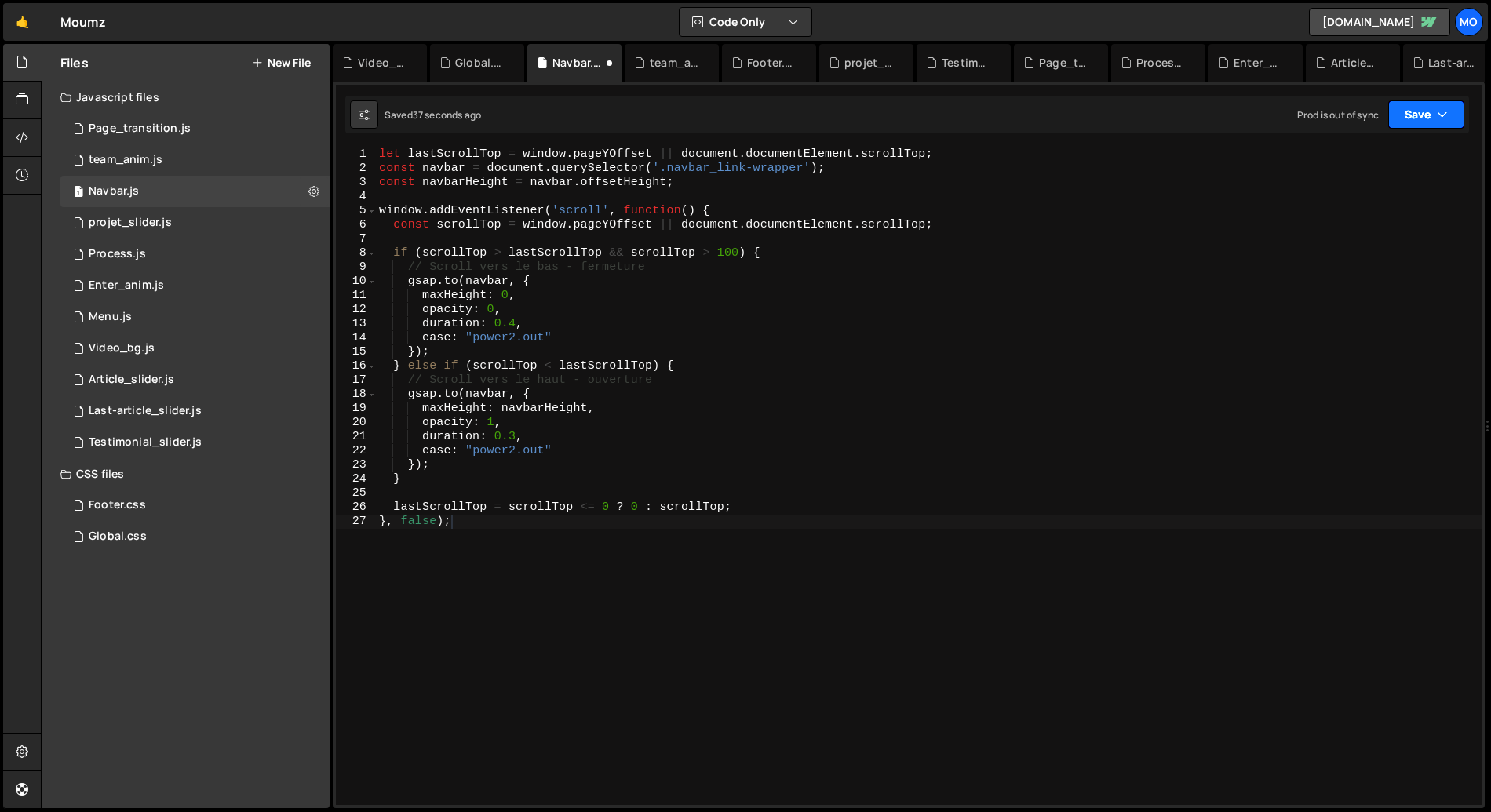
click at [1403, 121] on button "Save" at bounding box center [1426, 114] width 76 height 28
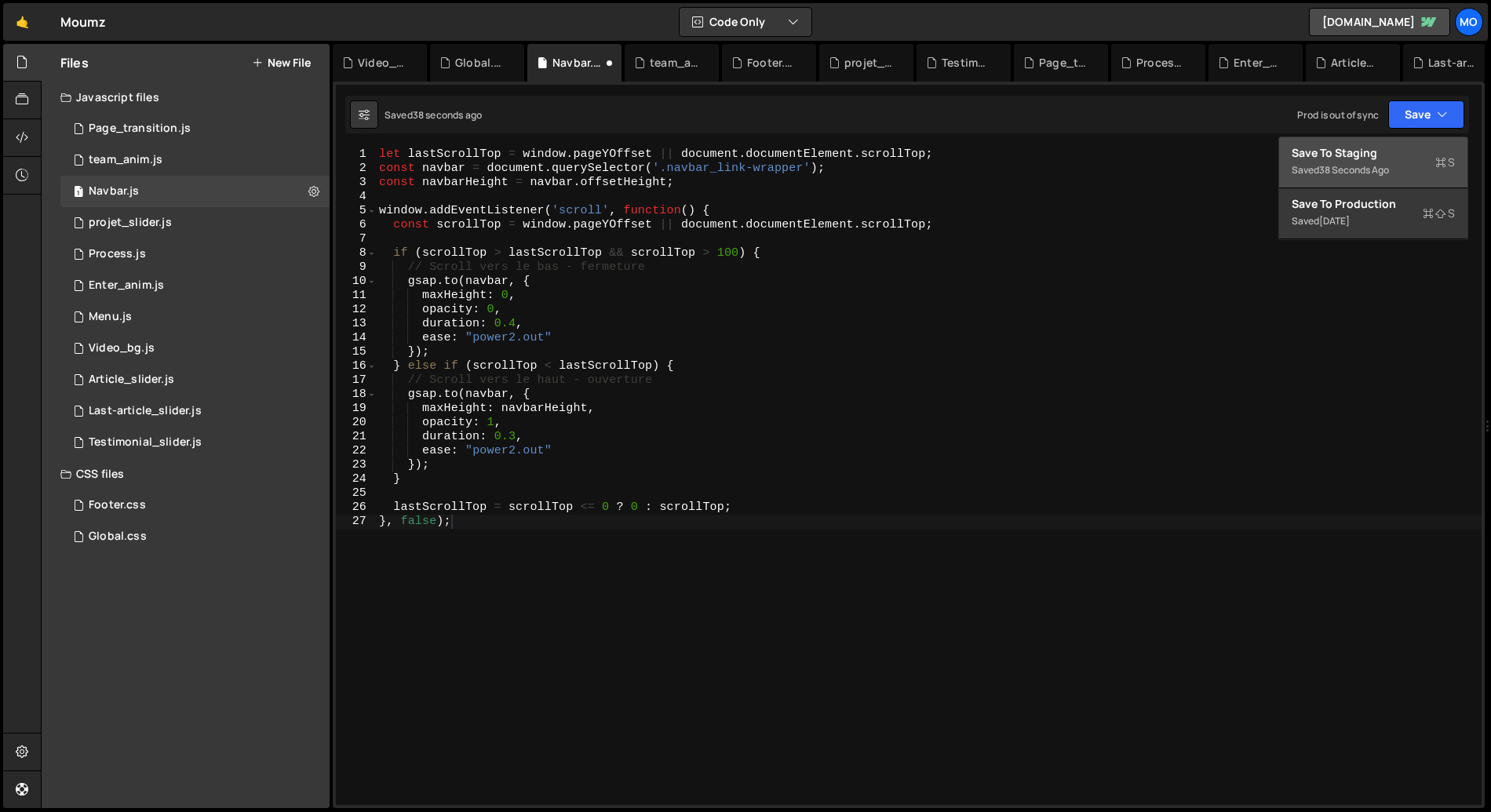
click at [1373, 158] on div "Save to Staging S" at bounding box center [1373, 153] width 164 height 16
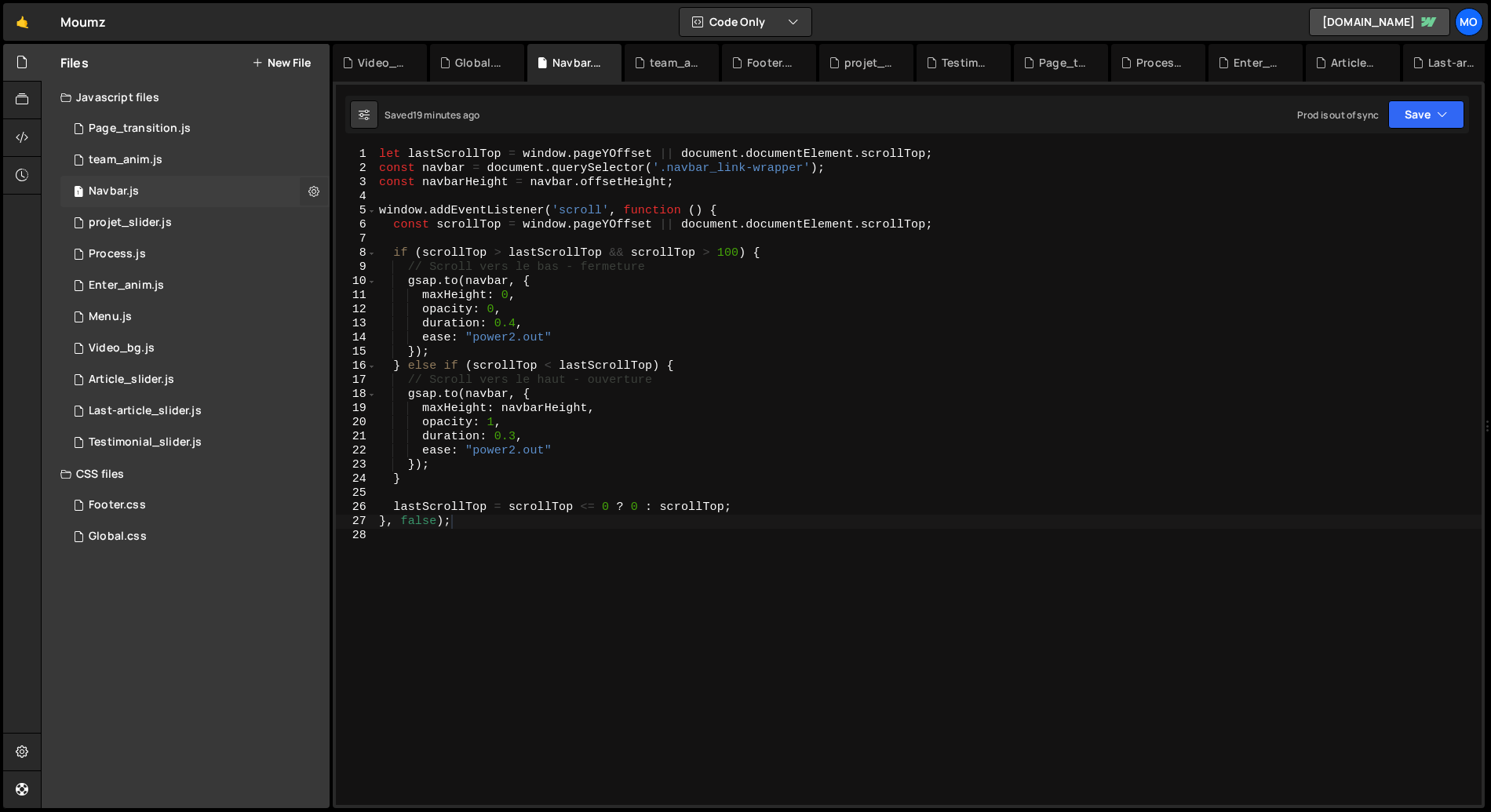
drag, startPoint x: 307, startPoint y: 189, endPoint x: 316, endPoint y: 193, distance: 9.8
click at [306, 189] on button at bounding box center [314, 191] width 28 height 28
type input "Navbar"
radio input "true"
checkbox input "true"
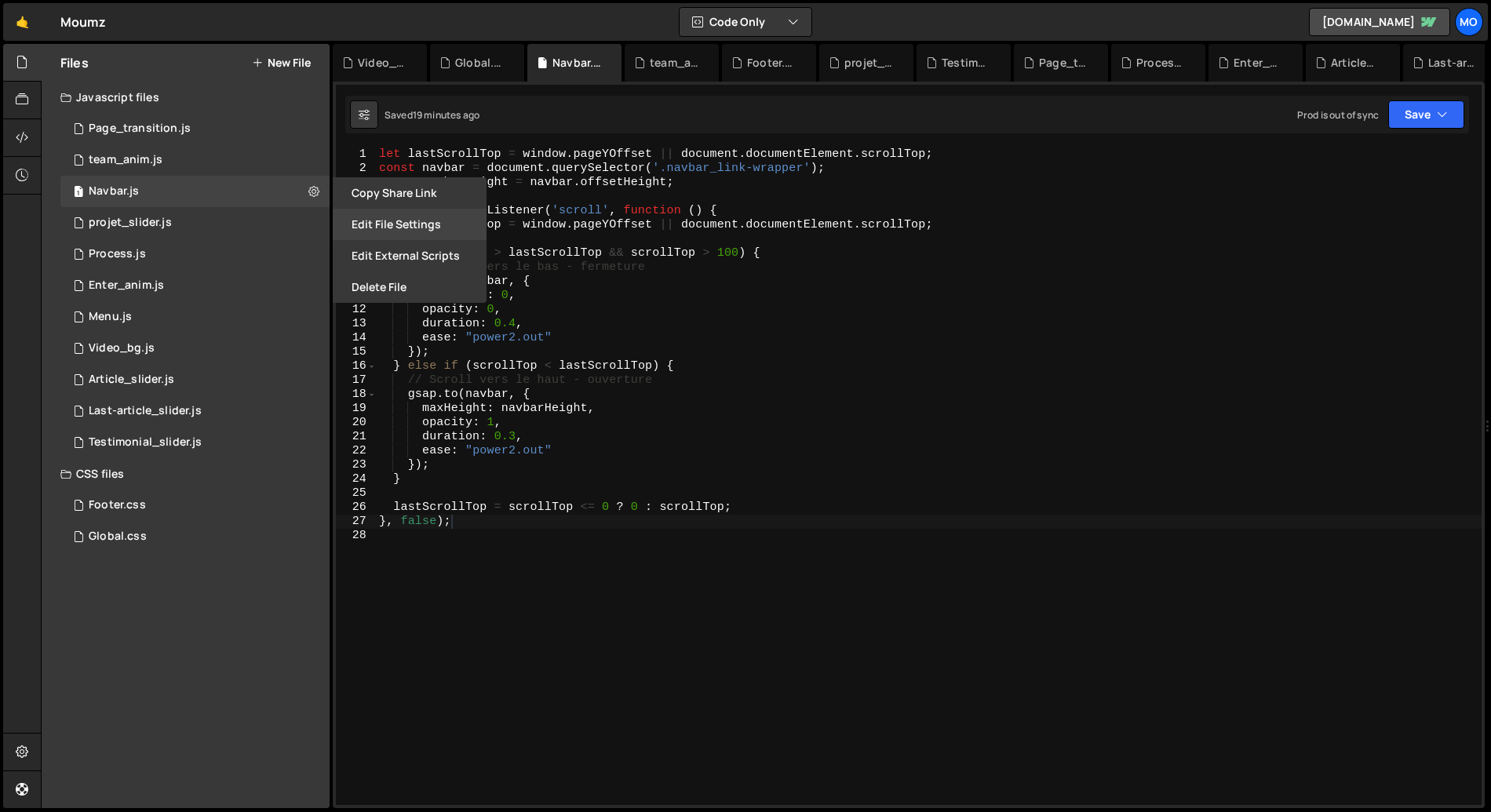
click at [413, 221] on button "Edit File Settings" at bounding box center [409, 224] width 154 height 31
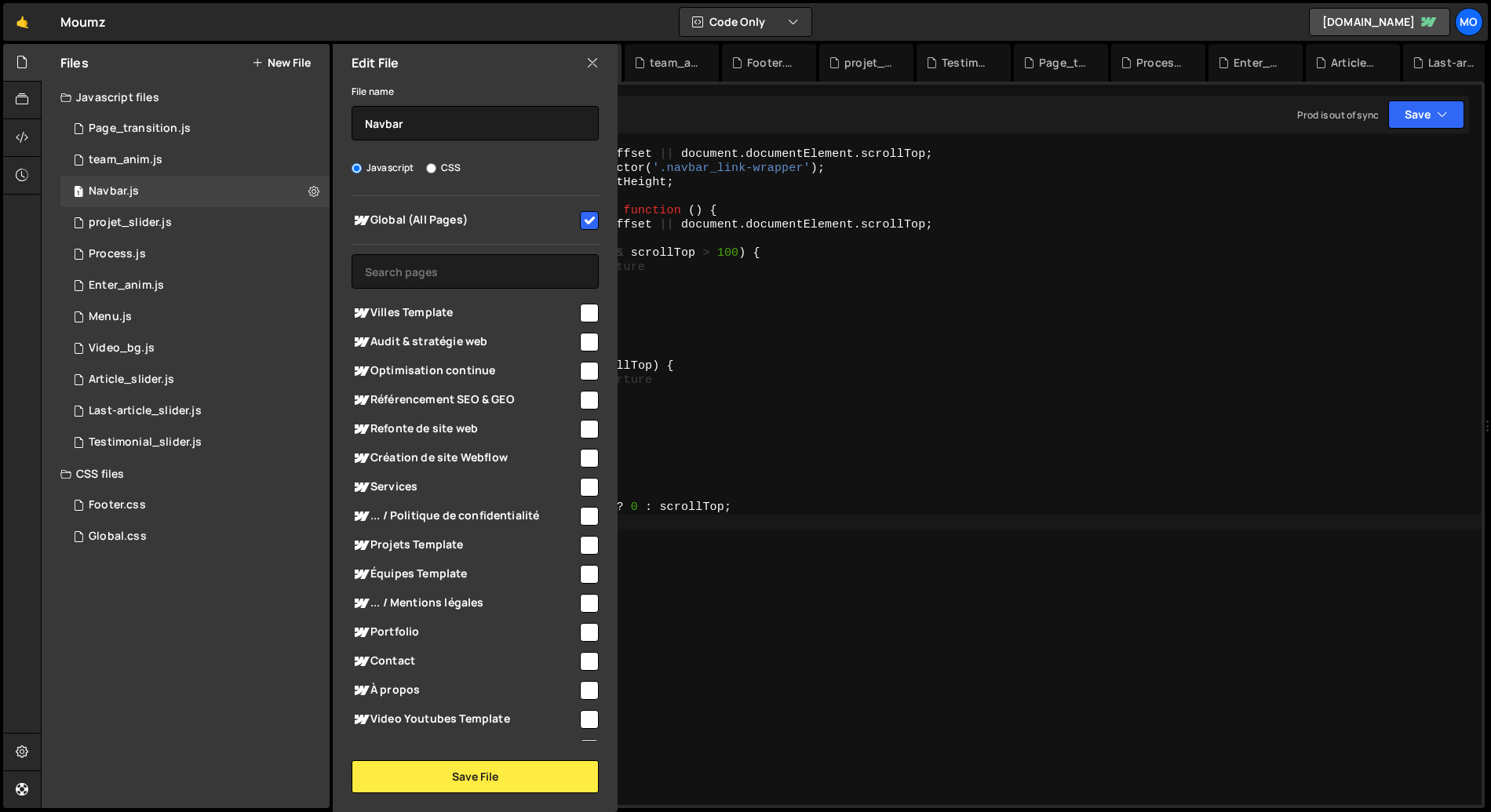
click at [597, 62] on icon at bounding box center [593, 63] width 13 height 18
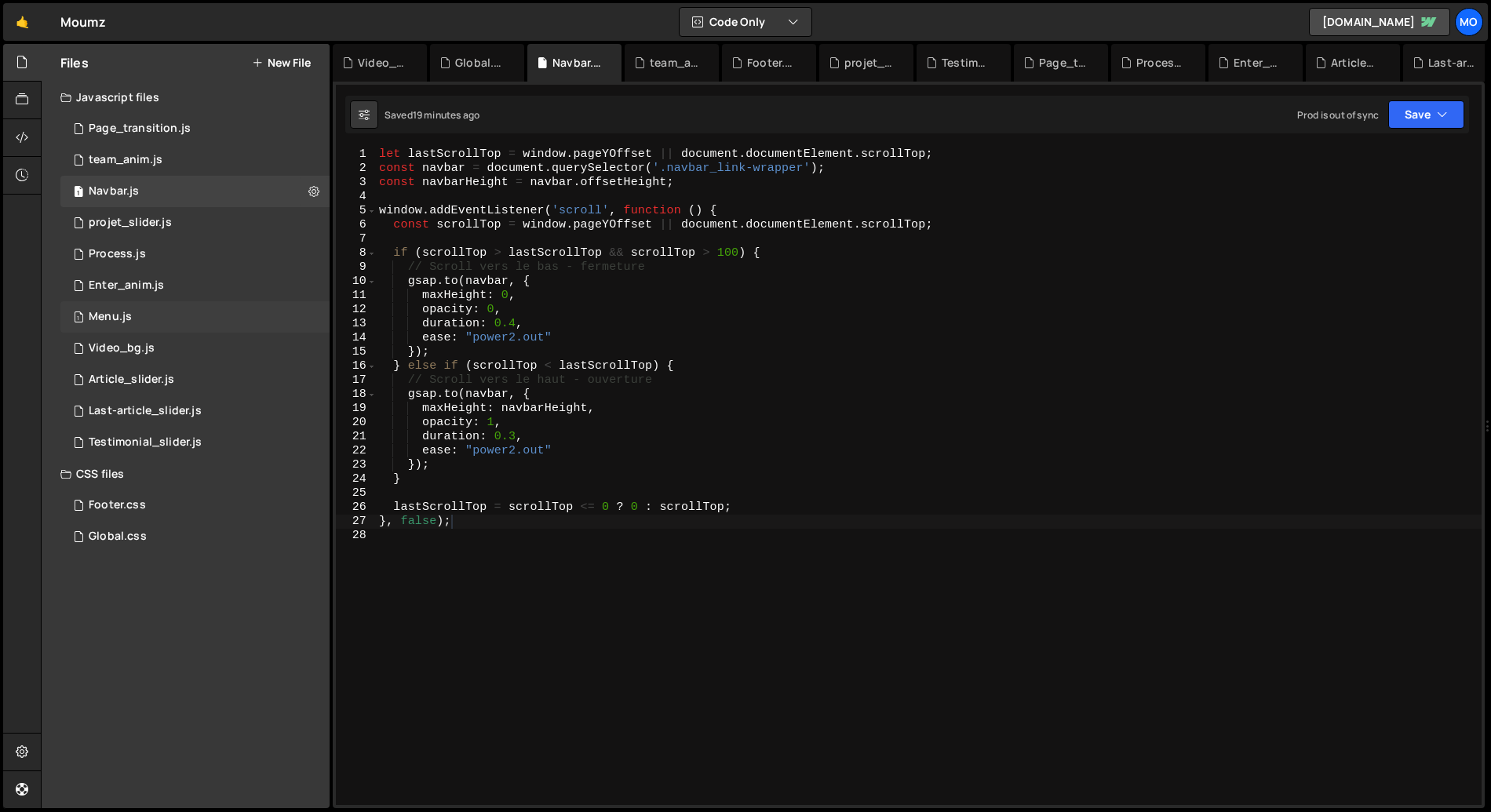
click at [293, 317] on div "1 Menu.js 0" at bounding box center [195, 317] width 269 height 31
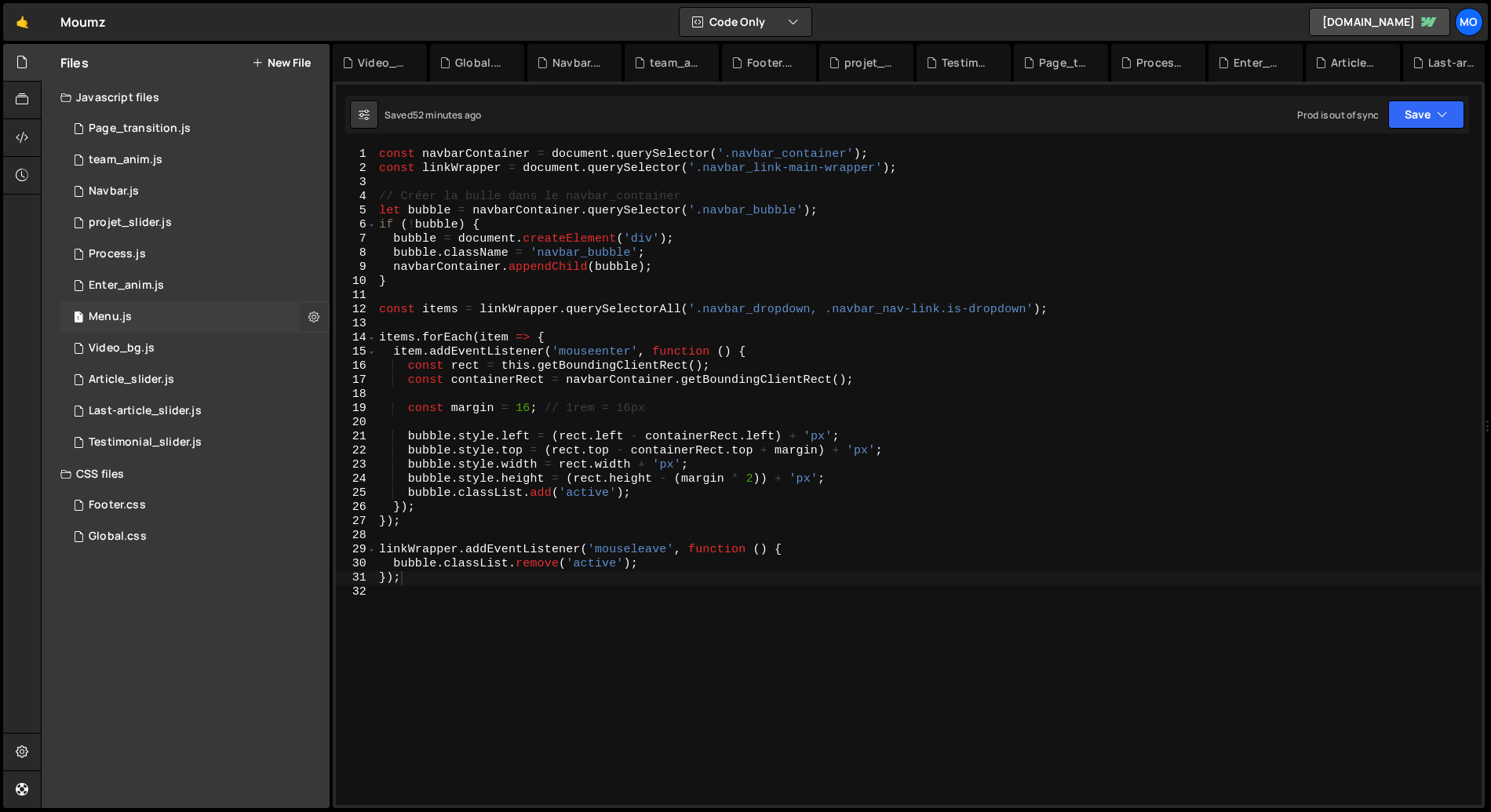
click at [306, 317] on button at bounding box center [314, 317] width 28 height 28
type input "Menu"
radio input "true"
checkbox input "true"
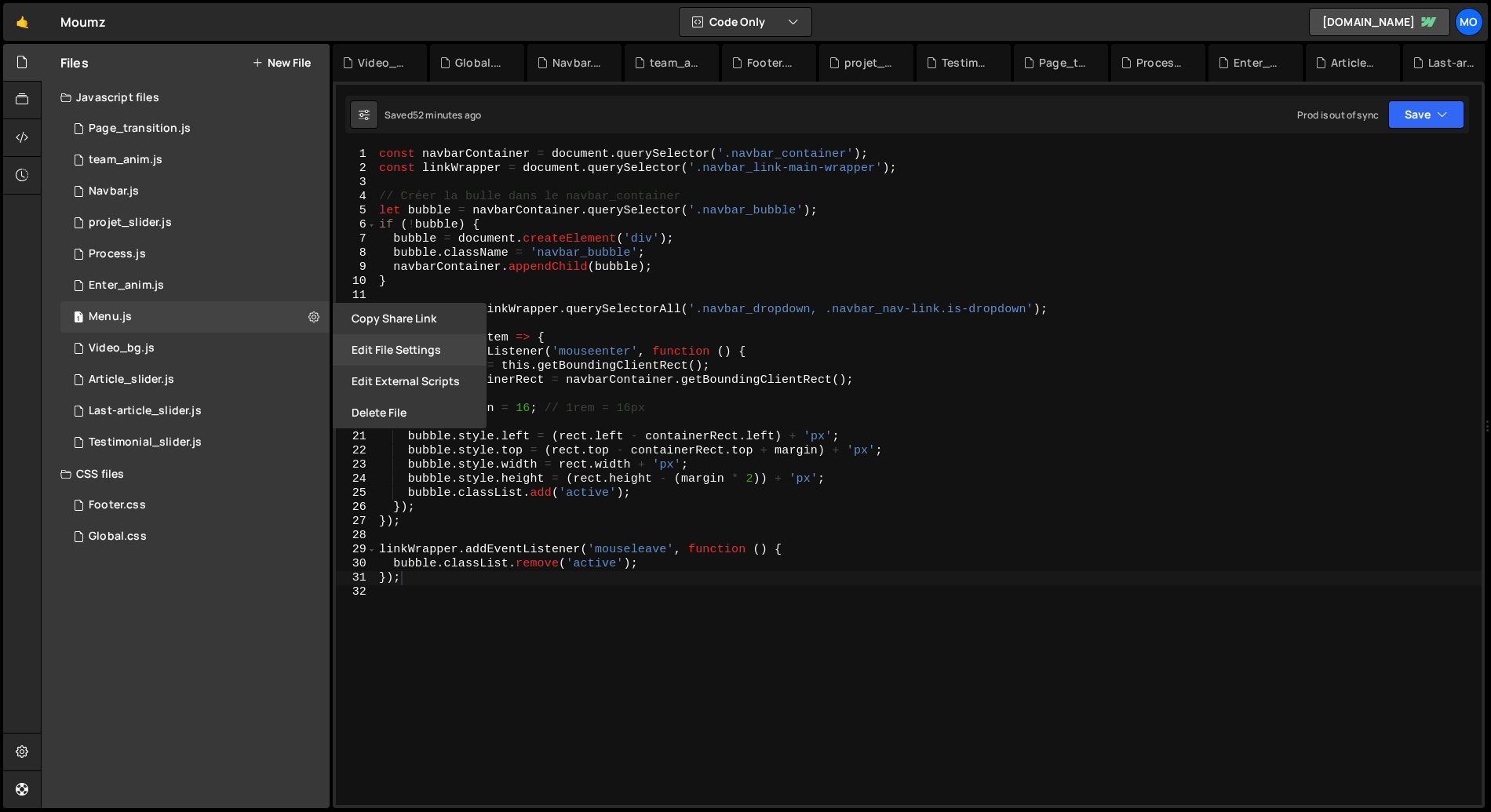
click at [396, 352] on button "Edit File Settings" at bounding box center [409, 349] width 154 height 31
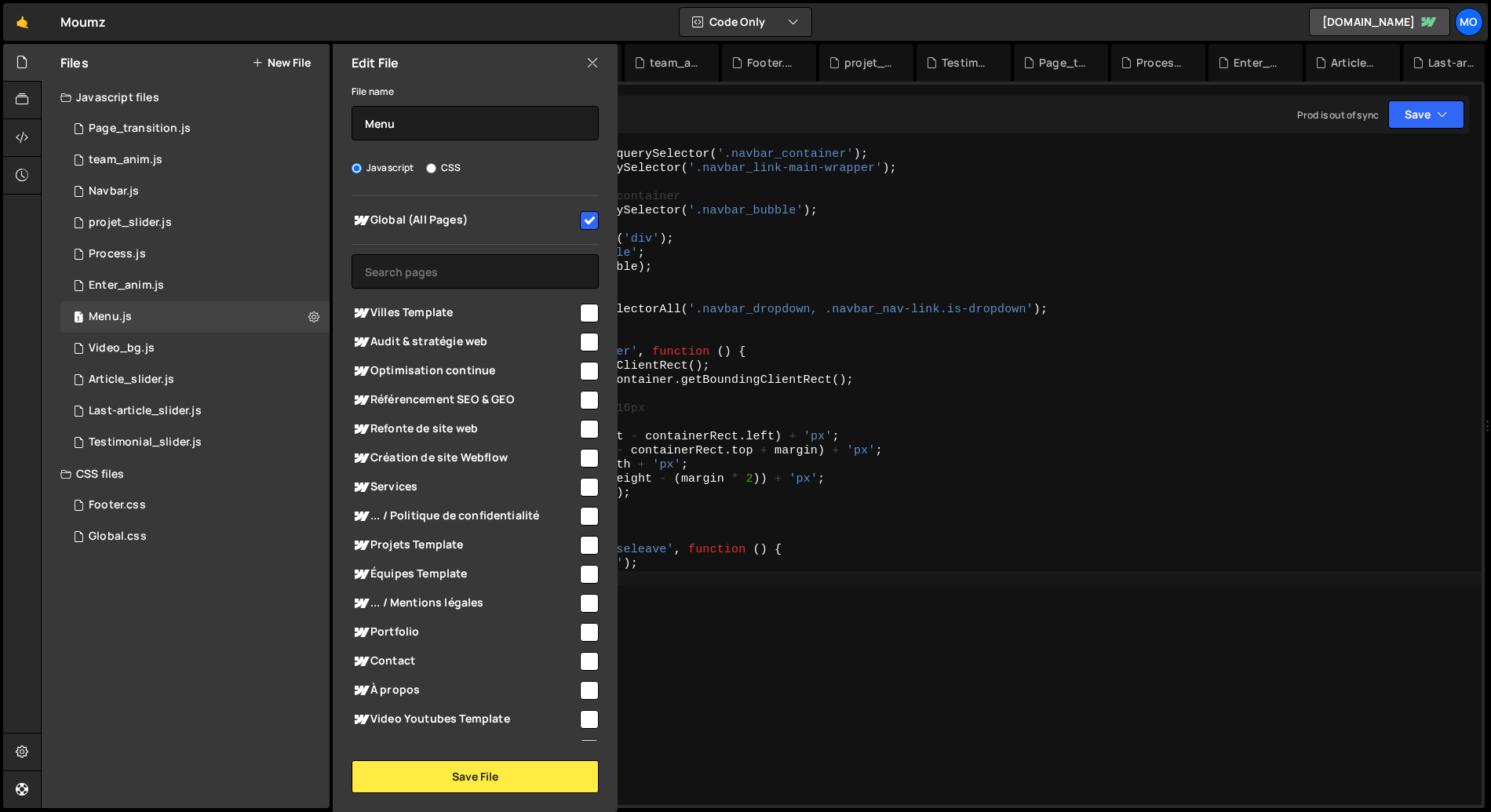
click at [689, 286] on div "const navbarContainer = document . querySelector ( '.navbar_container' ) ; cons…" at bounding box center [929, 491] width 1106 height 686
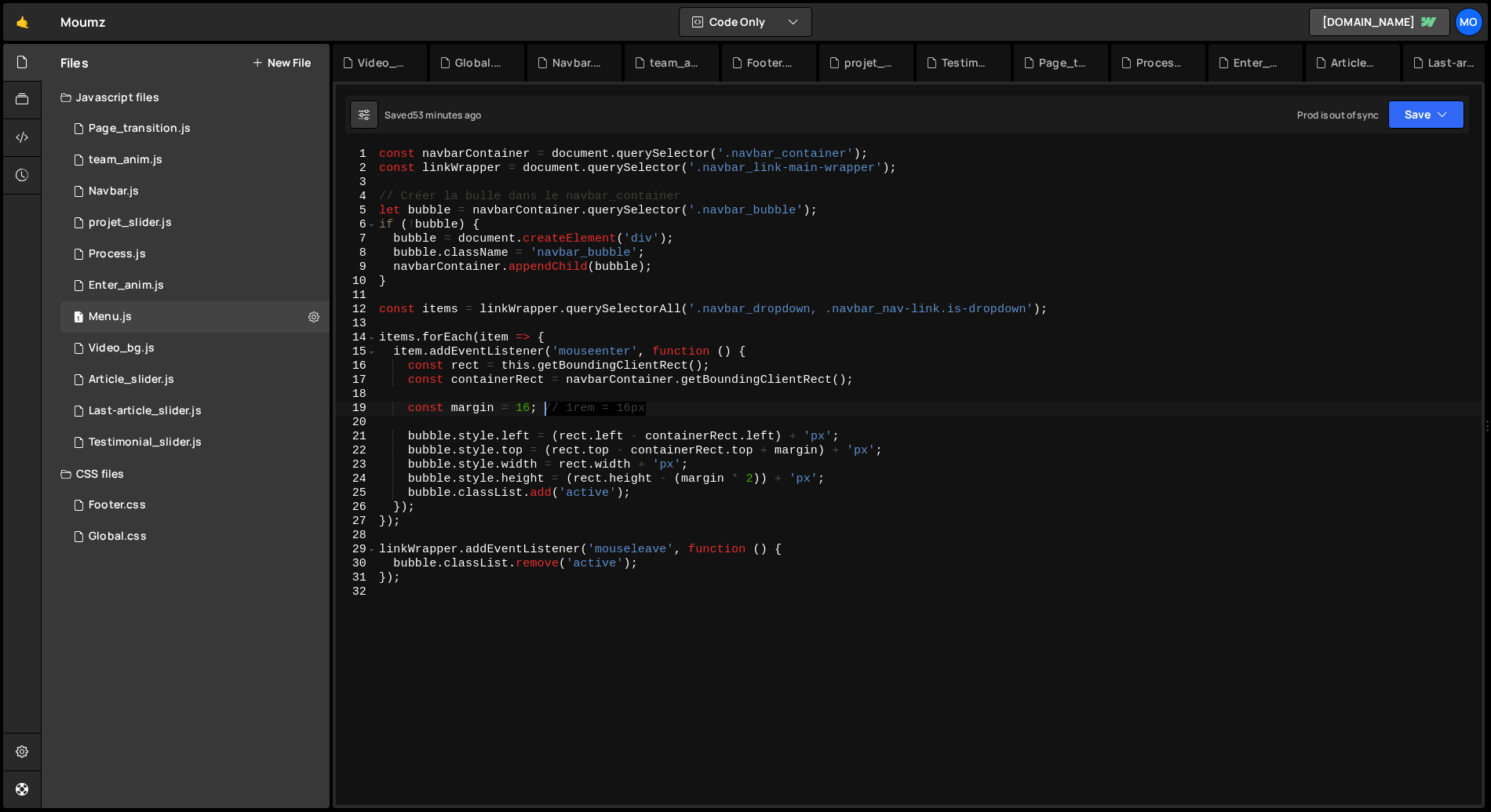
drag, startPoint x: 653, startPoint y: 407, endPoint x: 617, endPoint y: 404, distance: 36.1
click at [546, 408] on div "const navbarContainer = document . querySelector ( '.navbar_container' ) ; cons…" at bounding box center [929, 491] width 1106 height 686
type textarea "const margin = 16;"
click at [1405, 123] on button "Save" at bounding box center [1426, 114] width 76 height 28
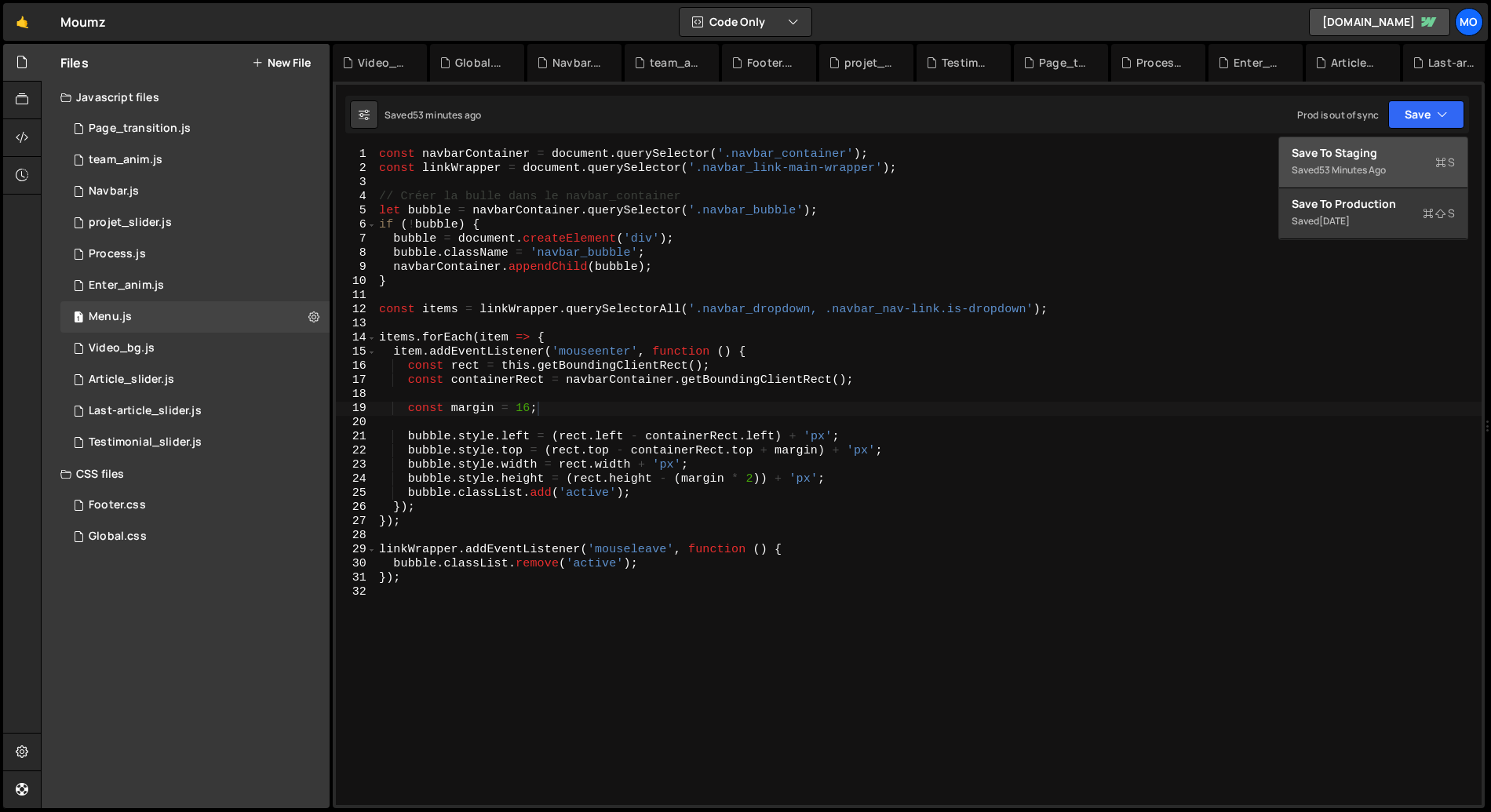
click at [1343, 161] on div "Saved 53 minutes ago" at bounding box center [1373, 171] width 164 height 19
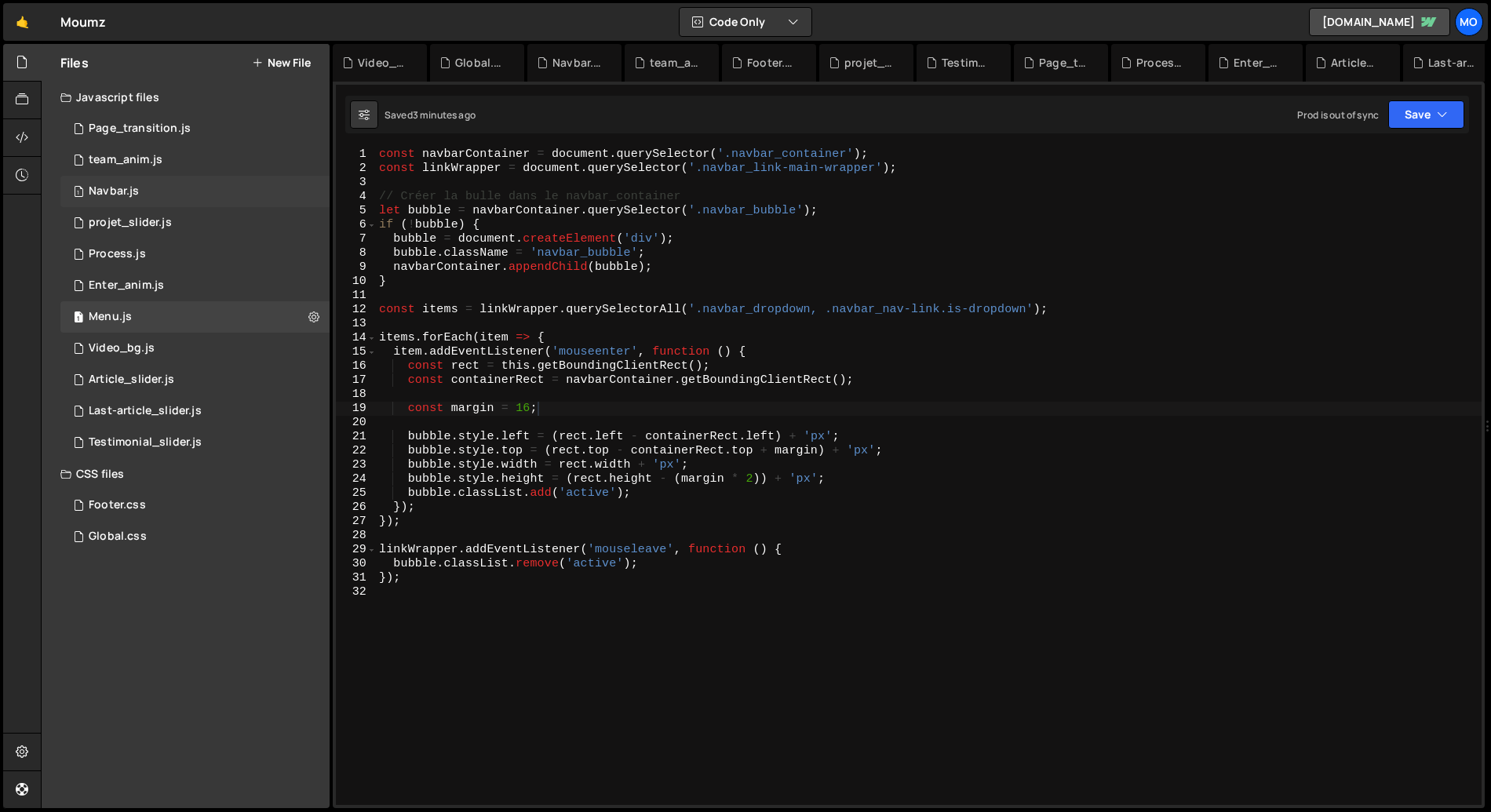
click at [132, 193] on div "Navbar.js" at bounding box center [113, 191] width 50 height 14
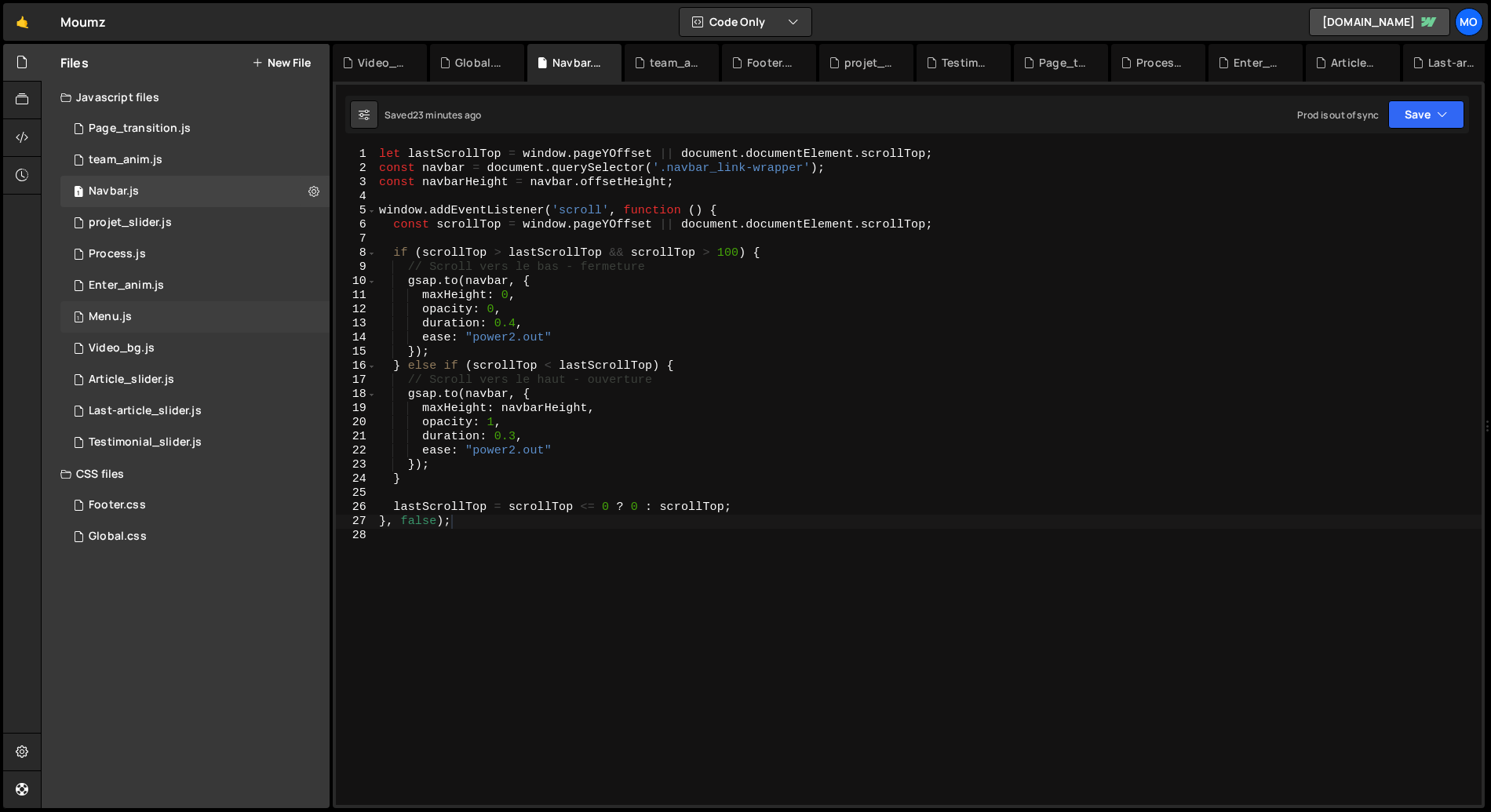
click at [179, 316] on div "1 Menu.js 0" at bounding box center [195, 317] width 269 height 31
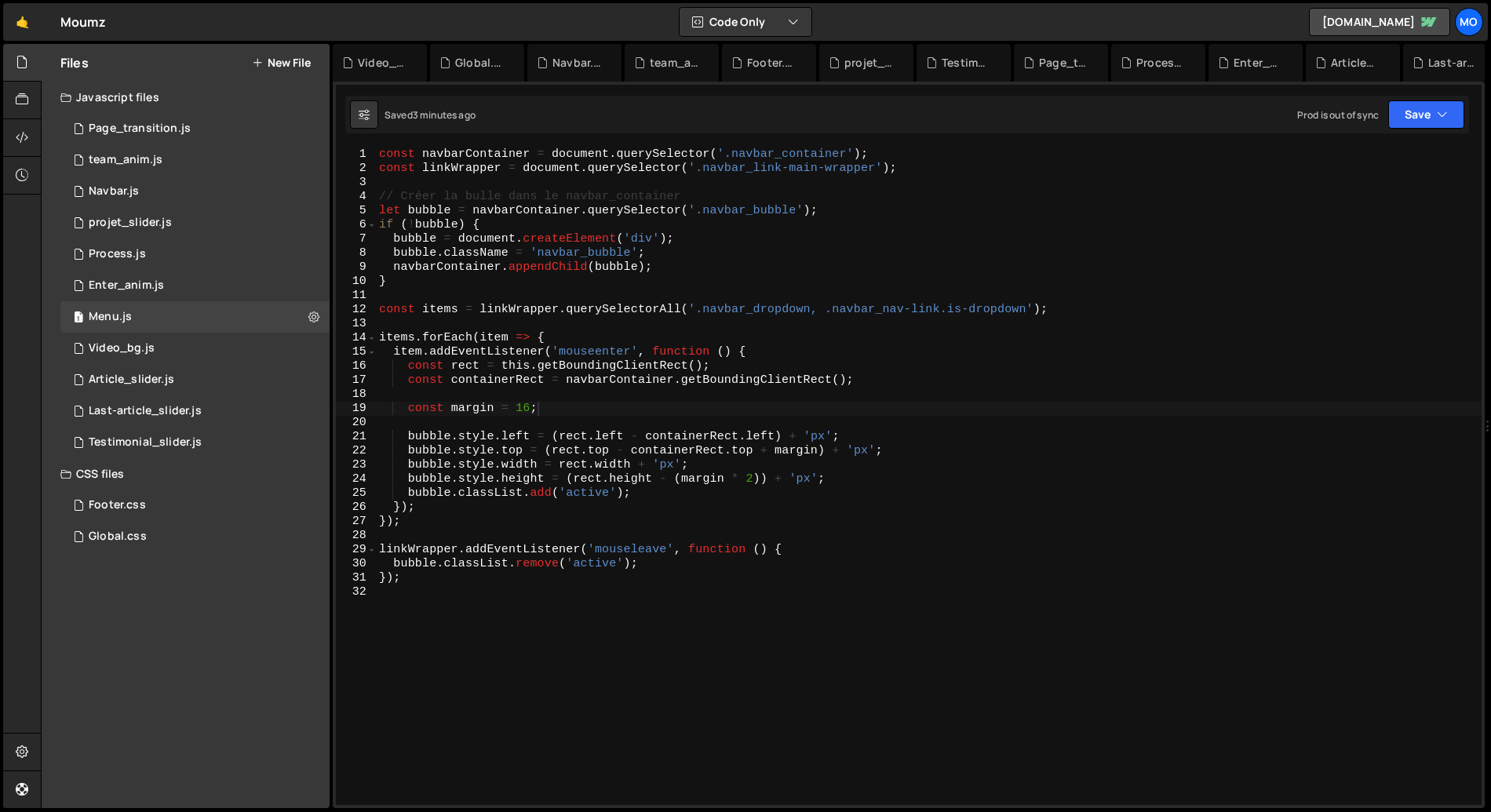
click at [626, 594] on div "const navbarContainer = document . querySelector ( '.navbar_container' ) ; cons…" at bounding box center [929, 491] width 1106 height 686
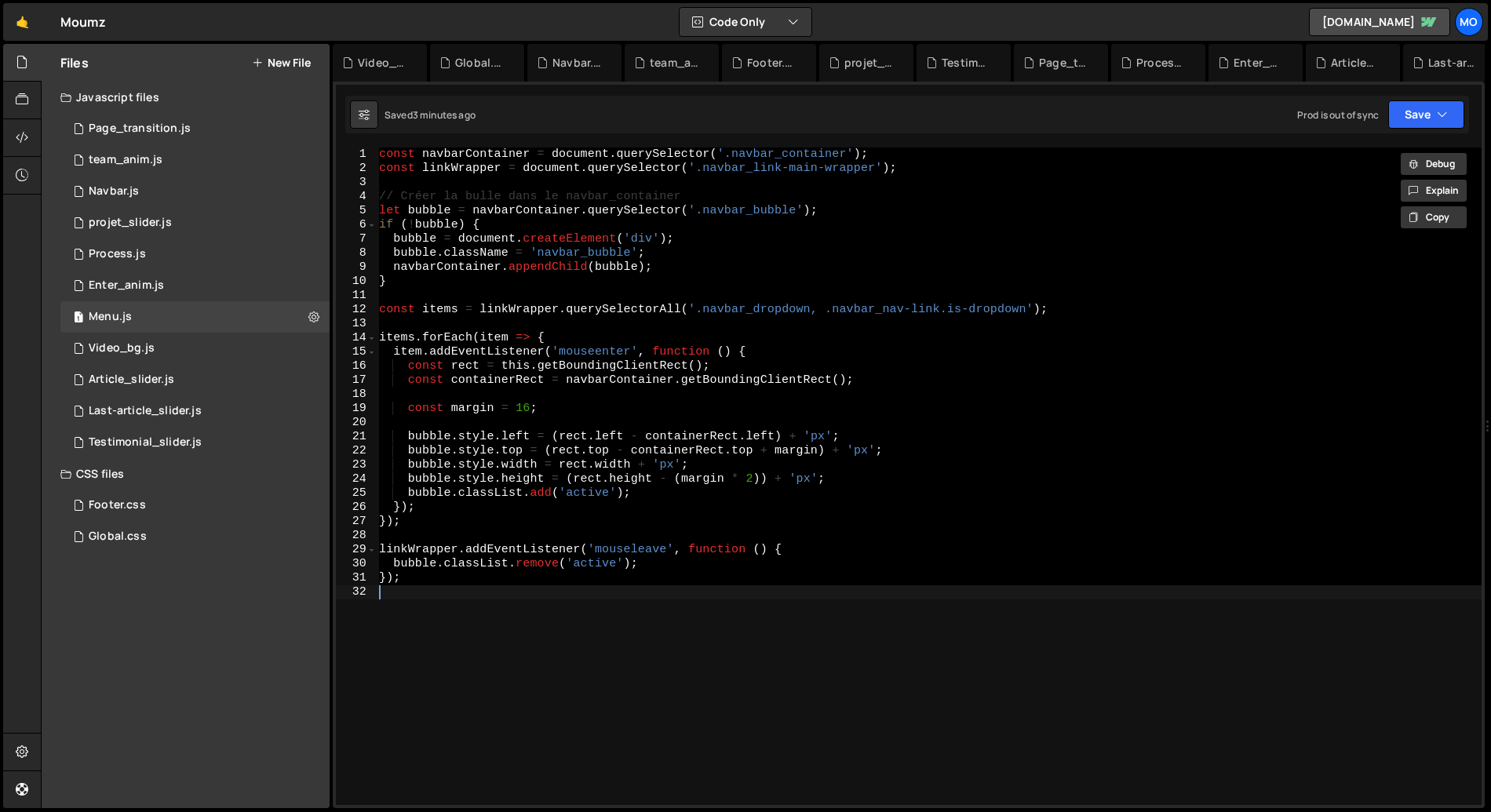
click at [677, 583] on div "const navbarContainer = document . querySelector ( '.navbar_container' ) ; cons…" at bounding box center [929, 476] width 1106 height 657
paste textarea
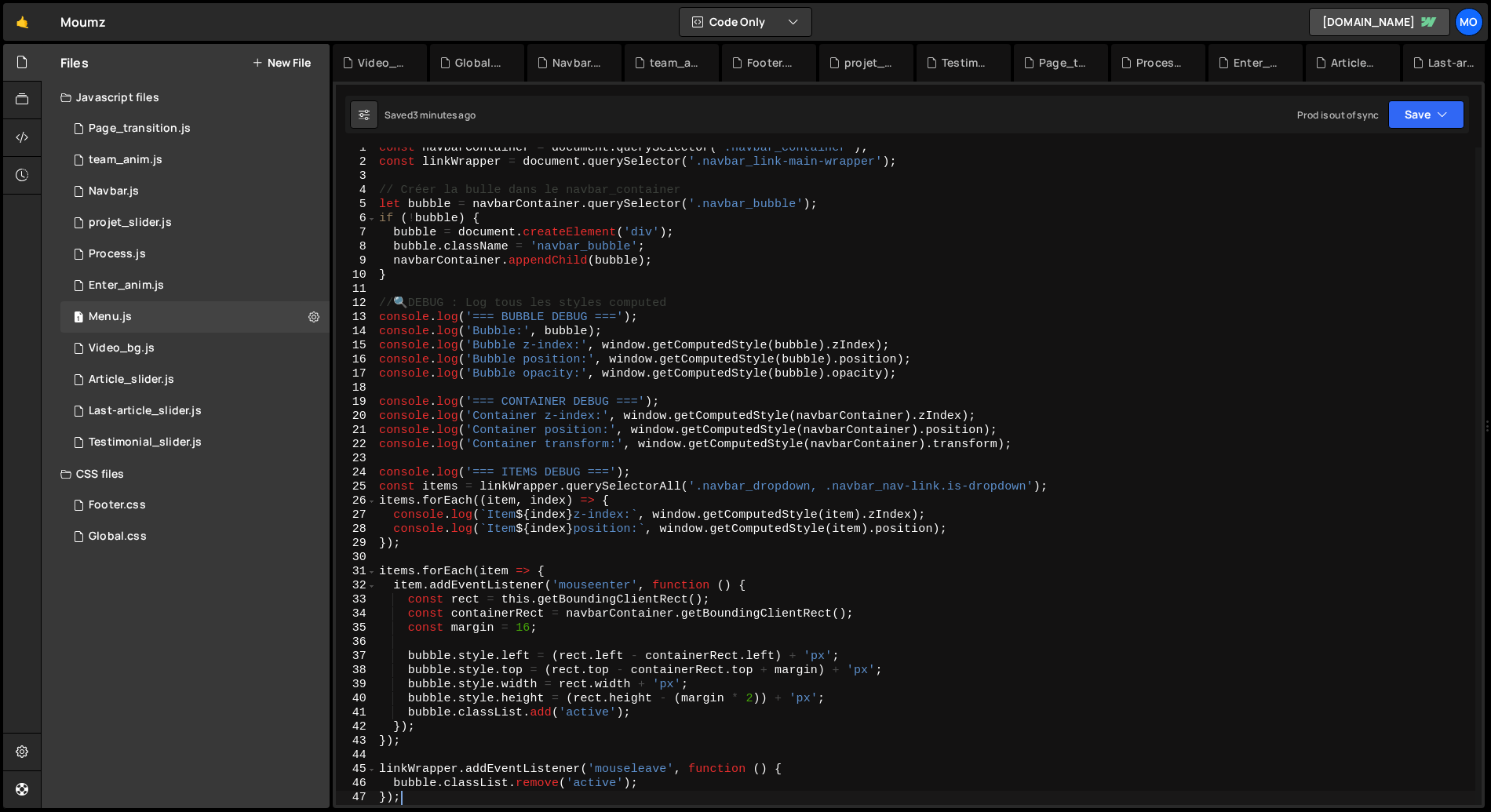
scroll to position [6, 0]
click at [1411, 114] on button "Save" at bounding box center [1426, 114] width 76 height 28
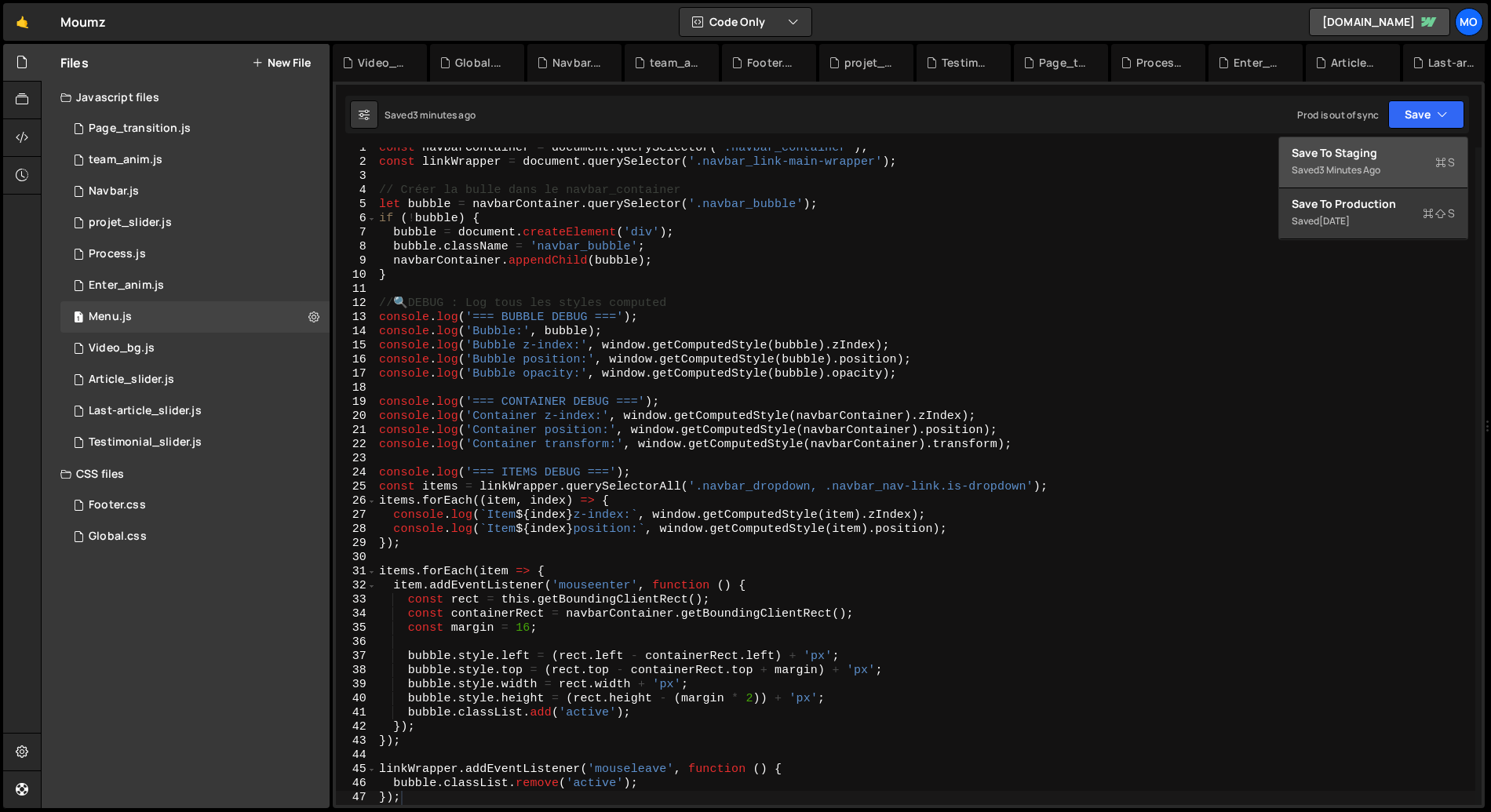
click at [1351, 157] on div "Save to Staging S" at bounding box center [1373, 153] width 164 height 16
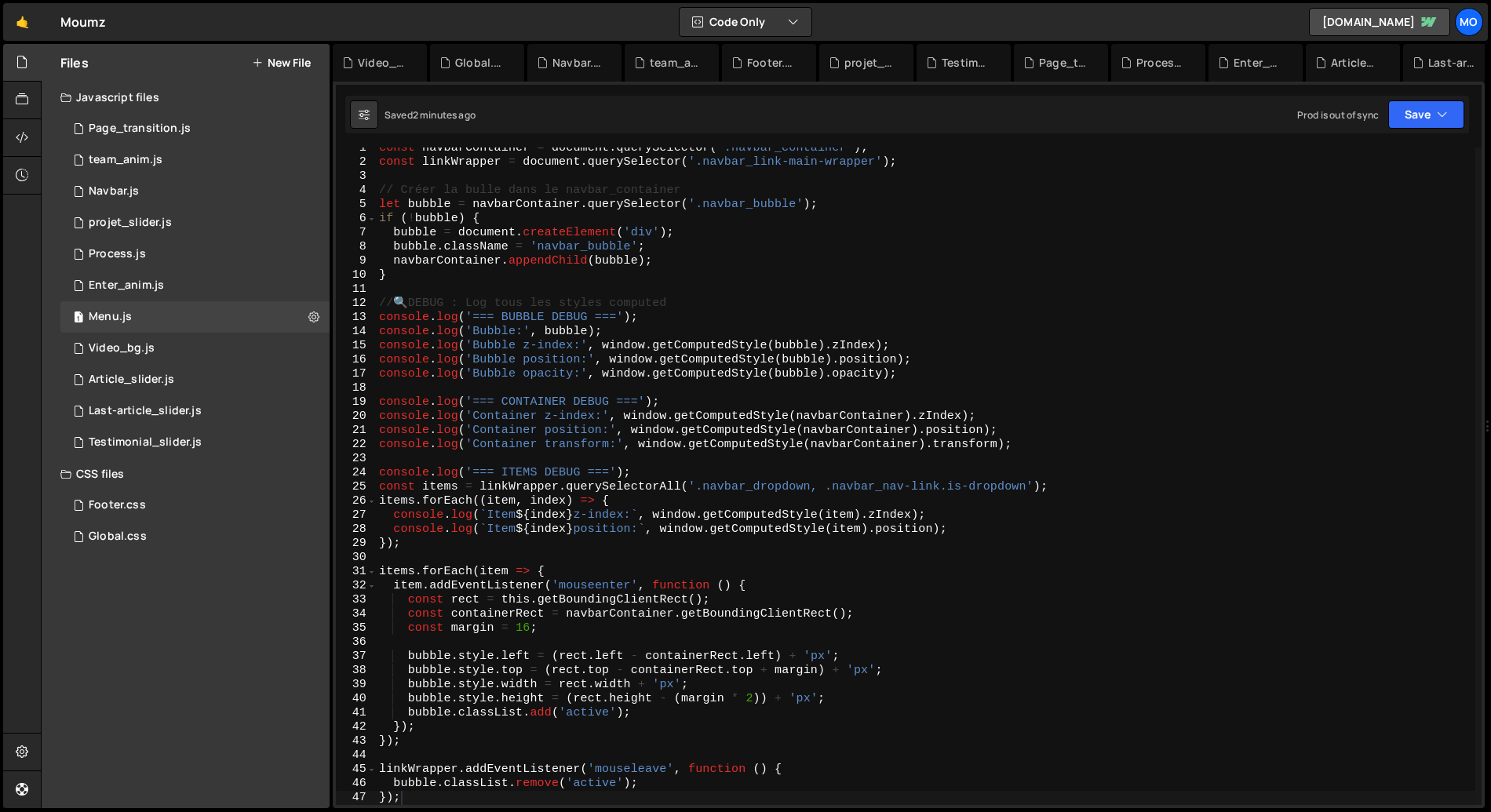
click at [592, 417] on div "const navbarContainer = document . querySelector ( '.navbar_container' ) ; cons…" at bounding box center [925, 484] width 1099 height 686
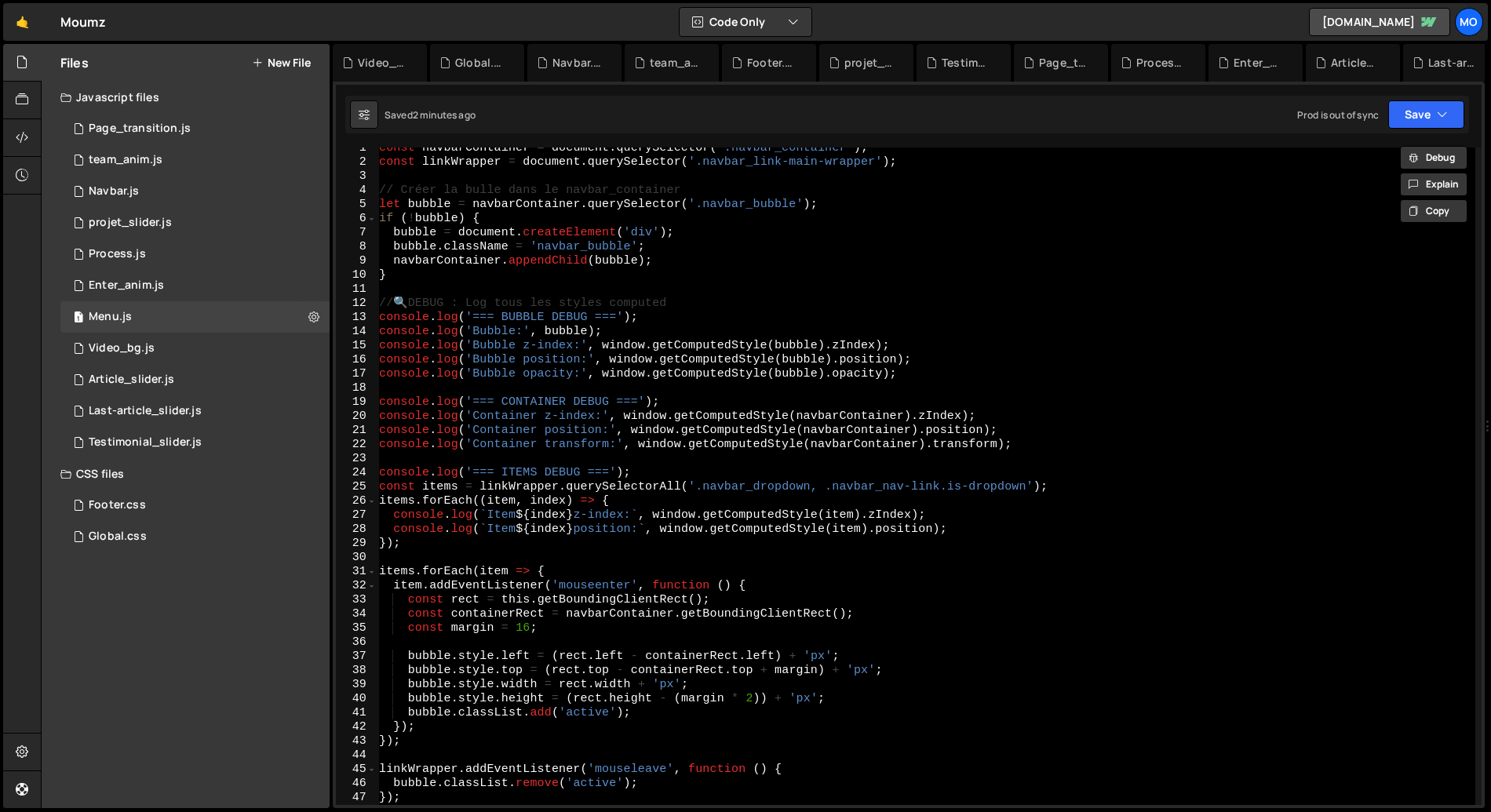
paste textarea
type textarea "});"
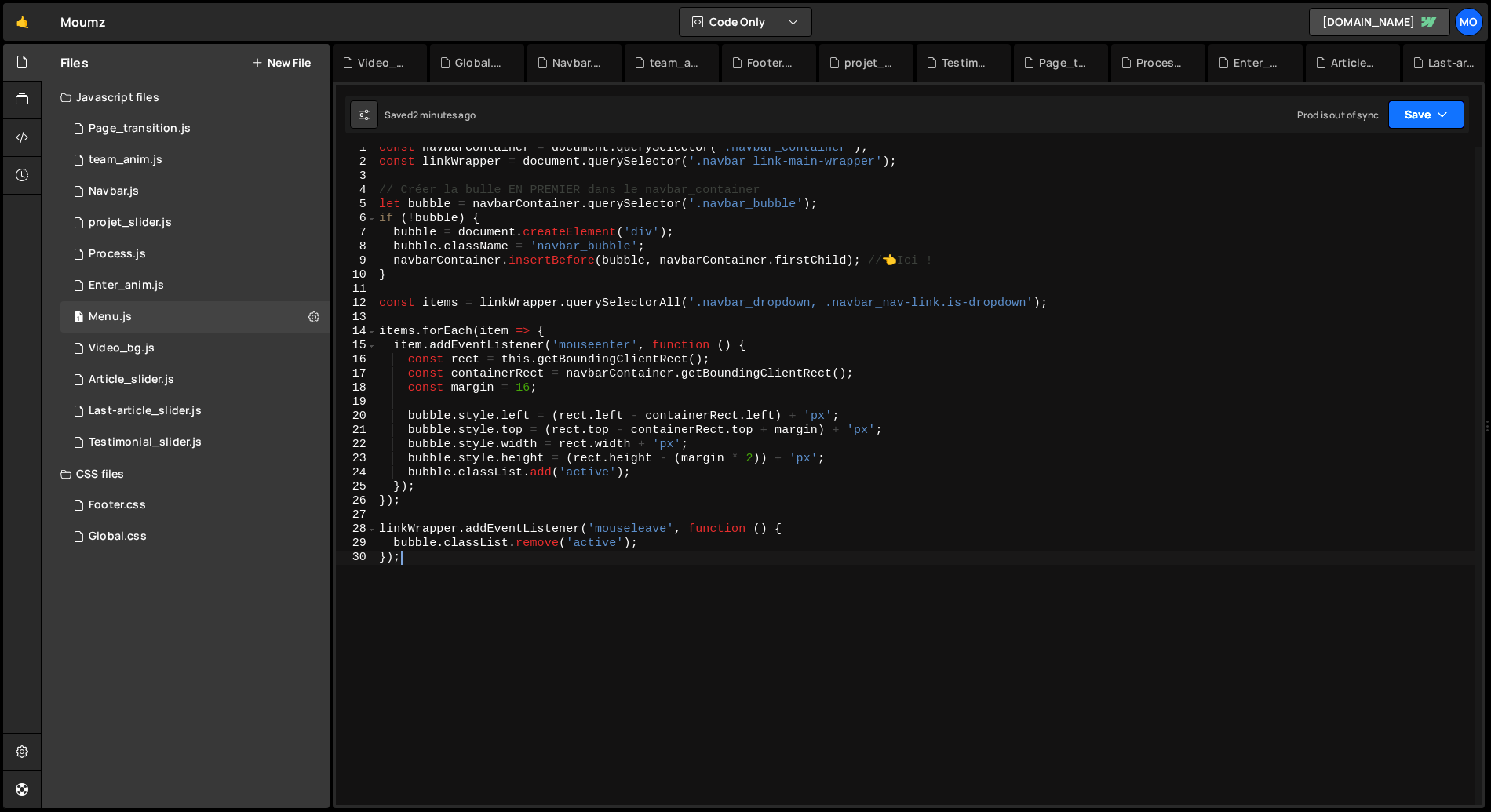
click at [1403, 124] on button "Save" at bounding box center [1426, 114] width 76 height 28
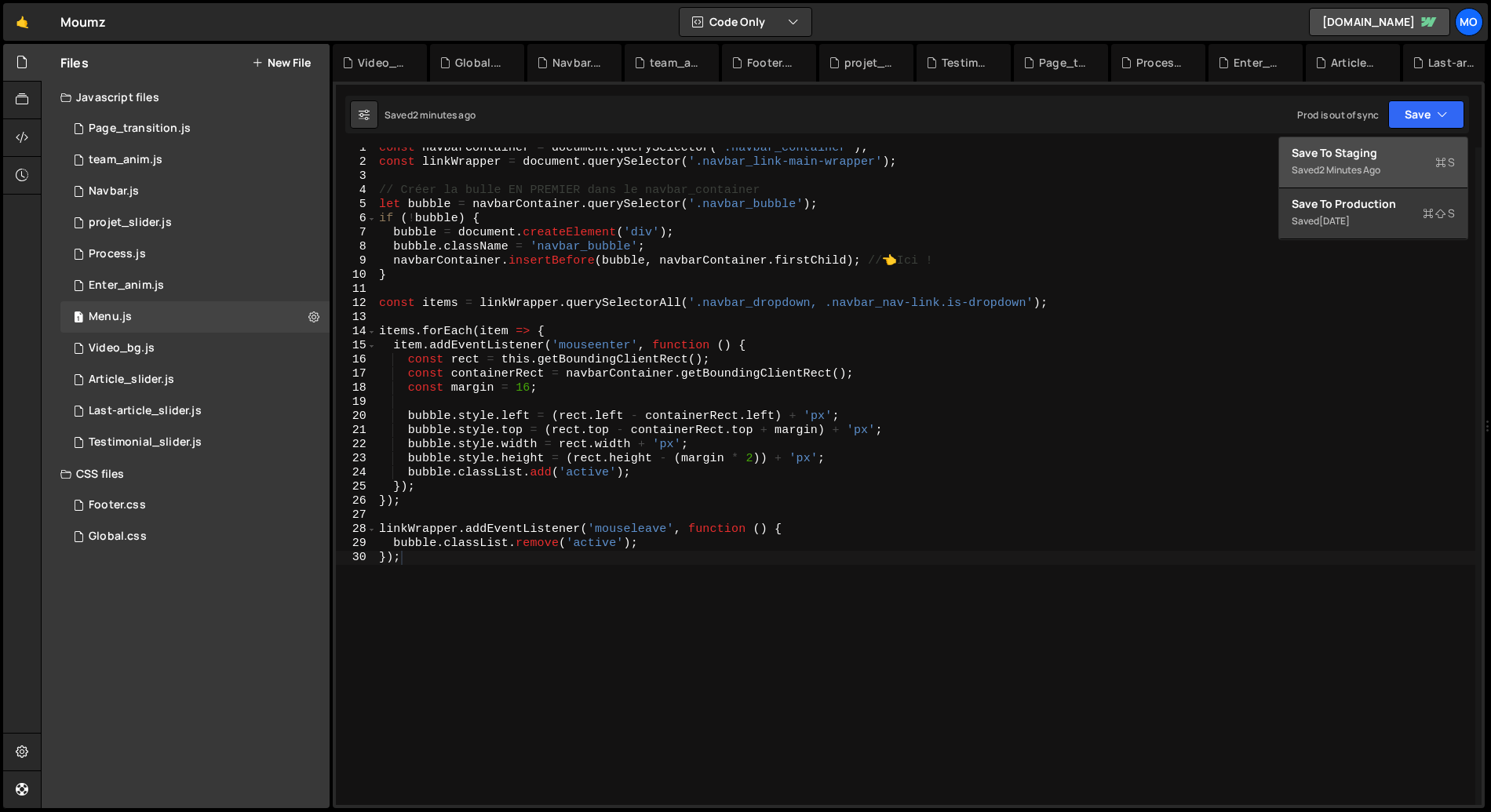
click at [1363, 152] on div "Save to Staging S" at bounding box center [1373, 153] width 164 height 16
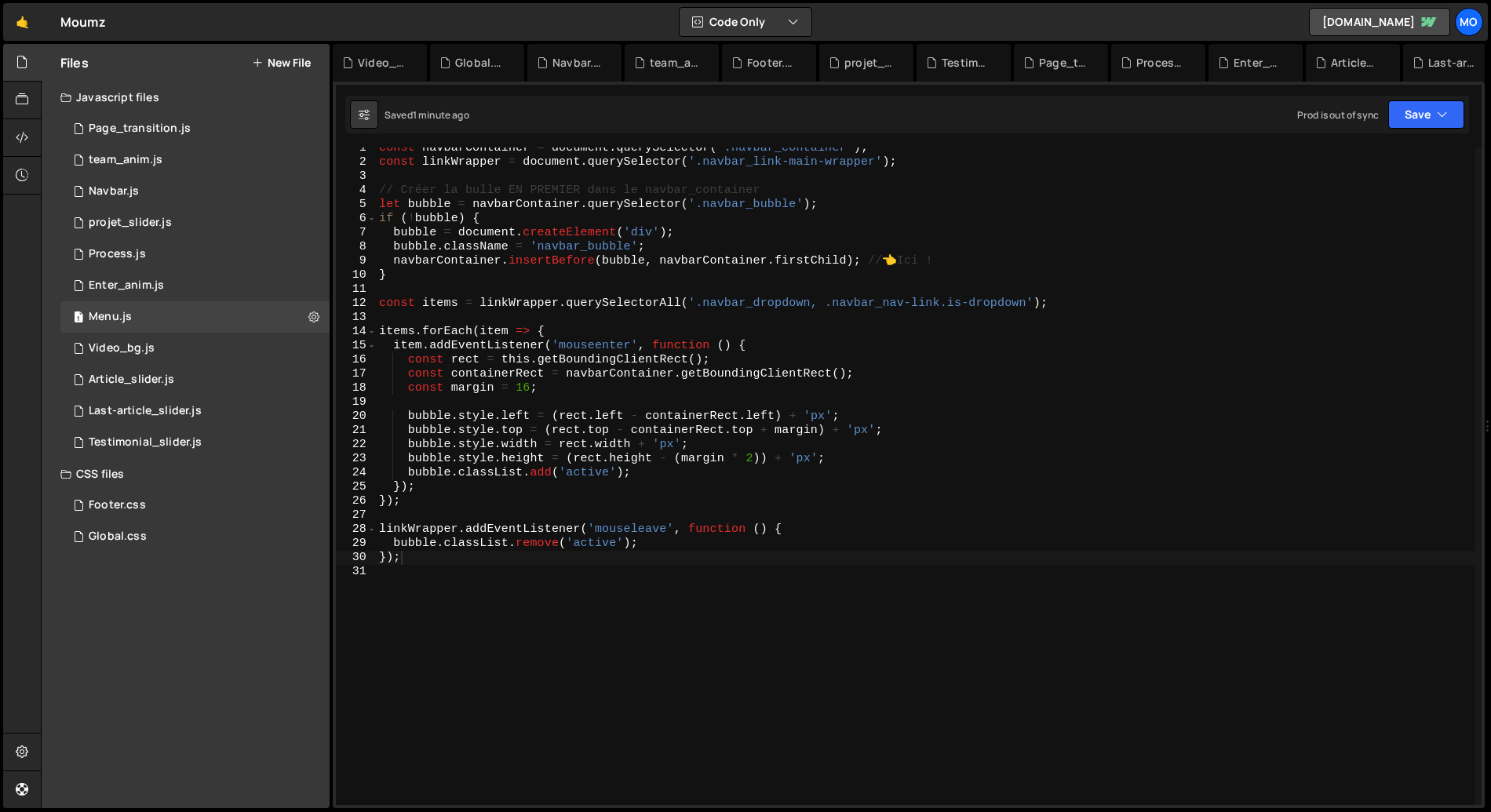
scroll to position [0, 0]
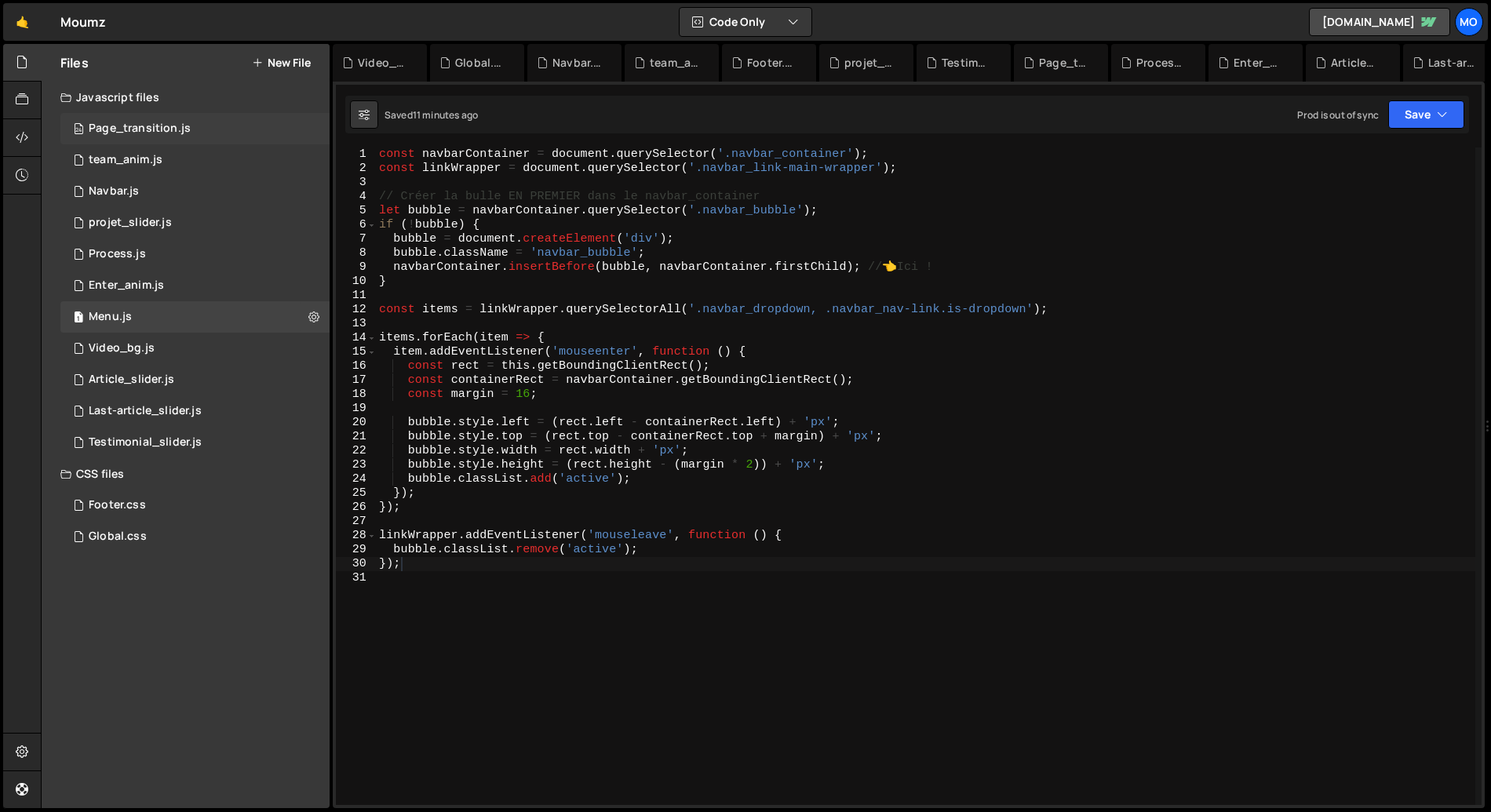
click at [172, 130] on div "Page_transition.js" at bounding box center [140, 128] width 102 height 14
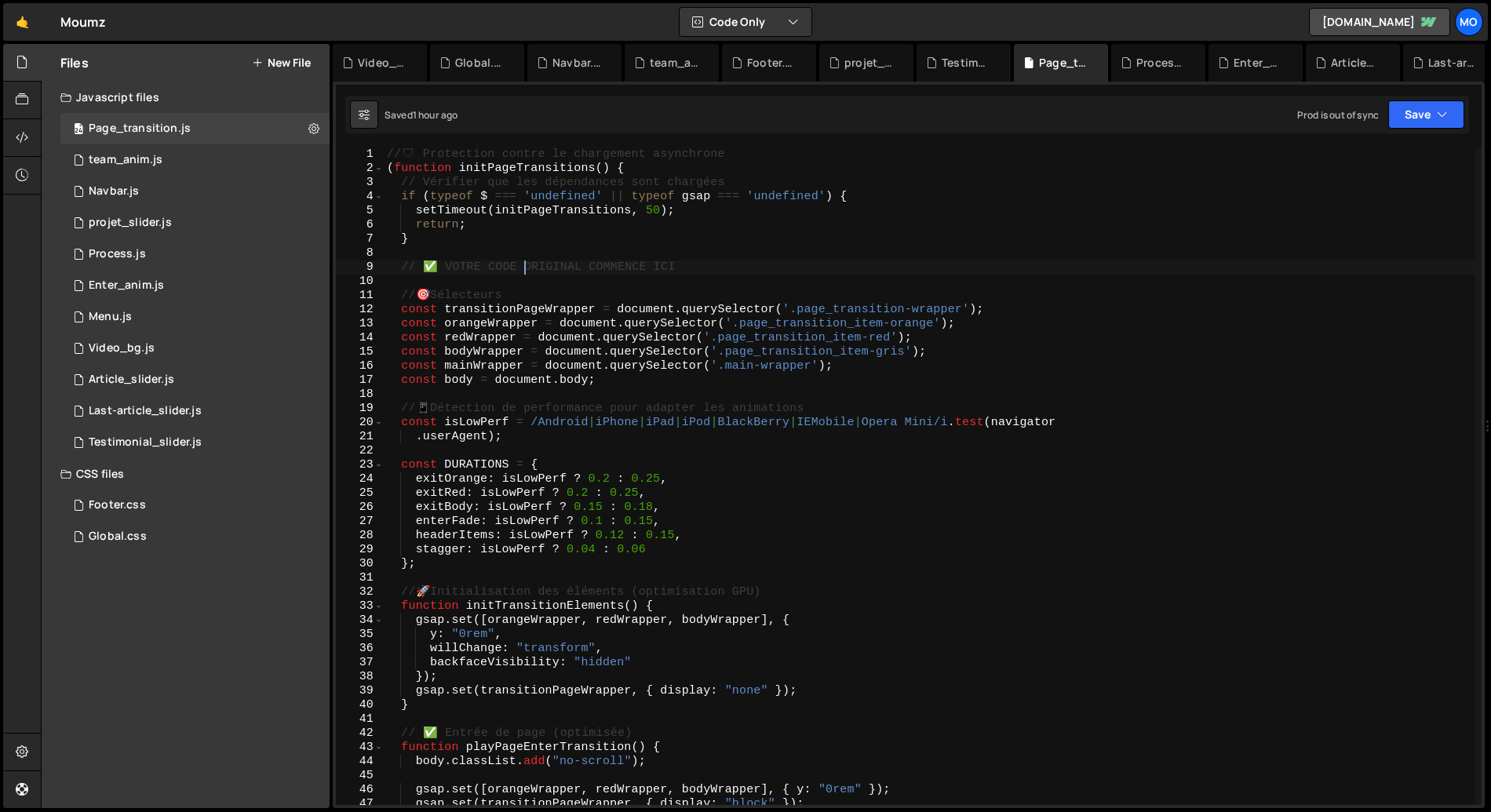
click at [523, 265] on div "// 🛡 ️ Protection contre le chargement asynchrone ( function initPageTransition…" at bounding box center [929, 491] width 1092 height 686
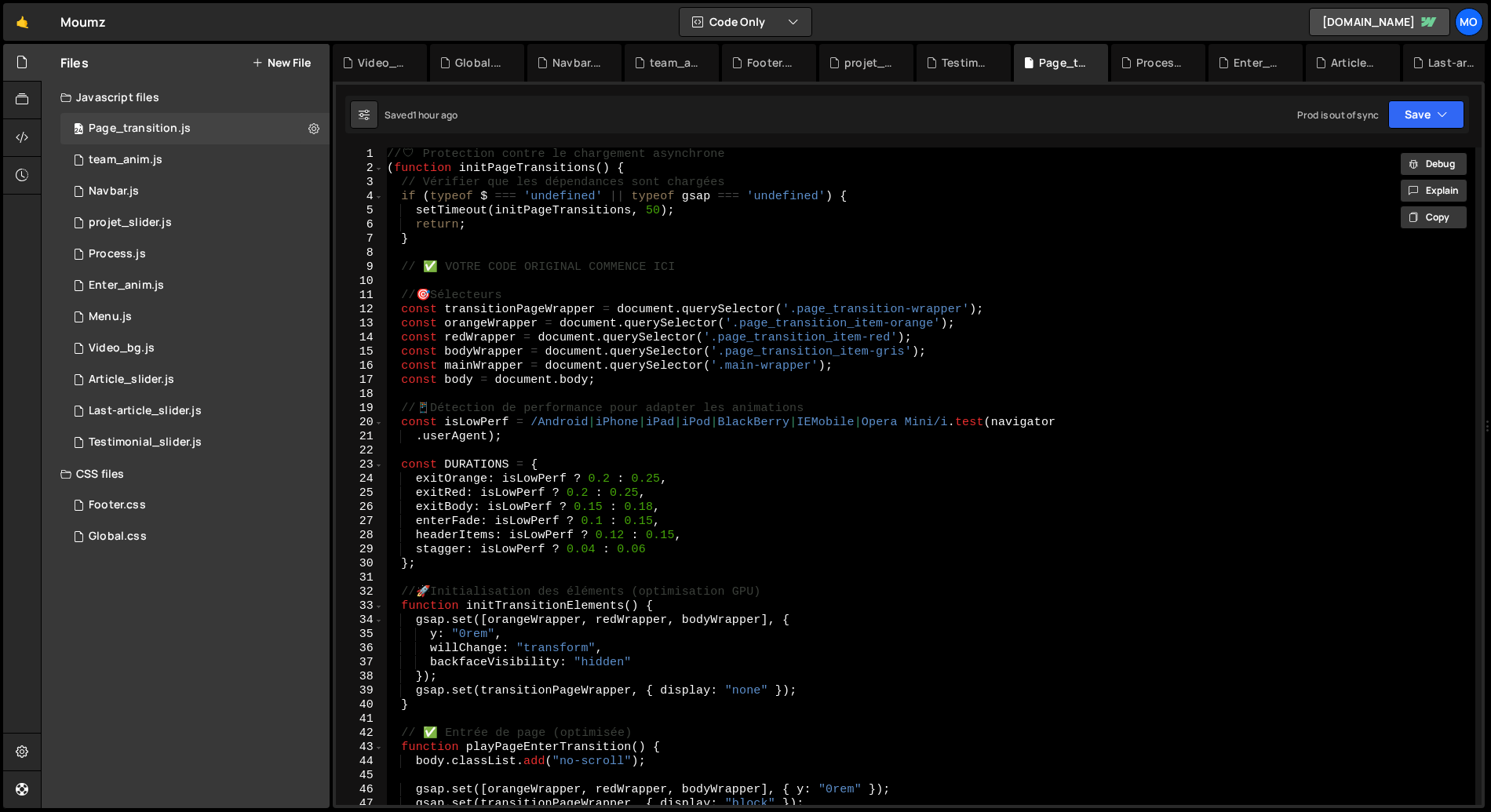
click at [987, 433] on div "// 🛡 ️ Protection contre le chargement asynchrone ( function initPageTransition…" at bounding box center [929, 476] width 1092 height 657
paste textarea
type textarea "})();"
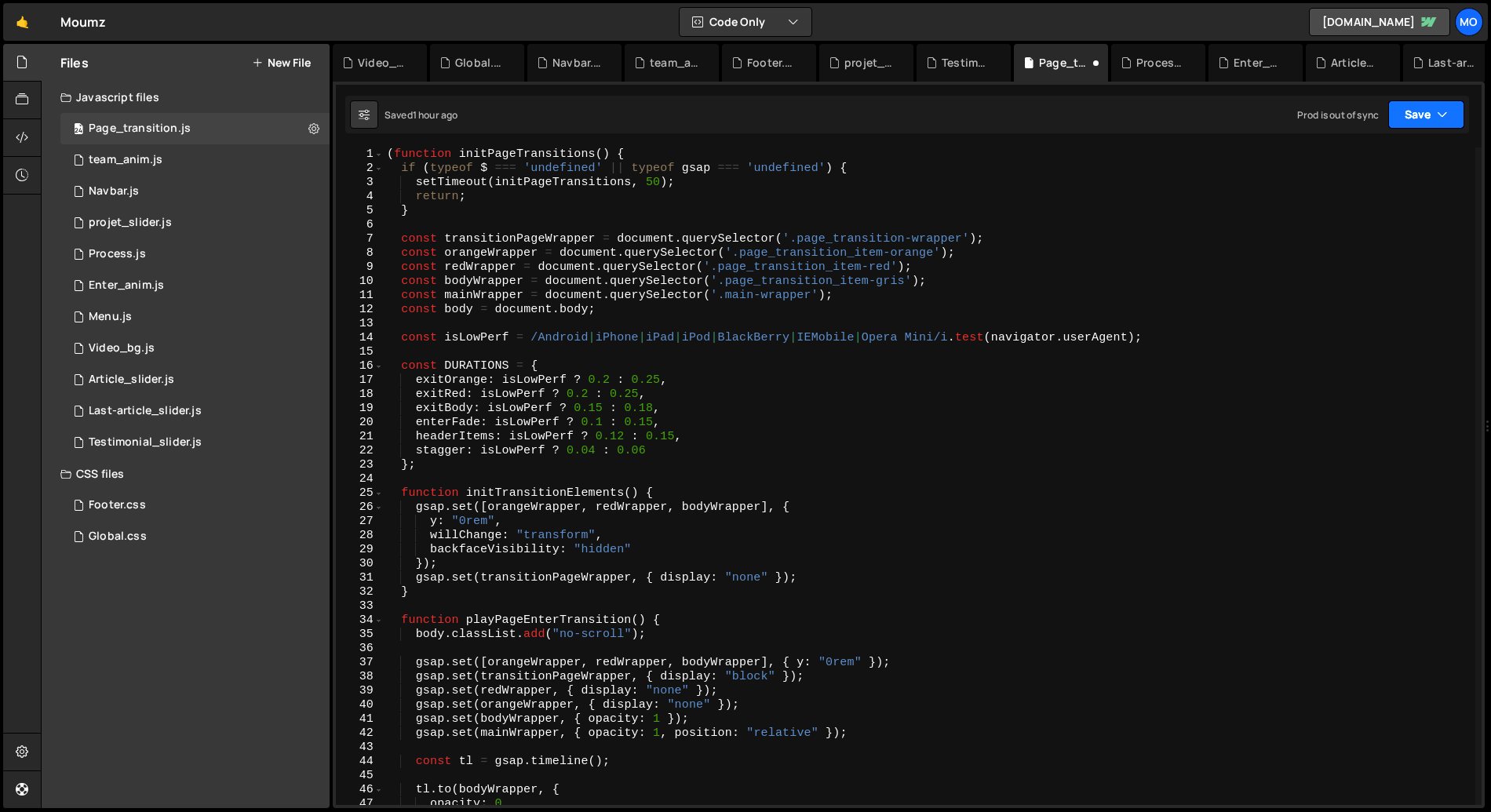
click at [1410, 112] on button "Save" at bounding box center [1426, 114] width 76 height 28
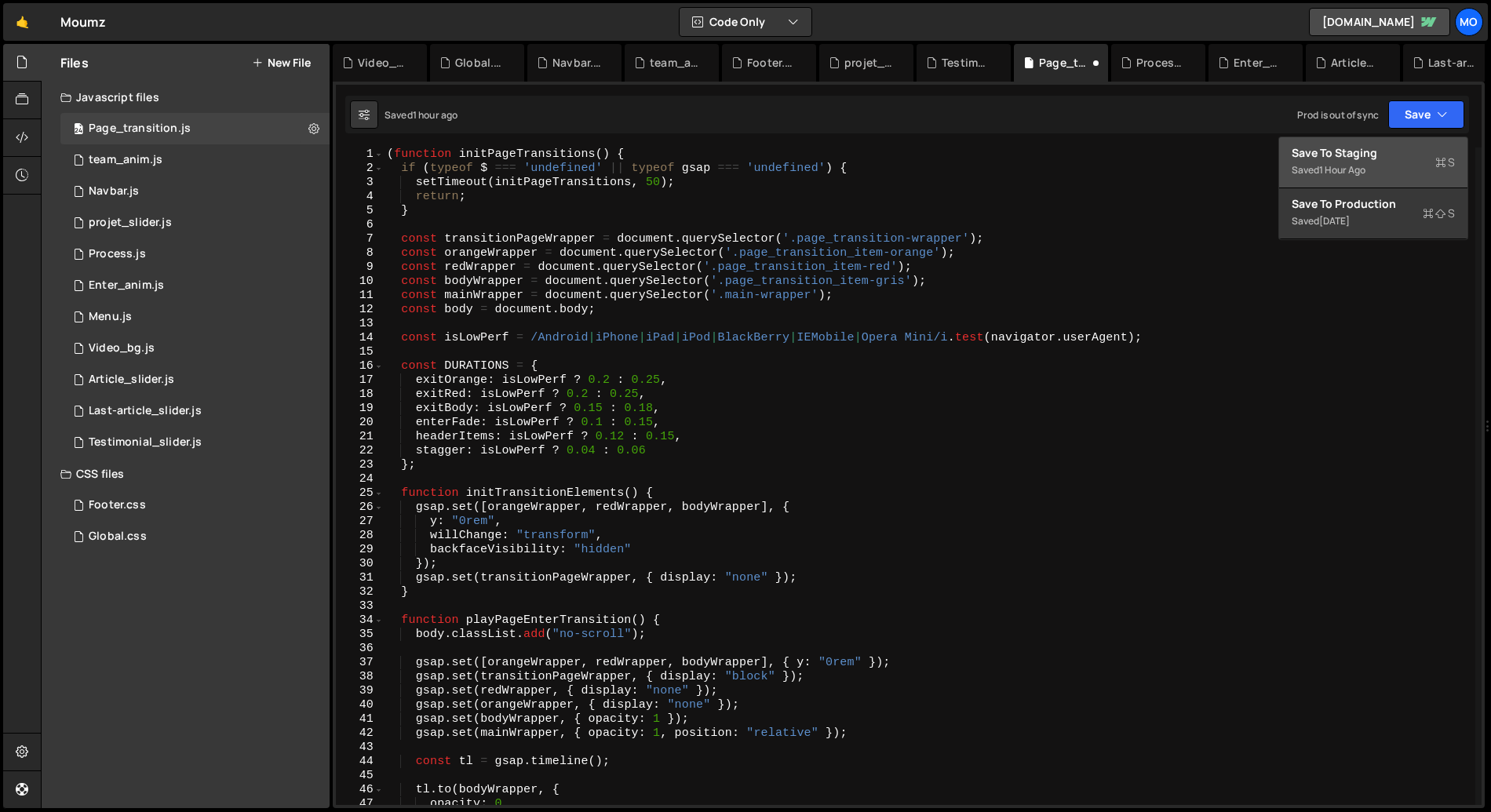
click at [1366, 164] on div "1 hour ago" at bounding box center [1343, 170] width 46 height 14
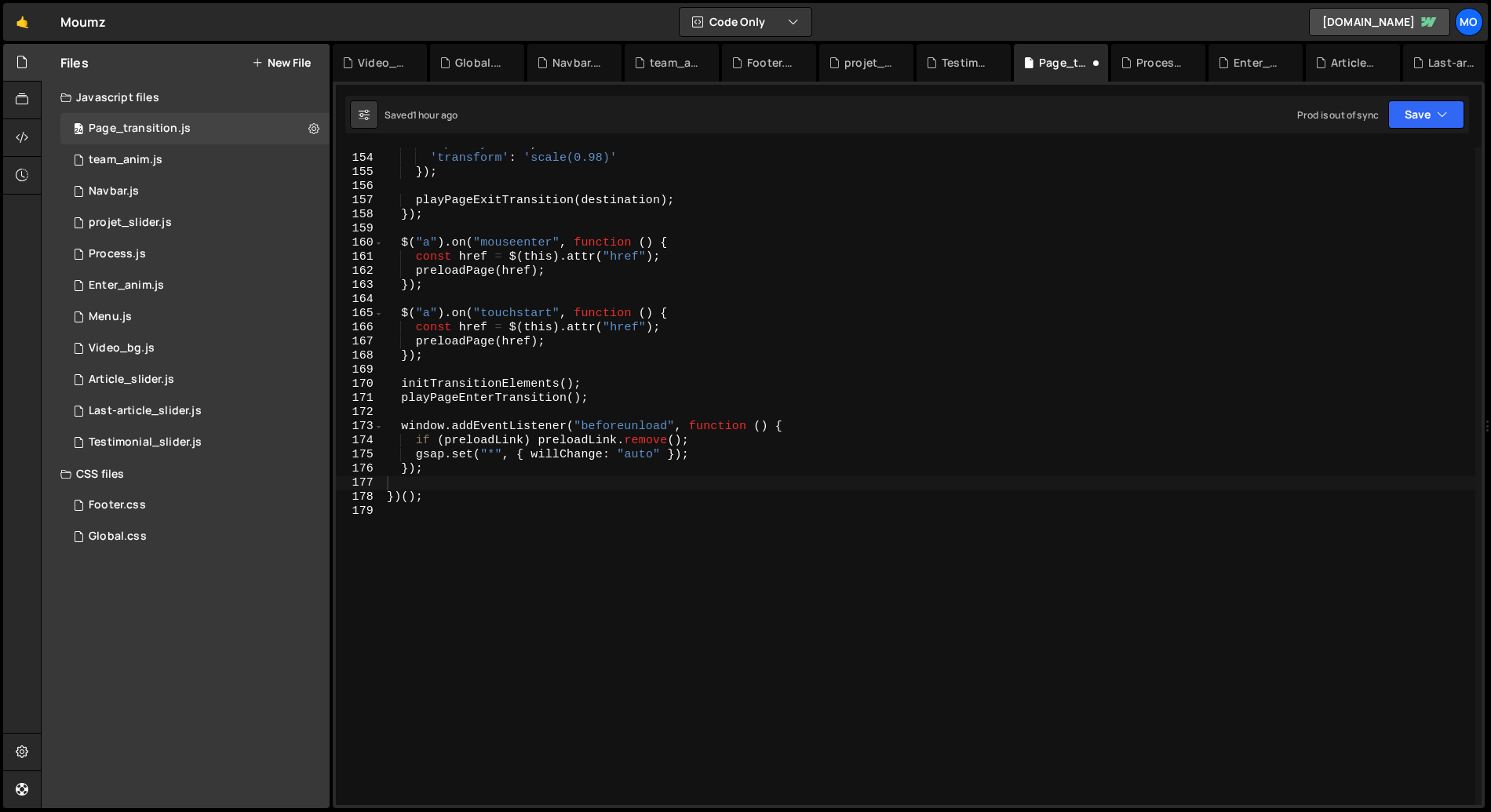
scroll to position [2158, 0]
click at [177, 160] on div "1 team_anim.js 0" at bounding box center [195, 160] width 269 height 31
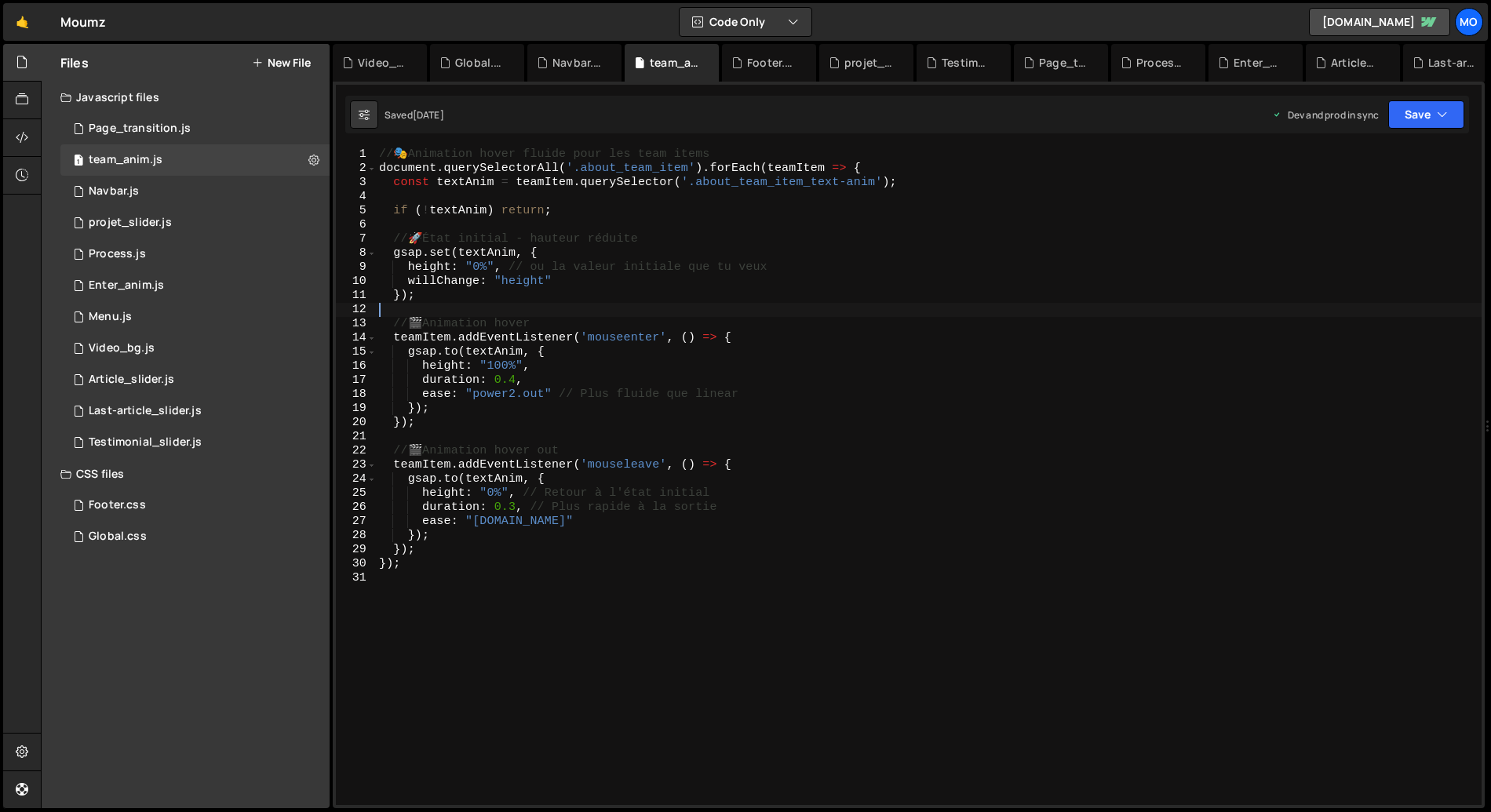
click at [531, 305] on div "// 🎭 Animation hover fluide pour les team items document . querySelectorAll ( '…" at bounding box center [929, 491] width 1106 height 686
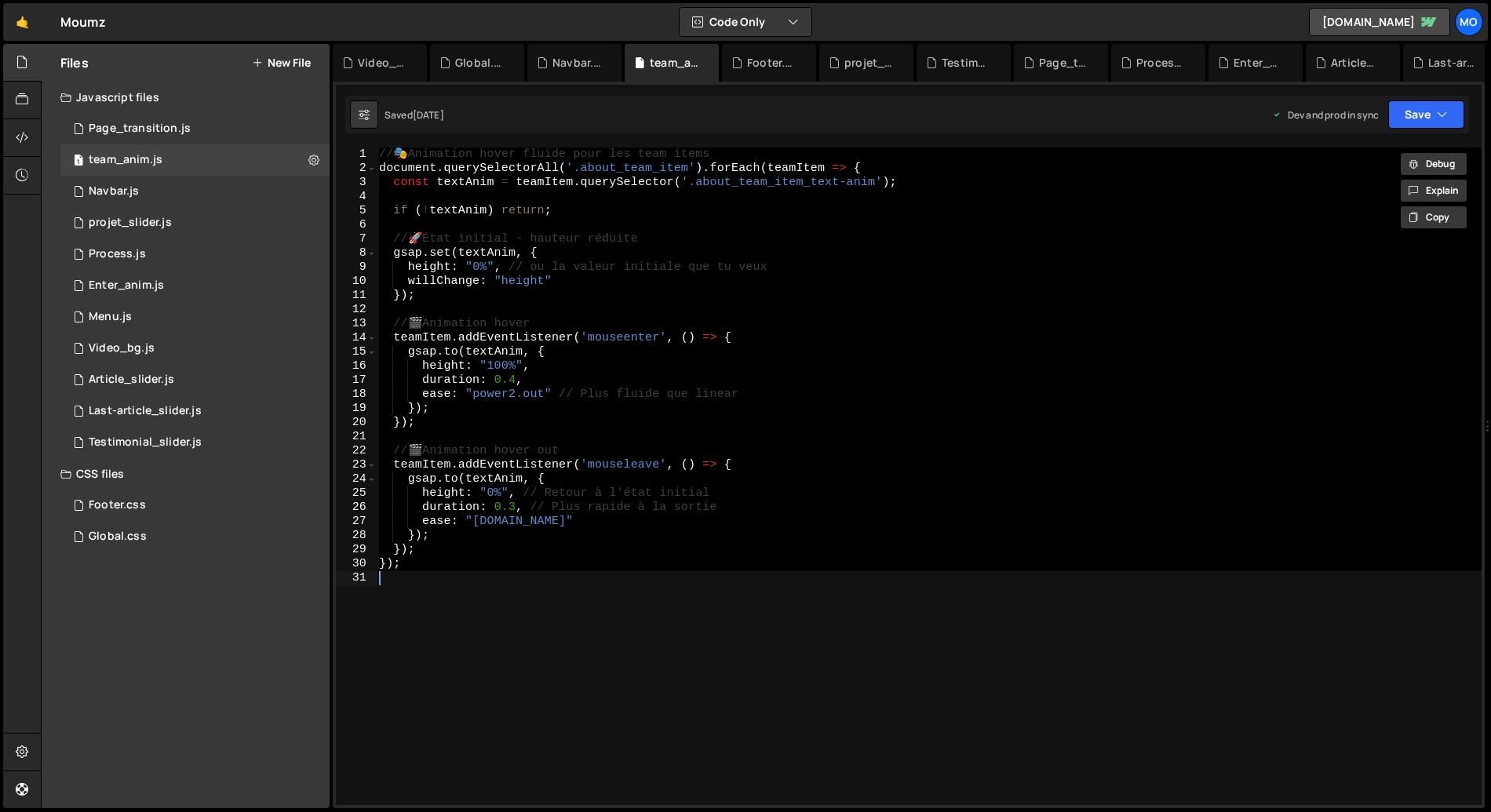
paste textarea
type textarea "});"
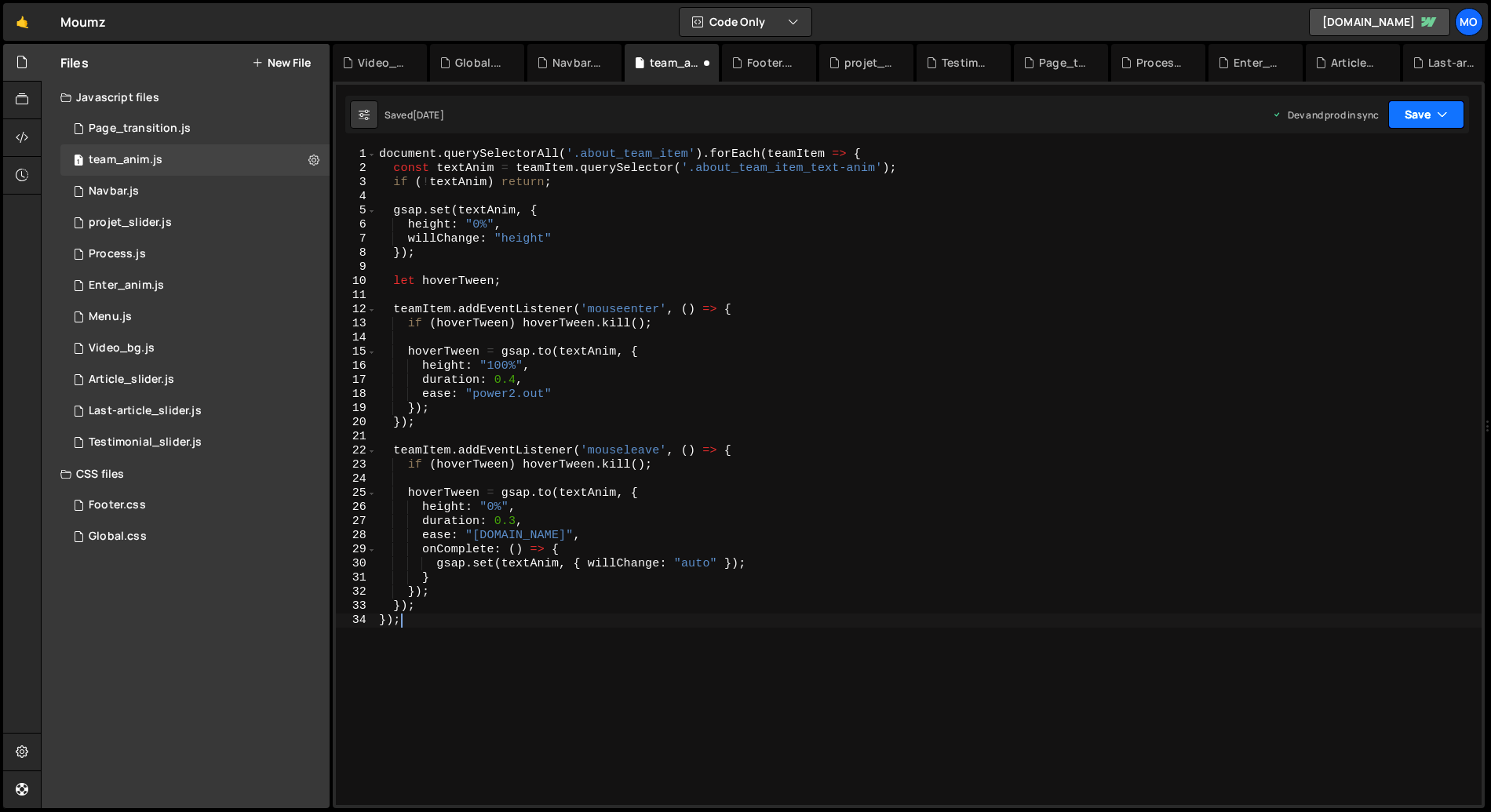
click at [1398, 110] on button "Save" at bounding box center [1426, 114] width 76 height 28
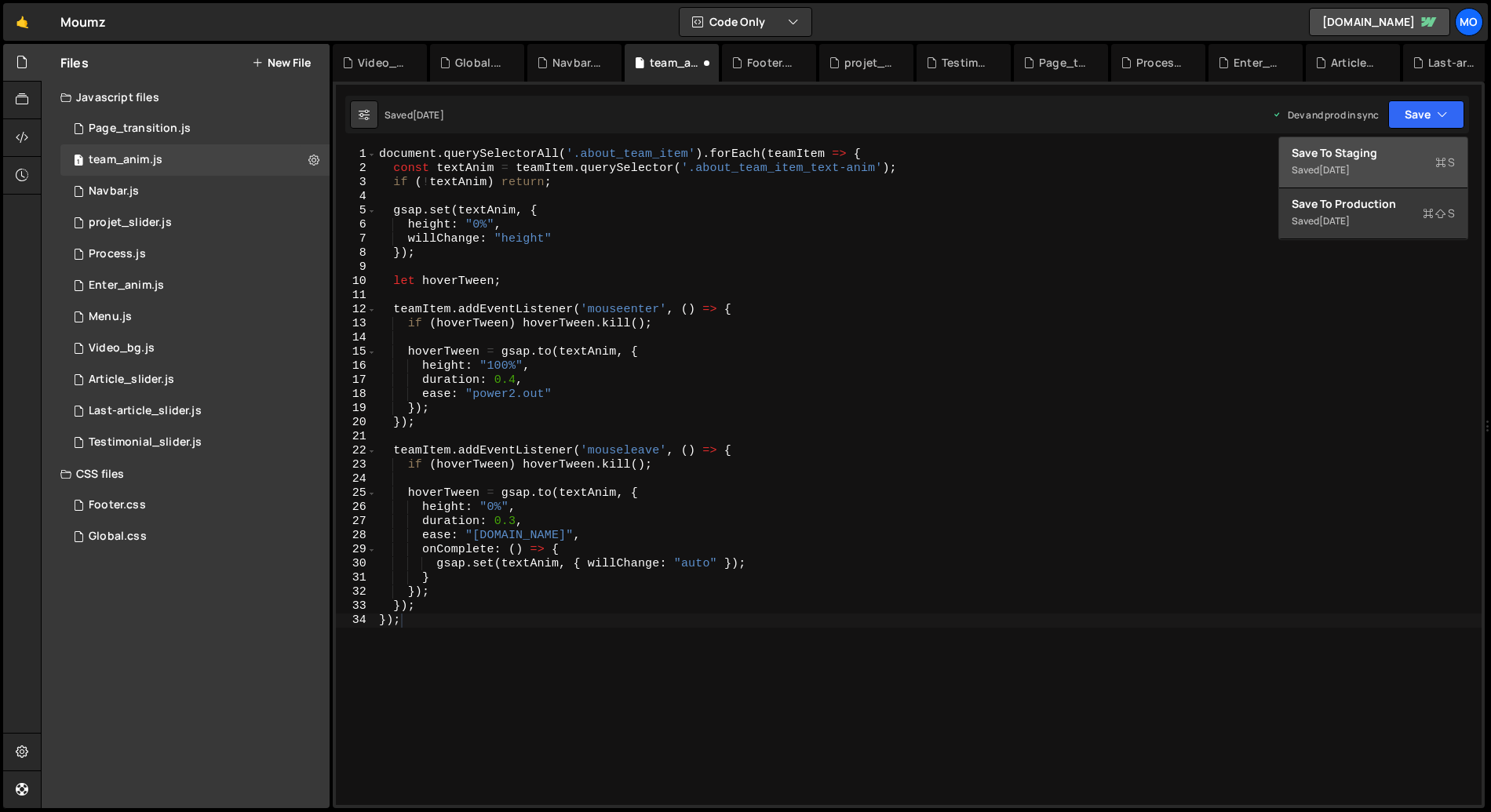
click at [1344, 174] on div "[DATE]" at bounding box center [1335, 170] width 30 height 14
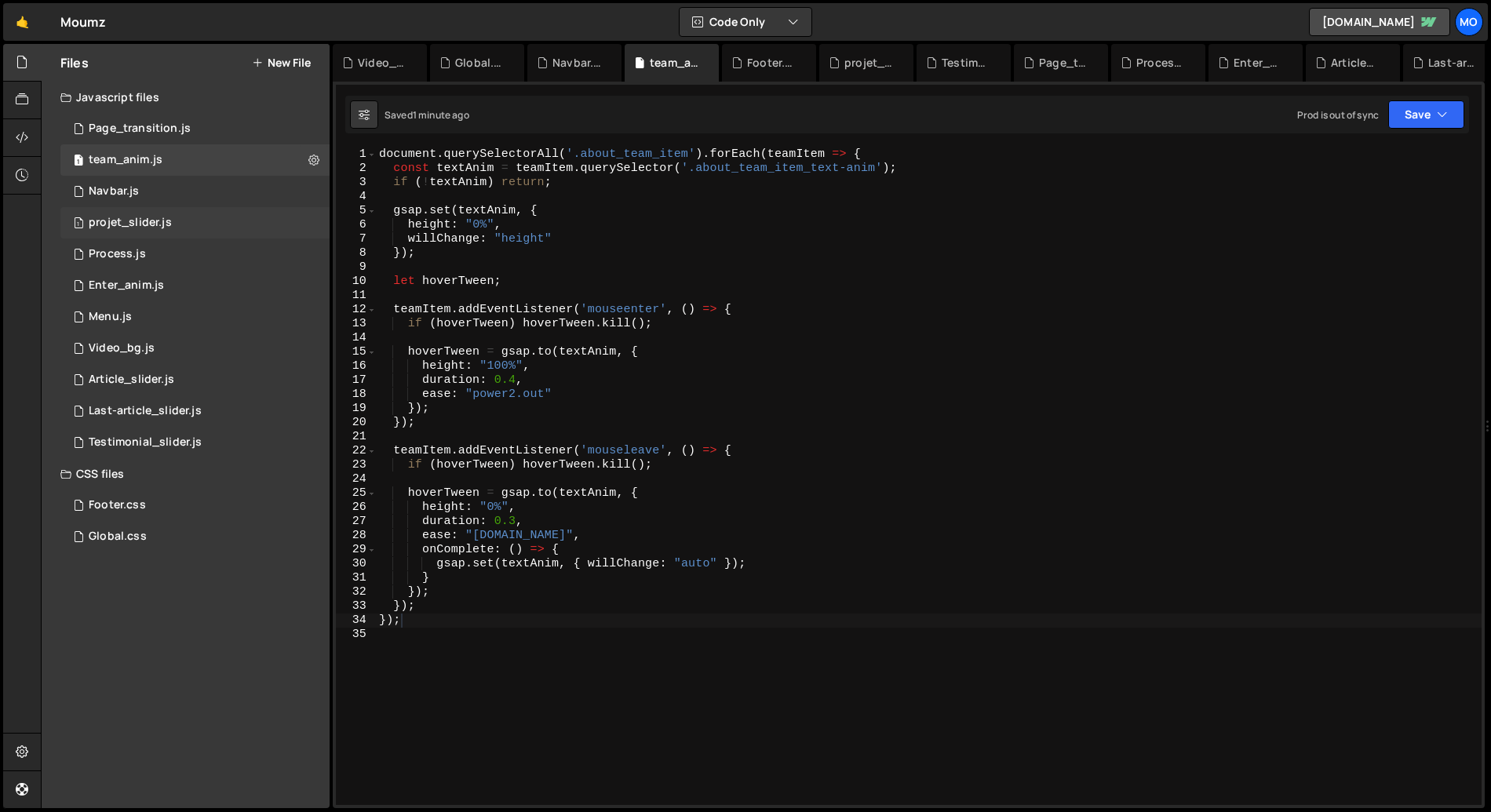
click at [215, 223] on div "1 projet_slider.js 0" at bounding box center [195, 223] width 269 height 31
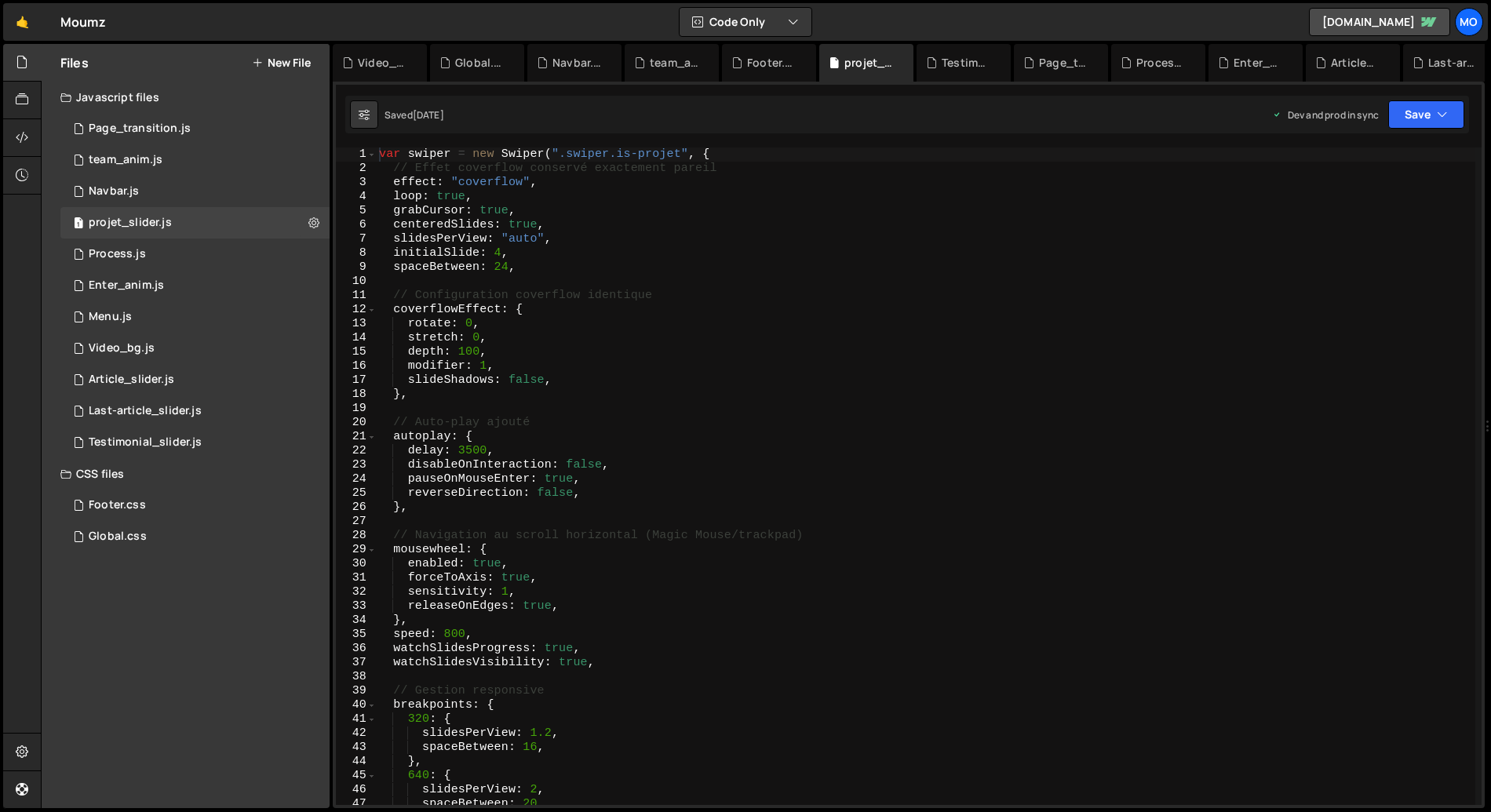
scroll to position [441, 0]
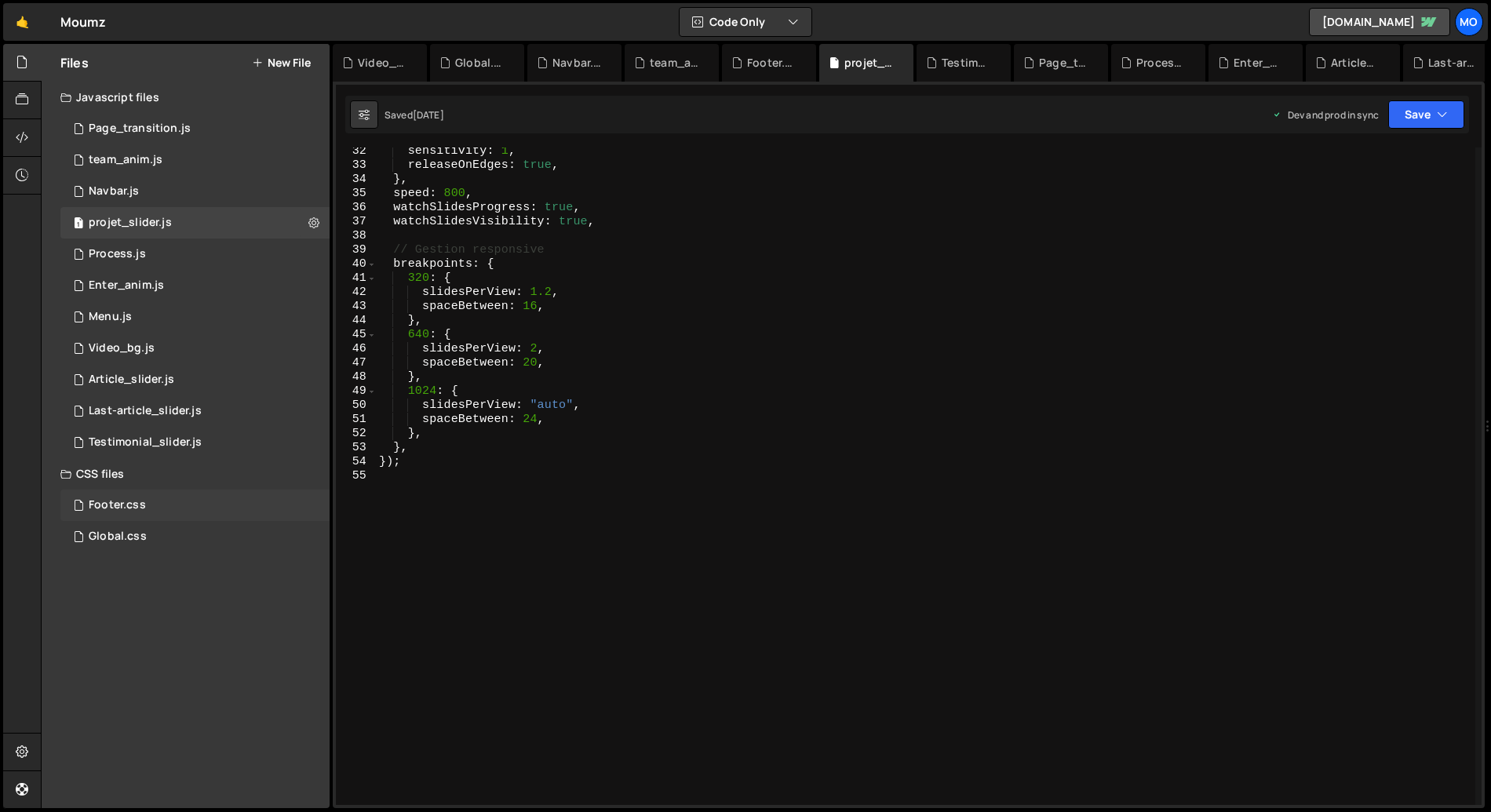
click at [212, 510] on div "Footer.css 0" at bounding box center [195, 505] width 269 height 31
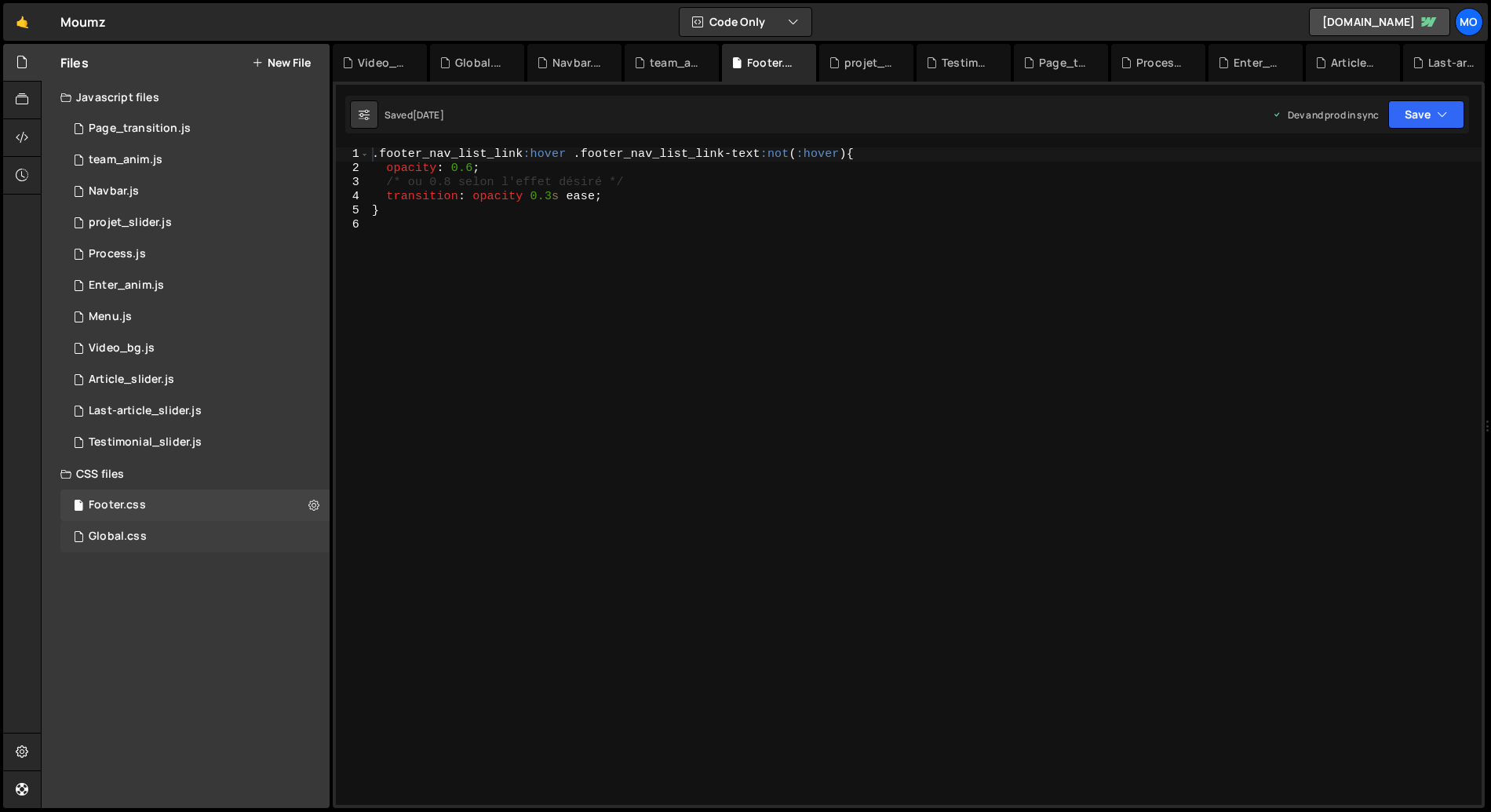
click at [172, 537] on div "Global.css 0" at bounding box center [195, 536] width 269 height 31
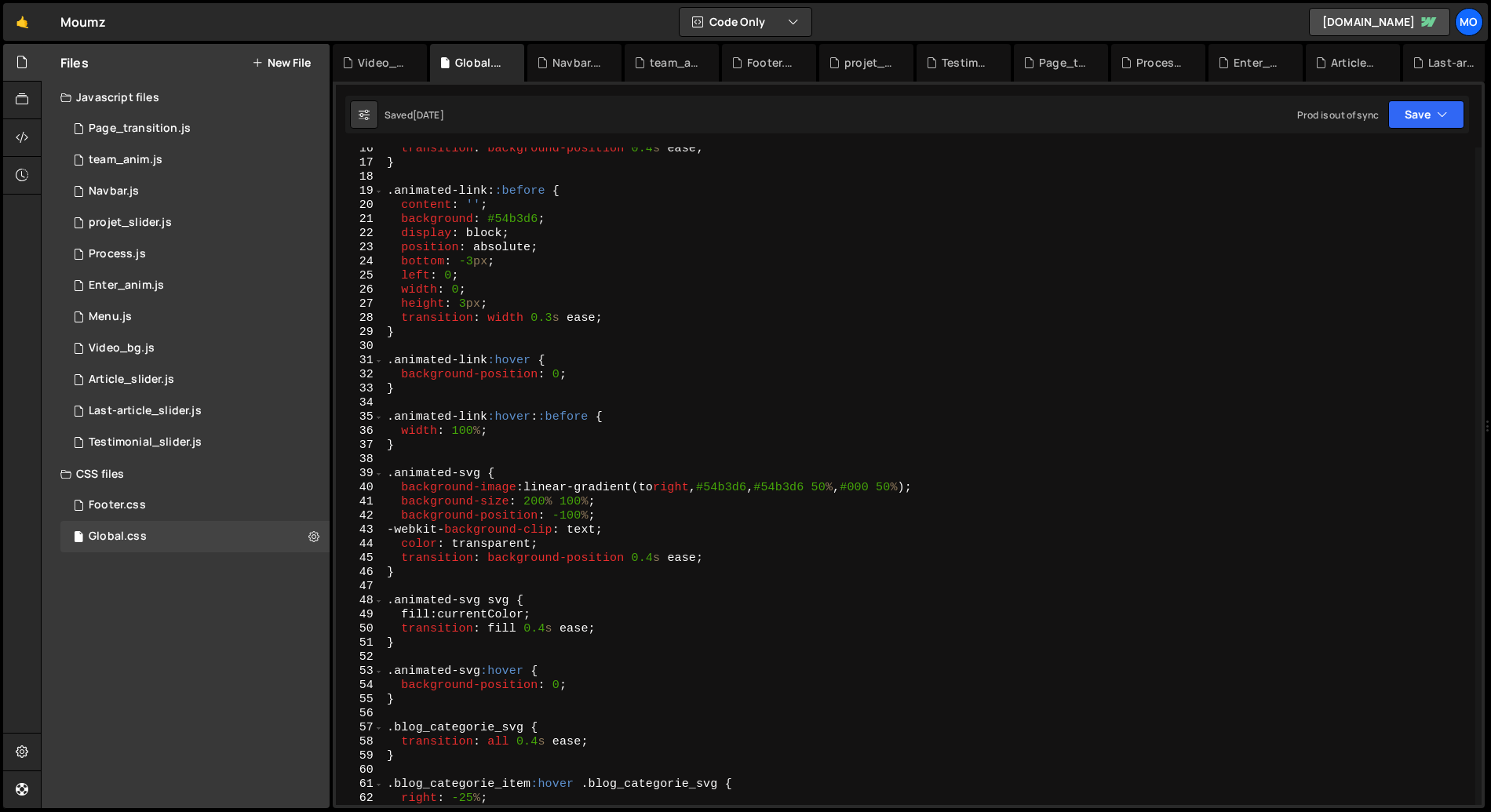
scroll to position [0, 0]
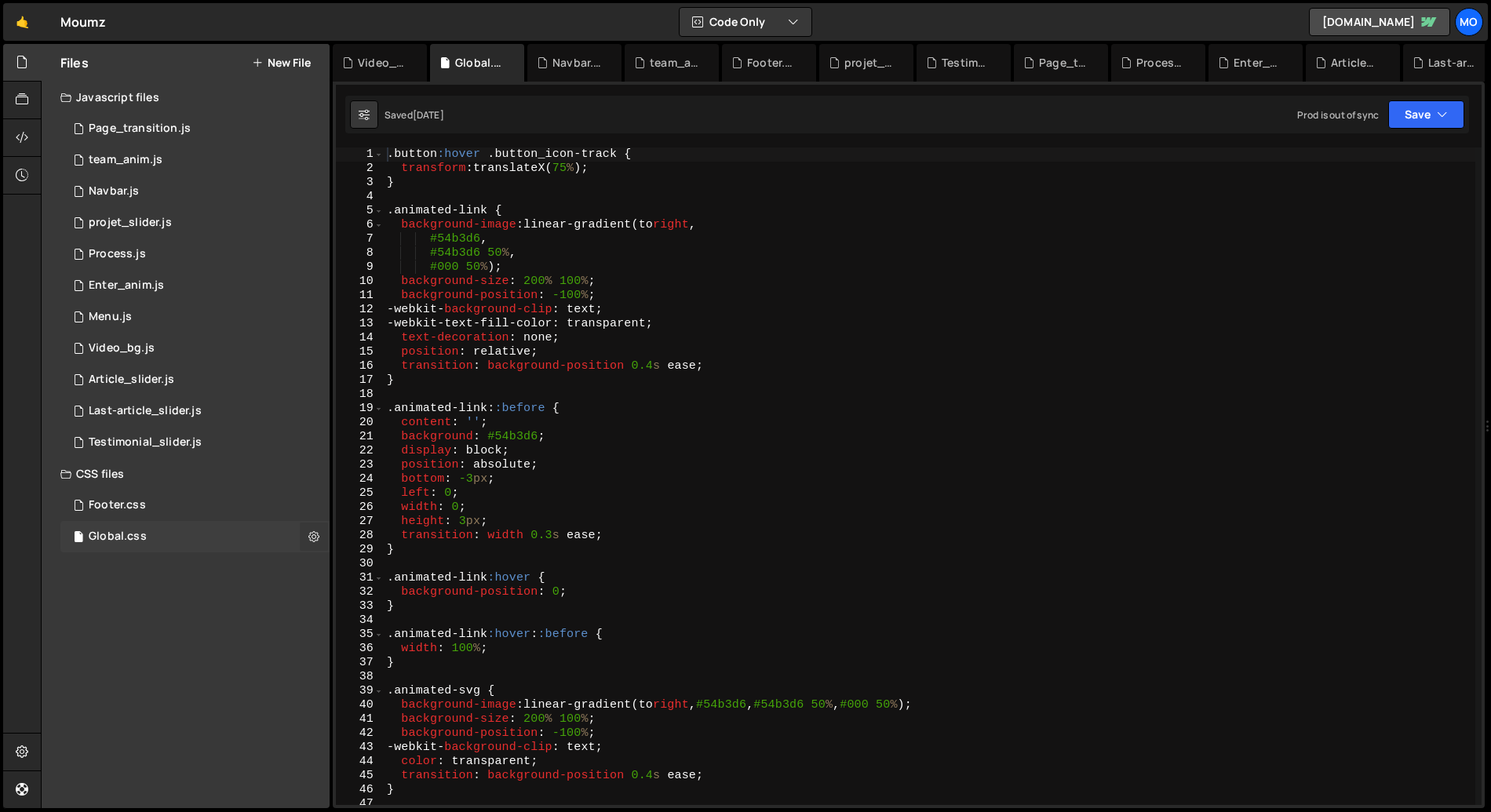
click at [317, 534] on icon at bounding box center [314, 536] width 11 height 15
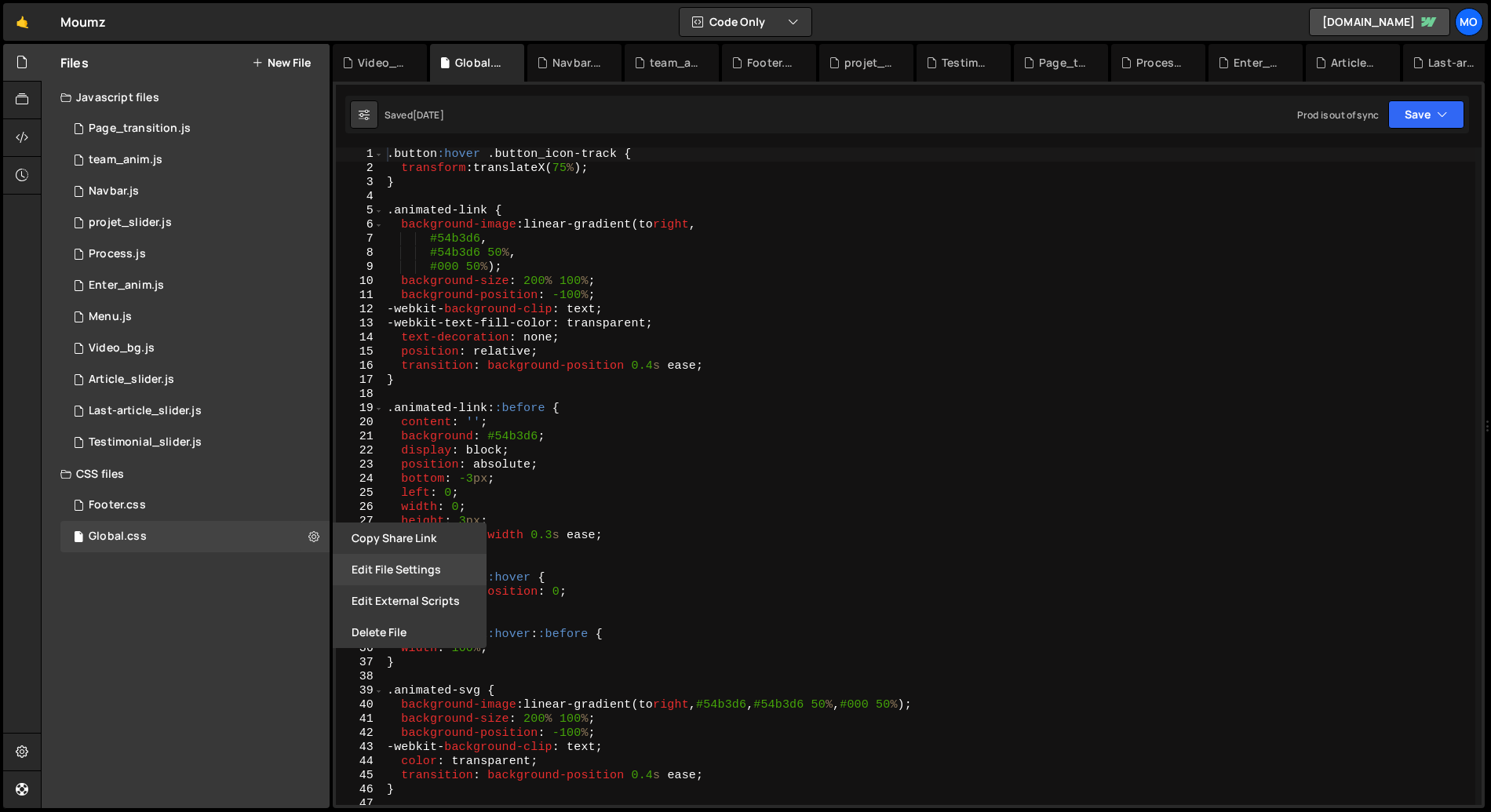
click at [392, 570] on button "Edit File Settings" at bounding box center [409, 570] width 154 height 31
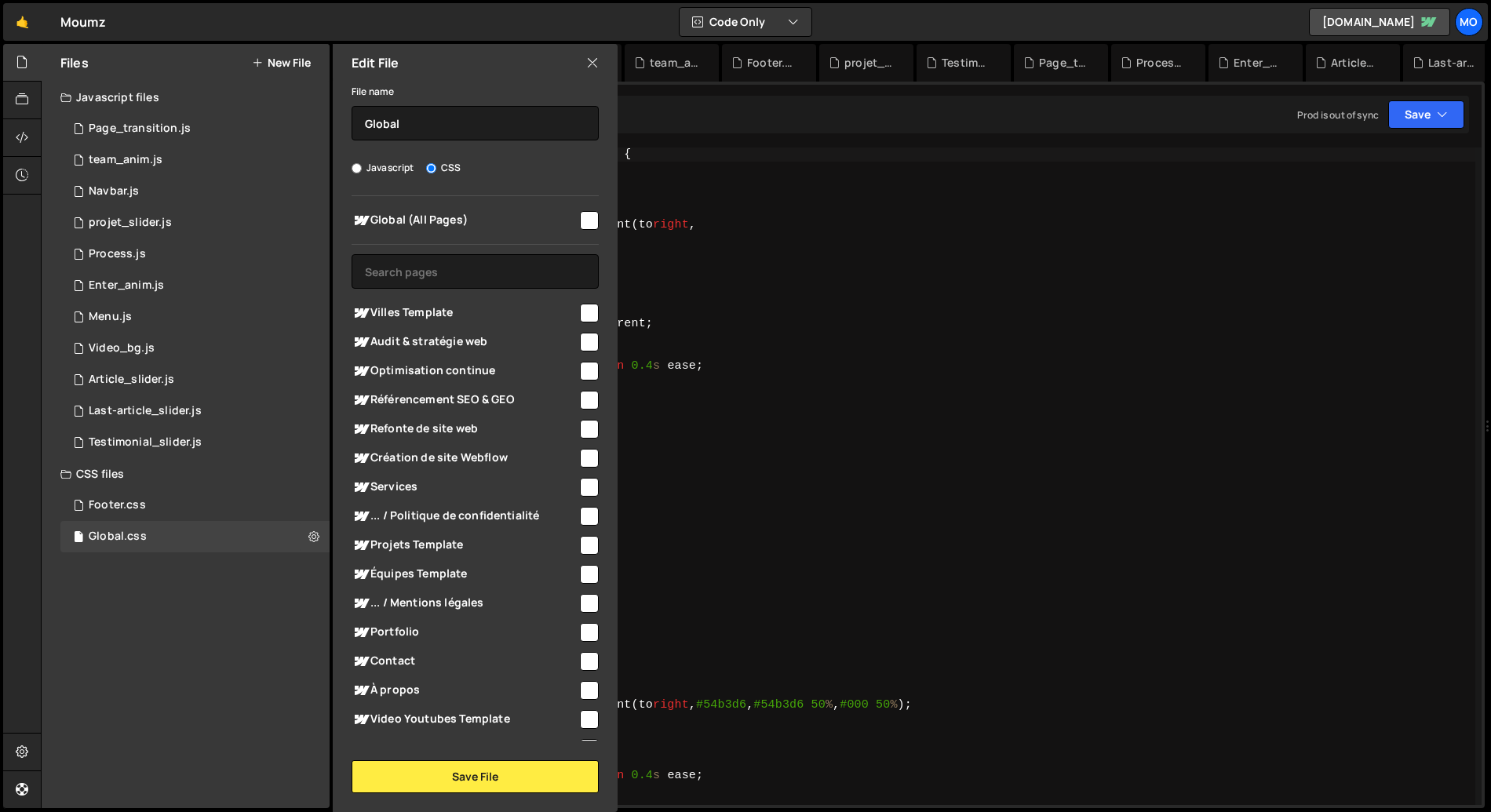
type textarea "-webkit-background-clip: text;"
click at [753, 313] on div ".button :hover .button_icon-track { transform : translateX( 75 % ) ; } .animate…" at bounding box center [929, 491] width 1092 height 686
